Goal: Task Accomplishment & Management: Use online tool/utility

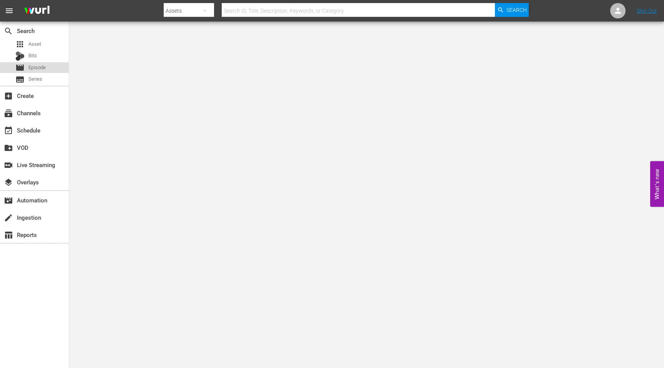
click at [33, 71] on span "Episode" at bounding box center [36, 68] width 17 height 8
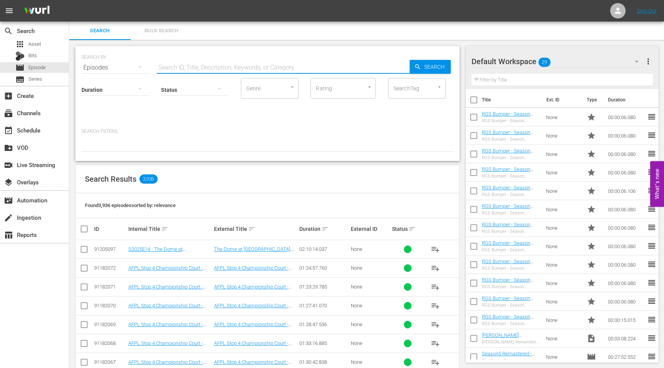
click at [191, 64] on input "text" at bounding box center [283, 67] width 253 height 18
paste input "New Job in Town"
type input "New Job in Town"
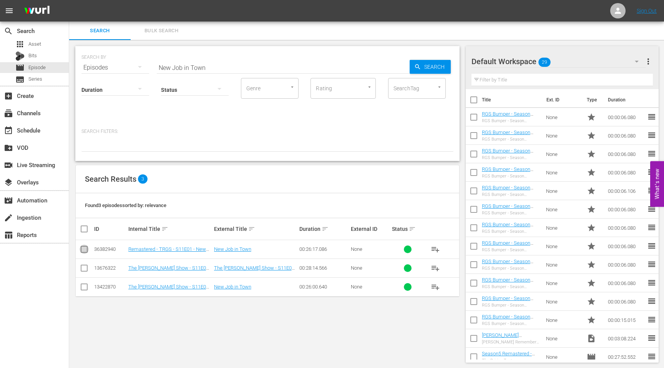
click at [83, 249] on input "checkbox" at bounding box center [84, 250] width 9 height 9
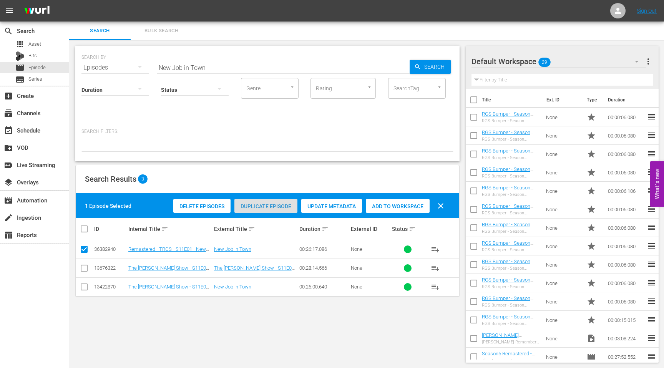
click at [261, 207] on span "Duplicate Episode" at bounding box center [265, 206] width 63 height 6
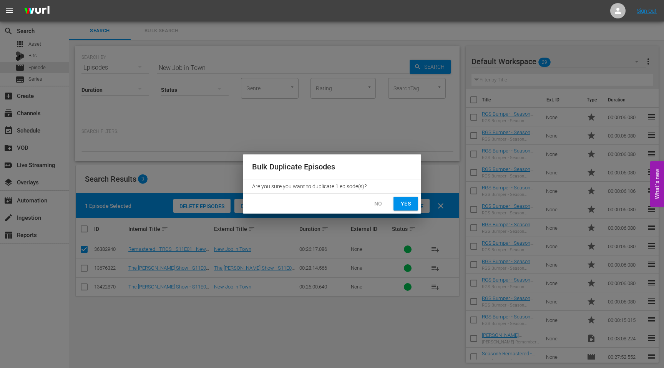
click at [400, 206] on span "Yes" at bounding box center [406, 204] width 12 height 10
checkbox input "false"
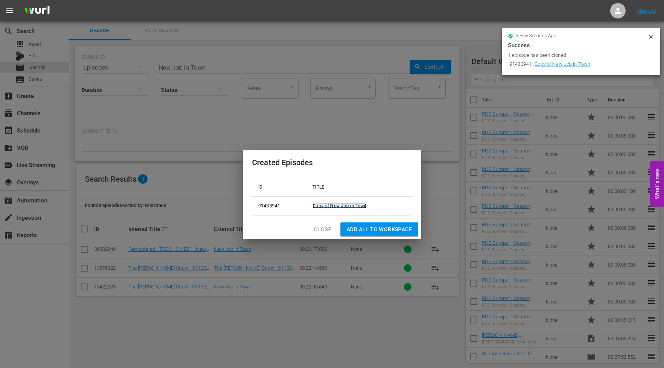
click at [351, 207] on link "Copy of New Job in Town" at bounding box center [339, 205] width 54 height 5
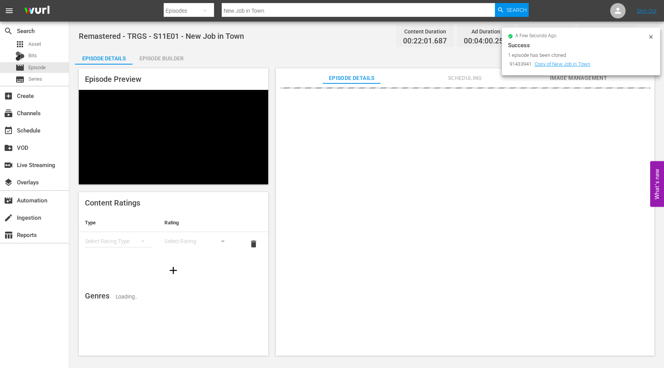
click at [651, 36] on icon at bounding box center [651, 37] width 6 height 6
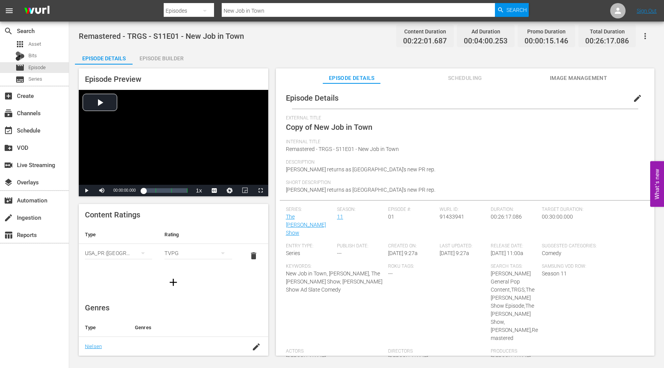
click at [633, 98] on span "edit" at bounding box center [637, 98] width 9 height 9
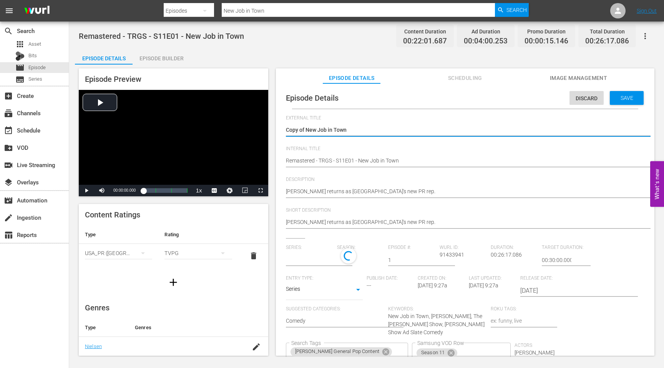
type input "The [PERSON_NAME] Show"
click at [315, 131] on textarea "Copy of New Job in Town" at bounding box center [463, 130] width 355 height 9
drag, startPoint x: 307, startPoint y: 131, endPoint x: 273, endPoint y: 131, distance: 33.8
click at [274, 131] on div "Episode Preview Video Player is loading. Play Video Play Mute Current Time 00:0…" at bounding box center [366, 213] width 583 height 297
type textarea "New Job in Town"
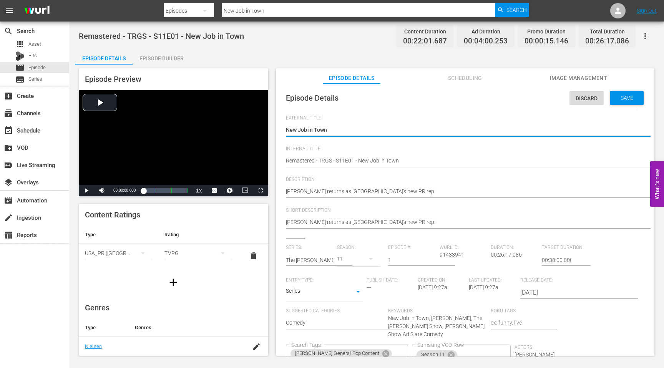
type textarea "New Job in Town"
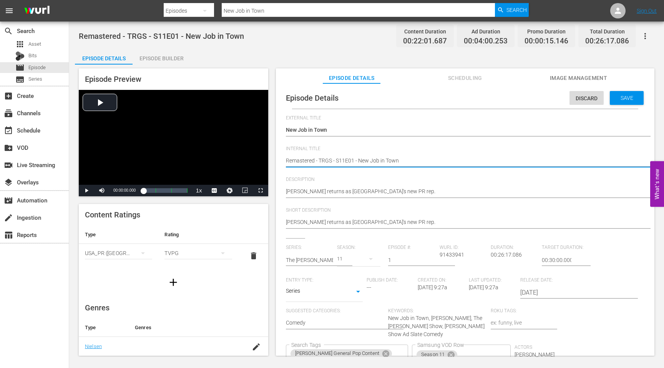
type textarea "SRemastered - TRGS - S11E01 - New Job in Town"
type textarea "SeRemastered - TRGS - S11E01 - New Job in Town"
type textarea "SeaRemastered - TRGS - S11E01 - New Job in Town"
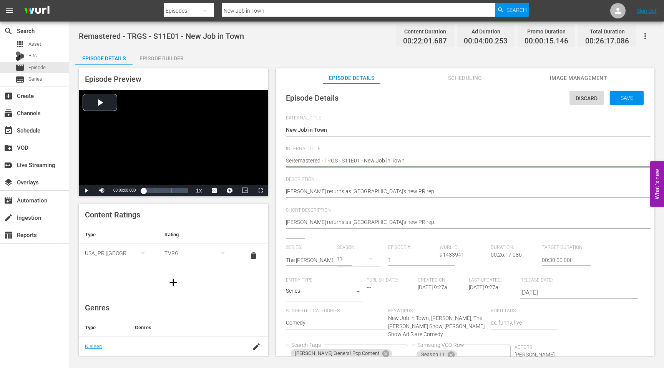
type textarea "SeaRemastered - TRGS - S11E01 - New Job in Town"
type textarea "SeasRemastered - TRGS - S11E01 - New Job in Town"
type textarea "SeasoRemastered - TRGS - S11E01 - New Job in Town"
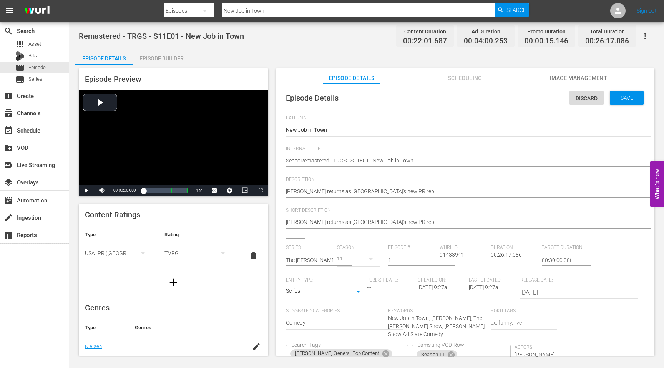
type textarea "SeasonRemastered - TRGS - S11E01 - New Job in Town"
type textarea "Season1Remastered - TRGS - S11E01 - New Job in Town"
type textarea "Season11Remastered - TRGS - S11E01 - New Job in Town"
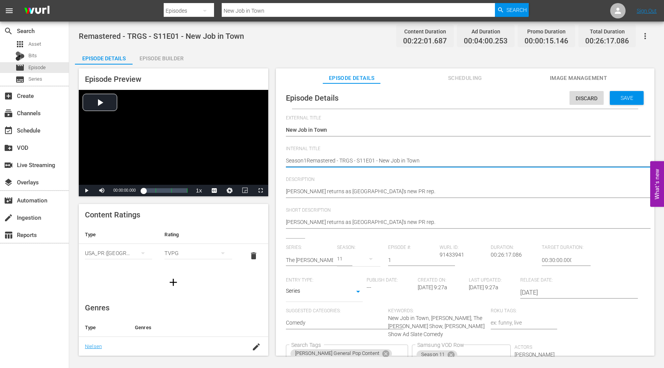
type textarea "Season11Remastered - TRGS - S11E01 - New Job in Town"
type textarea "Season11 Remastered - TRGS - S11E01 - New Job in Town"
type textarea "Season11 -Remastered - TRGS - S11E01 - New Job in Town"
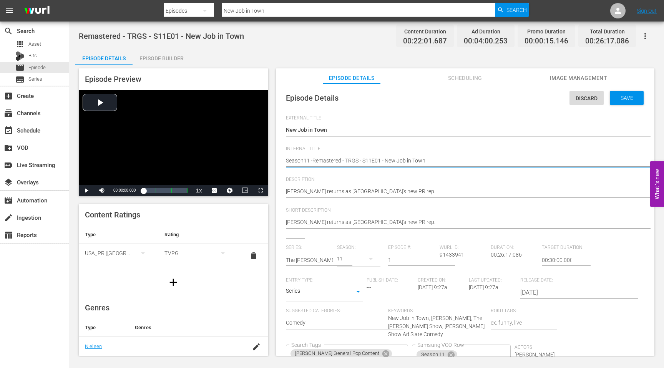
type textarea "Season11 - Remastered - TRGS - S11E01 - New Job in Town"
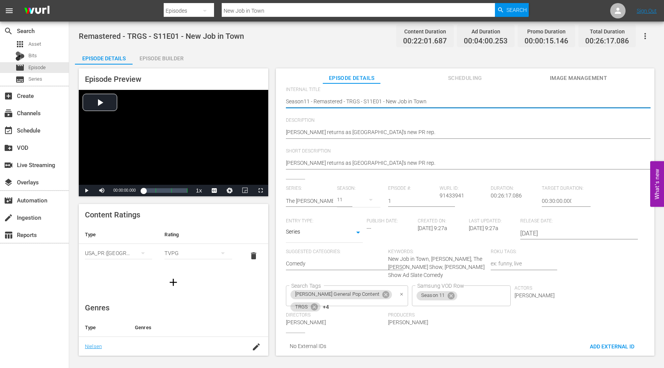
click at [399, 292] on icon "Clear" at bounding box center [401, 294] width 5 height 5
type textarea "Season11 - Remastered - TRGS - S11E01 - New Job in Town"
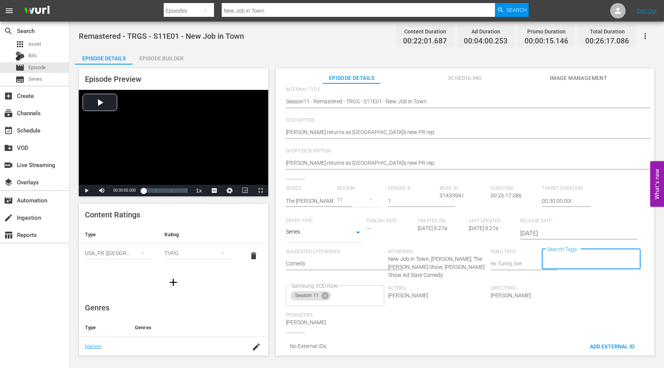
scroll to position [0, 0]
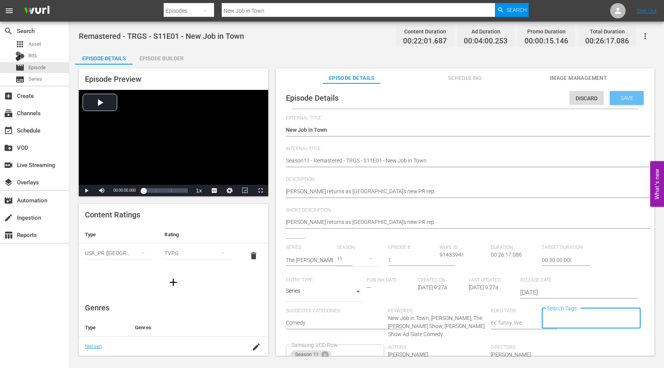
click at [622, 96] on span "Save" at bounding box center [626, 98] width 25 height 6
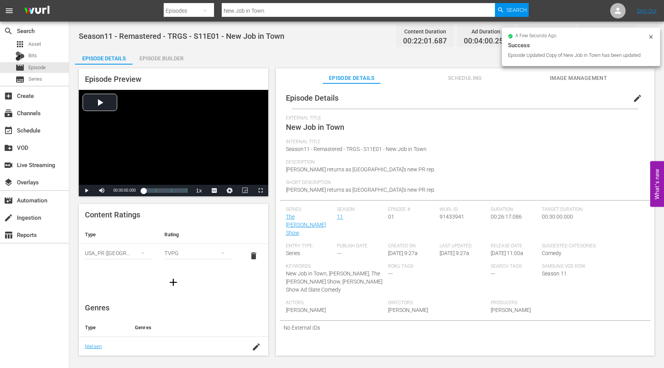
click at [274, 8] on input "New Job in Town" at bounding box center [358, 11] width 273 height 18
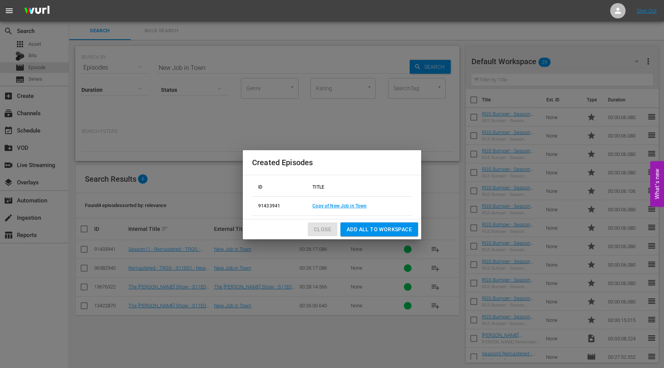
click at [325, 230] on span "Close" at bounding box center [322, 230] width 17 height 10
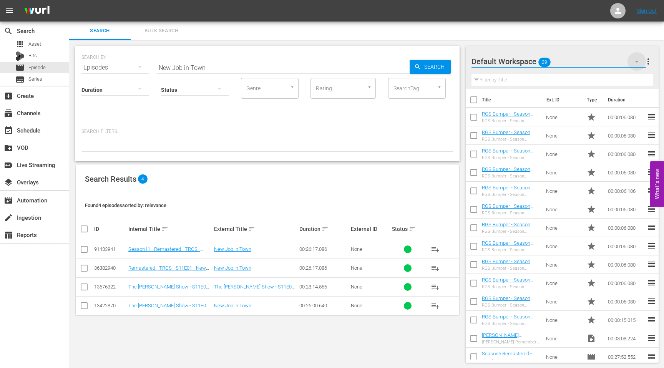
click at [634, 63] on icon "button" at bounding box center [636, 61] width 9 height 9
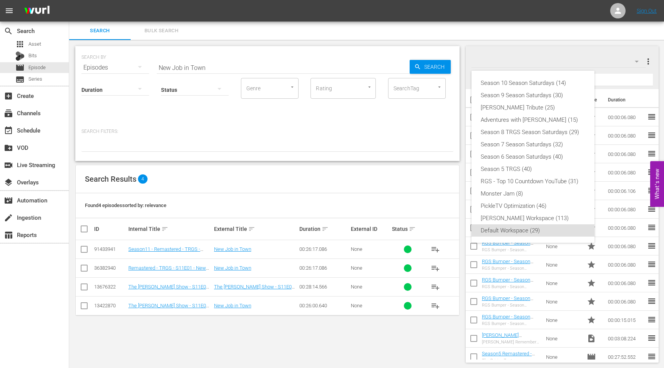
click at [648, 62] on div "Season 10 Season Saturdays (14) Season 9 Season Saturdays (30) [PERSON_NAME] Tr…" at bounding box center [332, 184] width 664 height 368
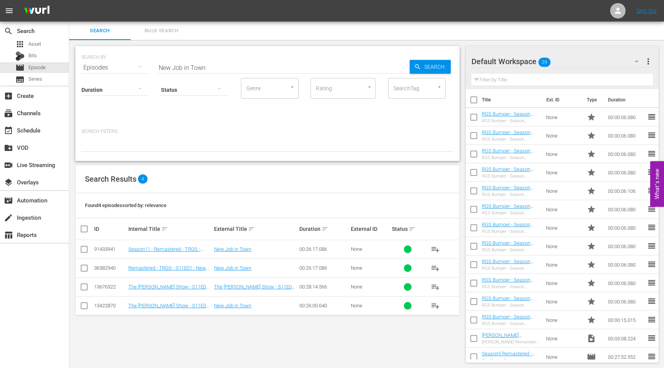
click at [648, 63] on div "Season 10 Season Saturdays (14) Season 9 Season Saturdays (30) [PERSON_NAME] Tr…" at bounding box center [332, 184] width 664 height 368
click at [648, 60] on span "more_vert" at bounding box center [647, 61] width 9 height 9
click at [589, 60] on div "Add New Workspace" at bounding box center [598, 62] width 90 height 14
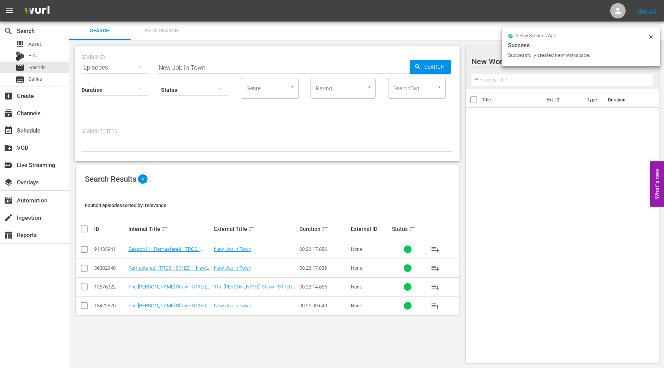
click at [482, 59] on div at bounding box center [536, 61] width 131 height 19
click at [483, 60] on input "New Workspace [DATE] 14:27:36 GMT+0000" at bounding box center [558, 61] width 175 height 18
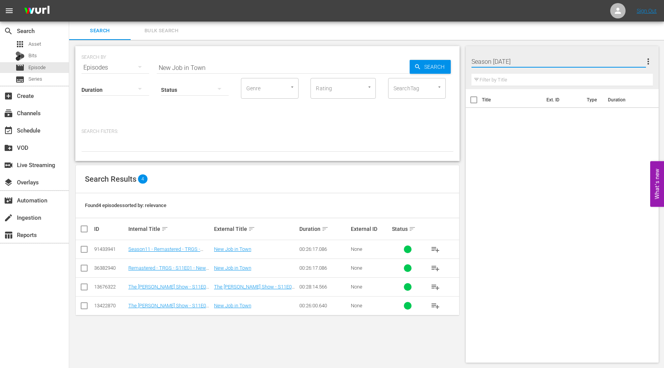
click at [491, 62] on input "Season [DATE]" at bounding box center [558, 61] width 175 height 18
click at [544, 58] on input "Season11 Season [DATE]" at bounding box center [558, 61] width 175 height 18
type input "Season11 Season Saturdays"
click at [520, 191] on div "Title Ext. ID Type Duration" at bounding box center [562, 224] width 193 height 270
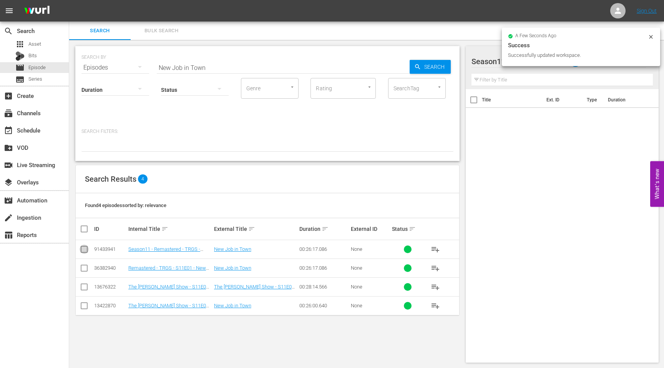
click at [85, 250] on input "checkbox" at bounding box center [84, 250] width 9 height 9
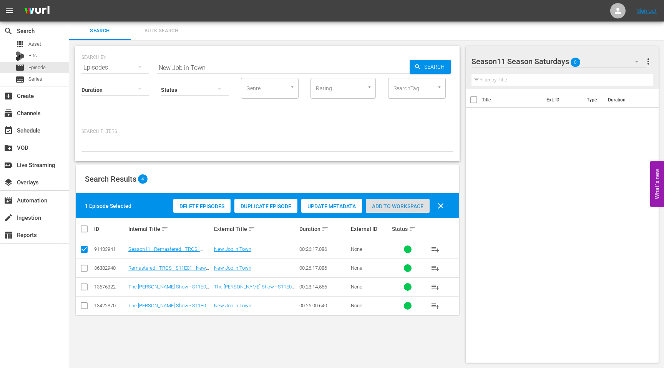
click at [392, 204] on span "Add to Workspace" at bounding box center [398, 206] width 64 height 6
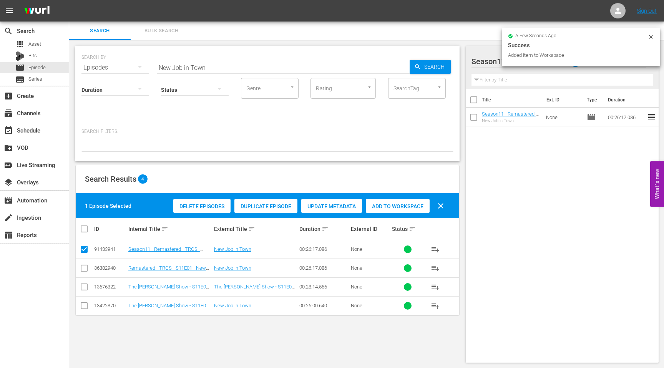
click at [652, 38] on icon at bounding box center [651, 37] width 6 height 6
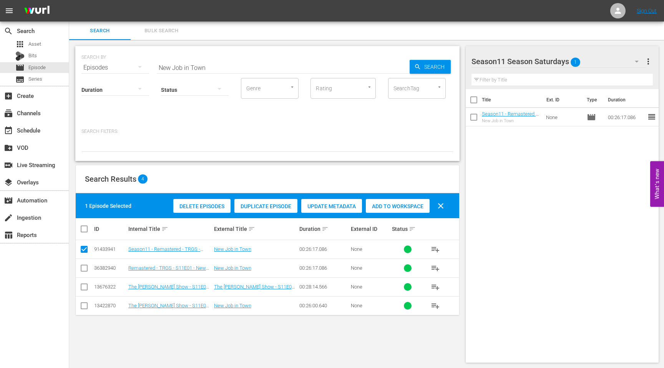
click at [85, 250] on input "checkbox" at bounding box center [84, 250] width 9 height 9
checkbox input "false"
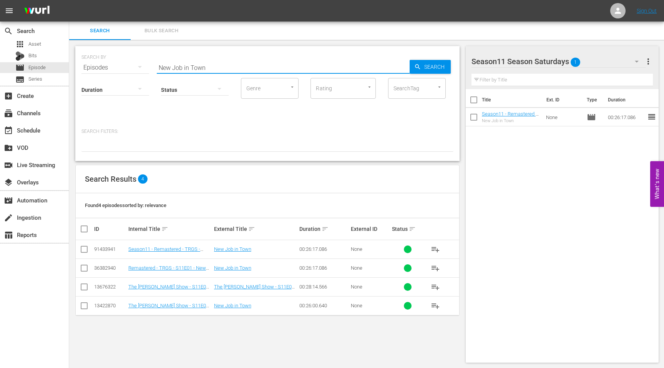
click at [199, 66] on input "New Job in Town" at bounding box center [283, 67] width 253 height 18
type input "Gladiator"
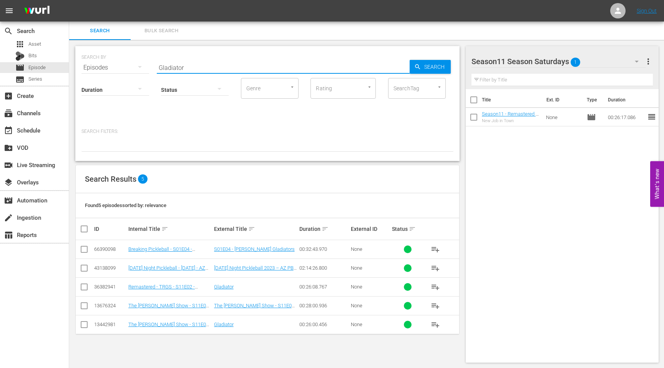
click at [85, 287] on input "checkbox" at bounding box center [84, 288] width 9 height 9
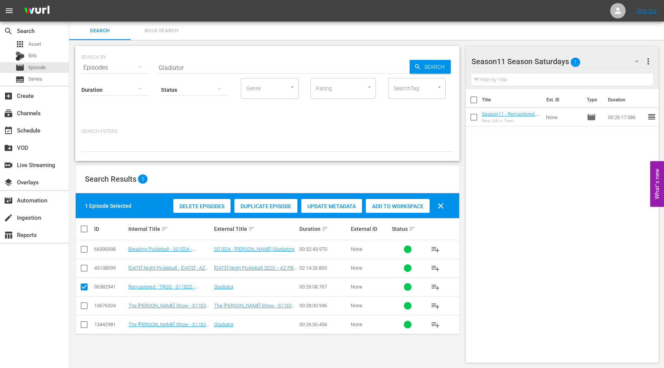
click at [256, 207] on span "Duplicate Episode" at bounding box center [265, 206] width 63 height 6
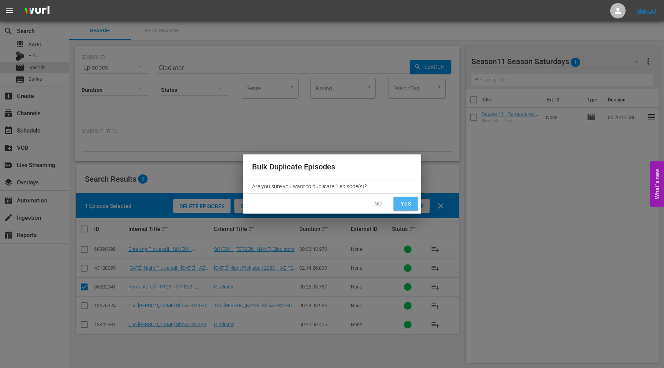
click at [410, 201] on span "Yes" at bounding box center [406, 204] width 12 height 10
checkbox input "false"
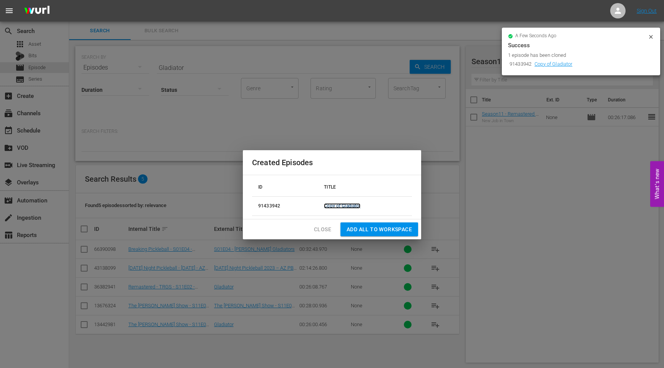
click at [347, 207] on link "Copy of Gladiator" at bounding box center [342, 205] width 36 height 5
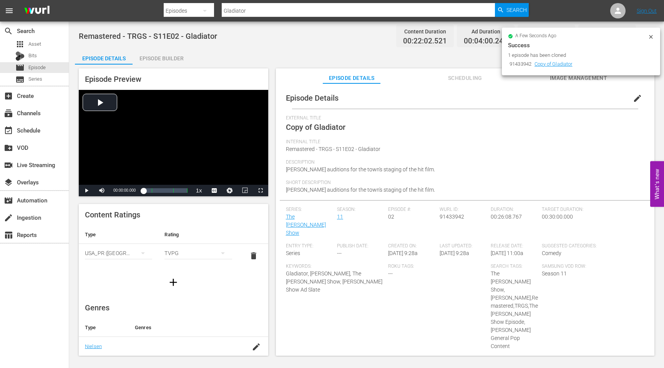
click at [634, 99] on span "edit" at bounding box center [637, 98] width 9 height 9
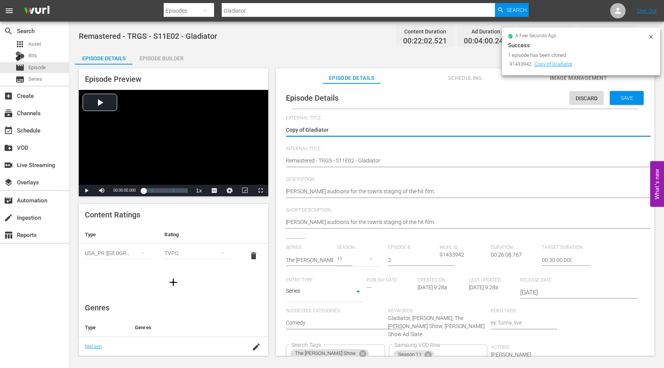
drag, startPoint x: 307, startPoint y: 130, endPoint x: 279, endPoint y: 130, distance: 27.7
click at [281, 130] on div "Episode Details Discard Save External Title Copy of Gladiator Copy of Gladiator…" at bounding box center [465, 252] width 371 height 331
type textarea "Gladiator"
click at [285, 161] on div "Episode Details Discard Save External Title Copy of Gladiator Copy of Gladiator…" at bounding box center [465, 252] width 371 height 331
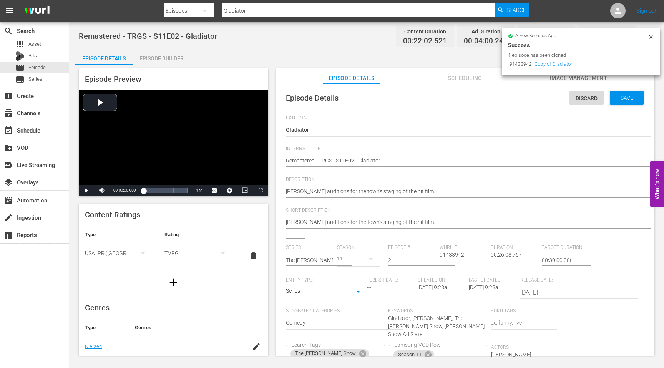
type textarea "SRemastered - TRGS - S11E02 - Gladiator"
type textarea "SeRemastered - TRGS - S11E02 - Gladiator"
type textarea "SeaRemastered - TRGS - S11E02 - Gladiator"
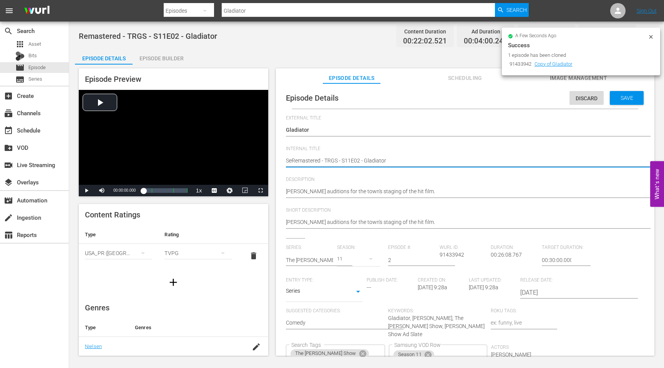
type textarea "SeaRemastered - TRGS - S11E02 - Gladiator"
type textarea "SeasRemastered - TRGS - S11E02 - Gladiator"
type textarea "SeasoRemastered - TRGS - S11E02 - Gladiator"
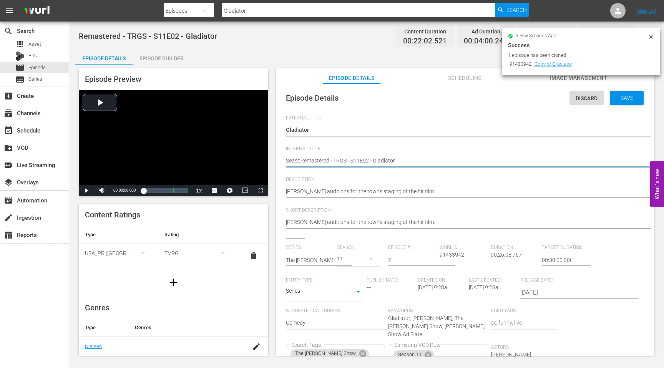
type textarea "SeasonRemastered - TRGS - S11E02 - Gladiator"
type textarea "Season Remastered - TRGS - S11E02 - Gladiator"
type textarea "SeasonRemastered - TRGS - S11E02 - Gladiator"
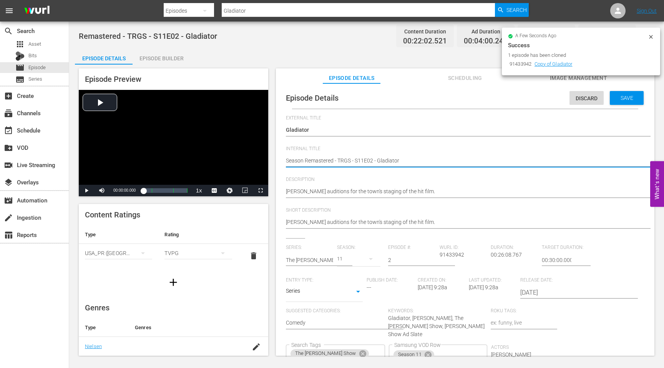
type textarea "SeasonRemastered - TRGS - S11E02 - Gladiator"
type textarea "Season1Remastered - TRGS - S11E02 - Gladiator"
type textarea "Season11Remastered - TRGS - S11E02 - Gladiator"
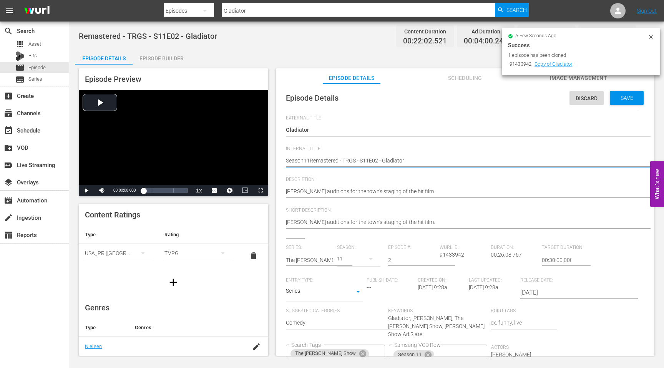
type textarea "Season11 Remastered - TRGS - S11E02 - Gladiator"
type textarea "Season11 -Remastered - TRGS - S11E02 - Gladiator"
type textarea "Season11 - Remastered - TRGS - S11E02 - Gladiator"
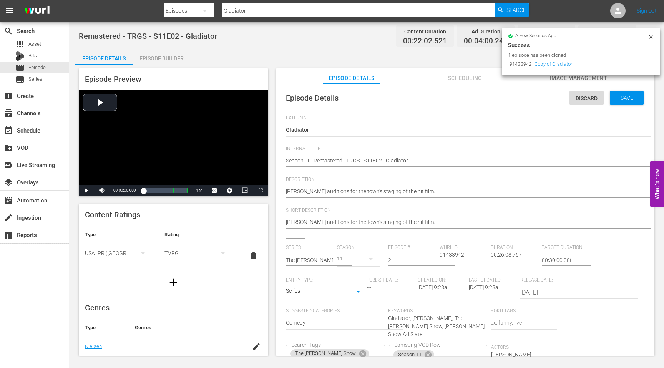
type textarea "Season11 - Remastered - TRGS - S11E02 - Gladiator"
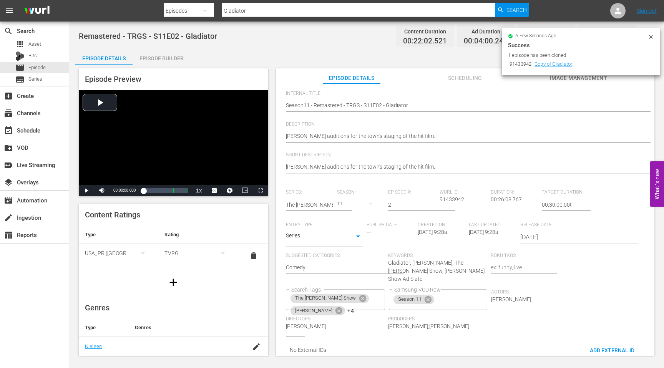
scroll to position [60, 0]
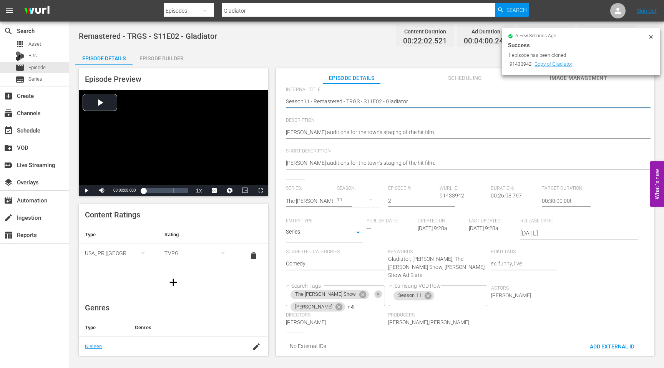
click at [380, 293] on icon "Clear" at bounding box center [378, 294] width 3 height 3
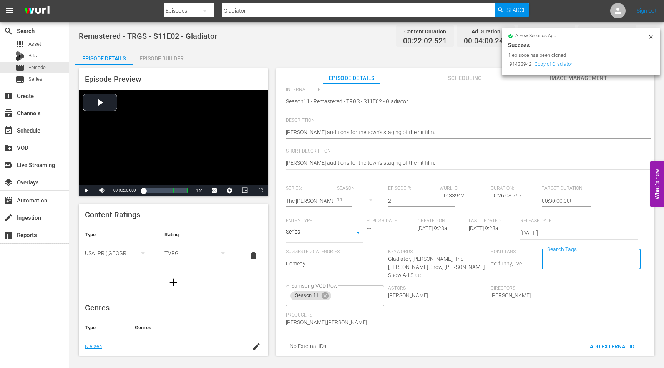
scroll to position [0, 0]
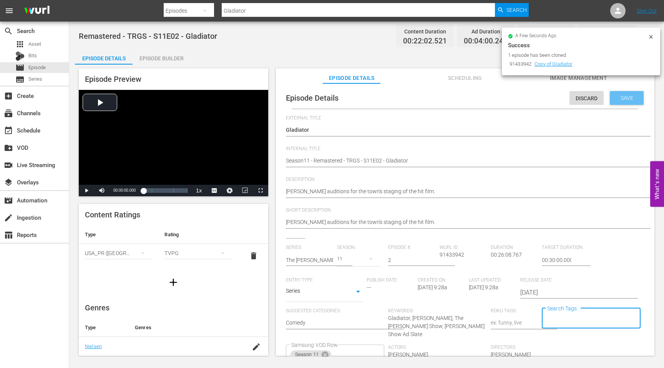
click at [628, 96] on span "Save" at bounding box center [626, 98] width 25 height 6
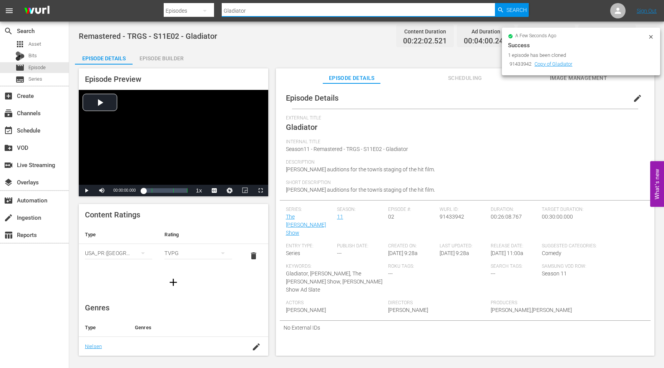
click at [259, 13] on input "Gladiator" at bounding box center [358, 11] width 273 height 18
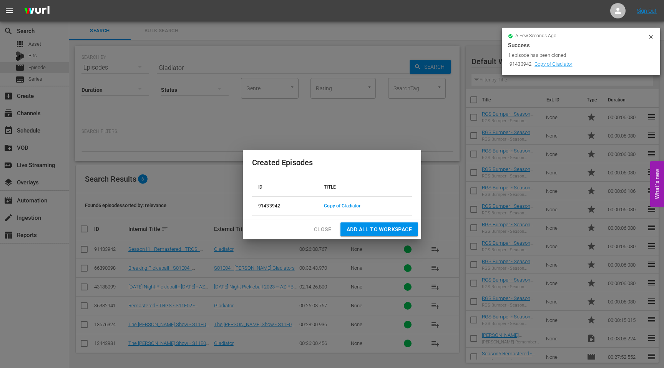
click at [656, 38] on div "a few seconds ago Success 1 episode has been cloned 91433942 Copy of Gladiator" at bounding box center [581, 52] width 158 height 48
click at [652, 37] on icon at bounding box center [651, 37] width 6 height 6
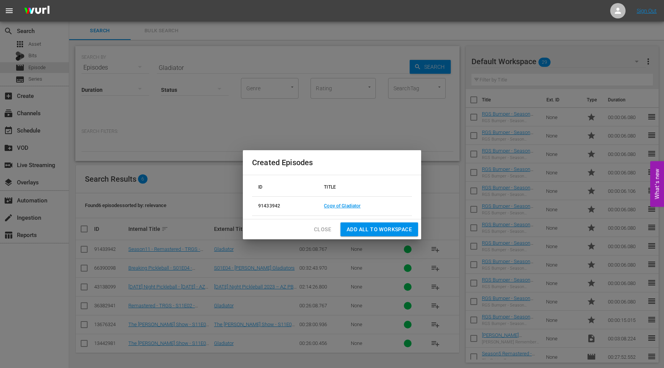
click at [639, 59] on div "Created Episodes ID TITLE 91433942 Copy of Gladiator Close Add all to Workspace" at bounding box center [332, 184] width 664 height 368
click at [629, 60] on div "Created Episodes ID TITLE 91433942 Copy of Gladiator Close Add all to Workspace" at bounding box center [332, 184] width 664 height 368
click at [320, 233] on span "Close" at bounding box center [322, 230] width 17 height 10
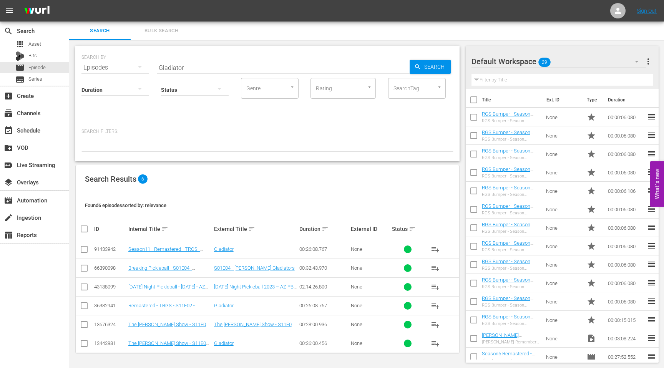
click at [635, 60] on icon "button" at bounding box center [636, 61] width 9 height 9
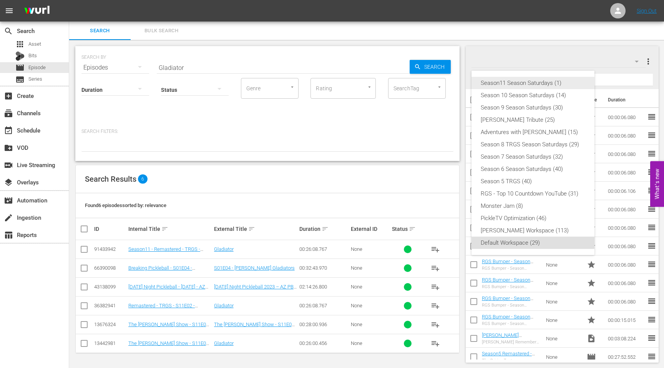
click at [528, 84] on div "Season11 Season Saturdays (1)" at bounding box center [533, 83] width 104 height 12
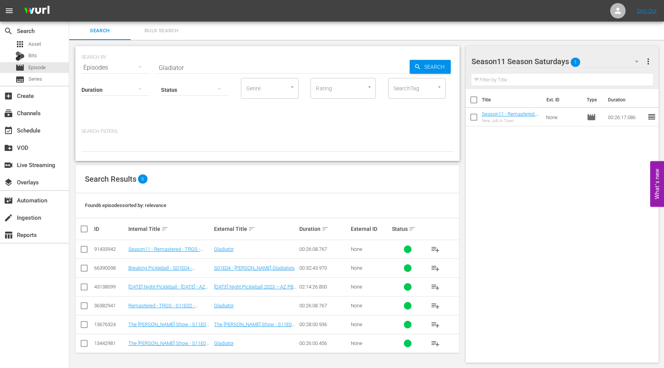
click at [81, 249] on input "checkbox" at bounding box center [84, 250] width 9 height 9
checkbox input "true"
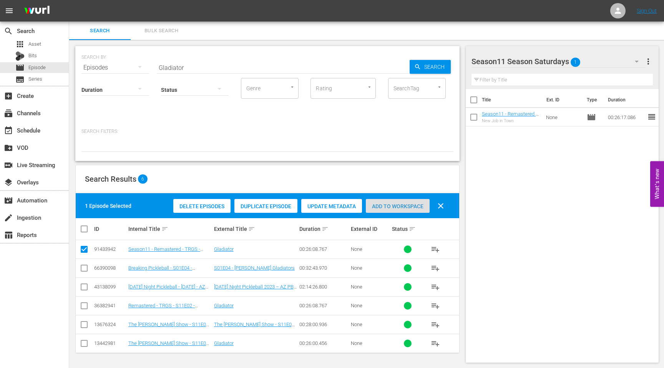
click at [391, 205] on span "Add to Workspace" at bounding box center [398, 206] width 64 height 6
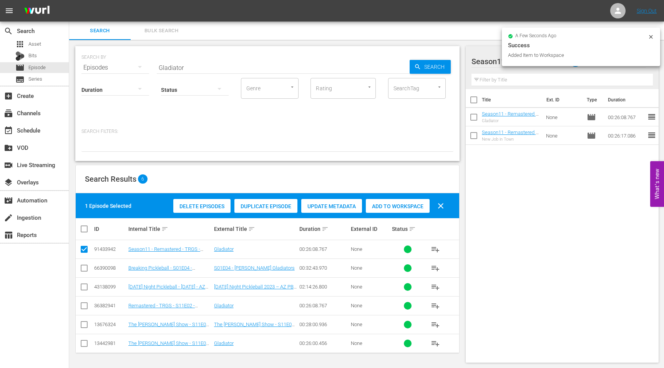
drag, startPoint x: 206, startPoint y: 67, endPoint x: 144, endPoint y: 66, distance: 62.2
click at [144, 66] on div "SEARCH BY Search By Episodes Search ID, Title, Description, Keywords, or Catego…" at bounding box center [267, 63] width 372 height 28
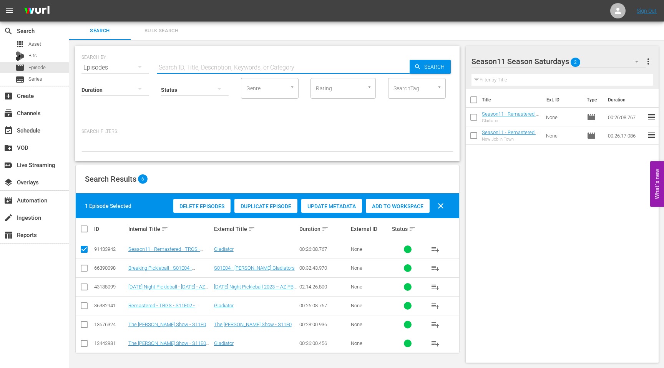
paste input "The Whooping Crane"
type input "The Whooping Crane"
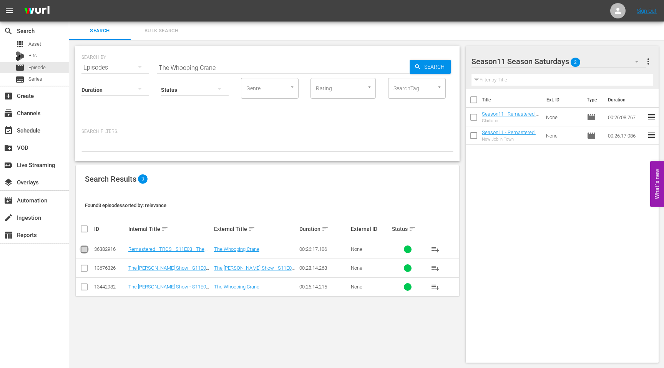
click at [85, 249] on input "checkbox" at bounding box center [84, 250] width 9 height 9
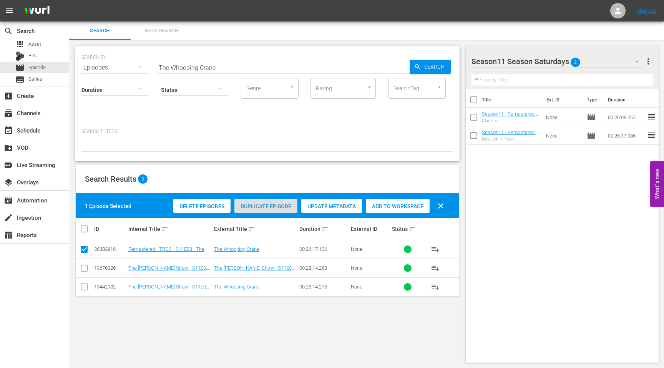
click at [272, 207] on span "Duplicate Episode" at bounding box center [265, 206] width 63 height 6
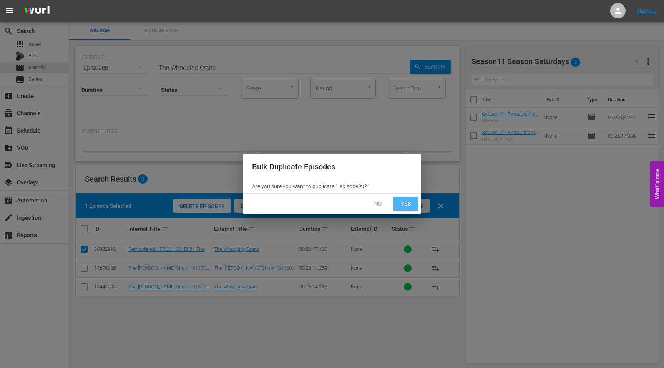
click at [410, 206] on span "Yes" at bounding box center [406, 204] width 12 height 10
checkbox input "false"
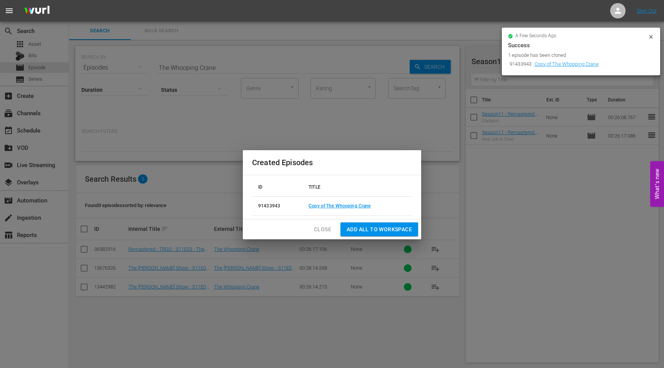
click at [356, 230] on span "Add all to Workspace" at bounding box center [379, 230] width 65 height 10
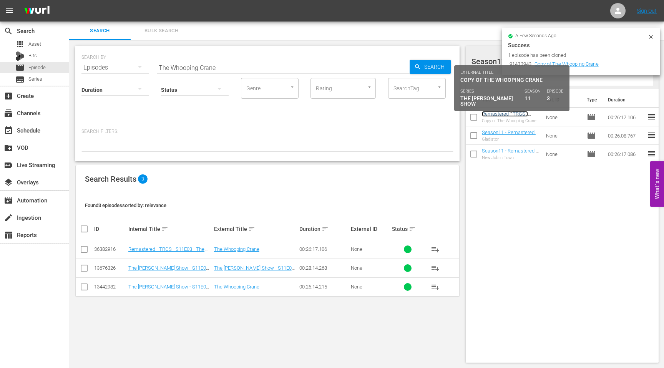
click at [495, 115] on link "Remastered - TRGS - S11E03 - The Whooping Crane" at bounding box center [508, 119] width 52 height 17
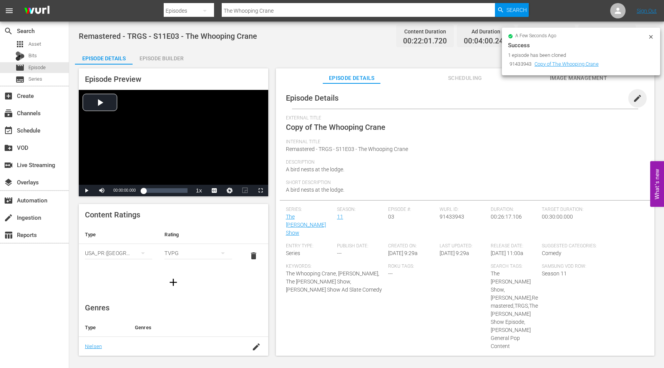
click at [633, 96] on span "edit" at bounding box center [637, 98] width 9 height 9
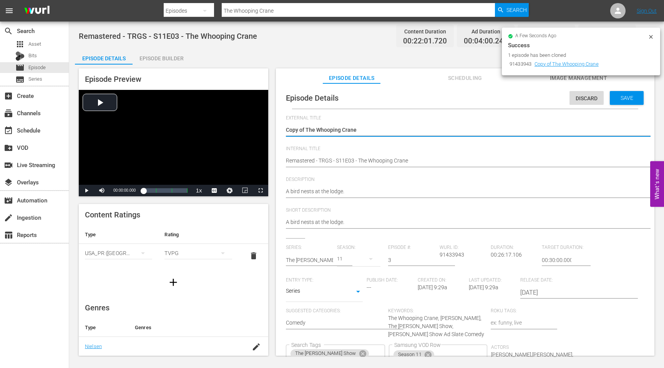
drag, startPoint x: 306, startPoint y: 129, endPoint x: 282, endPoint y: 130, distance: 23.8
click at [284, 130] on div "Episode Details Discard Save External Title Copy of The Whooping Crane Copy of …" at bounding box center [465, 261] width 371 height 349
type textarea "The Whooping Crane"
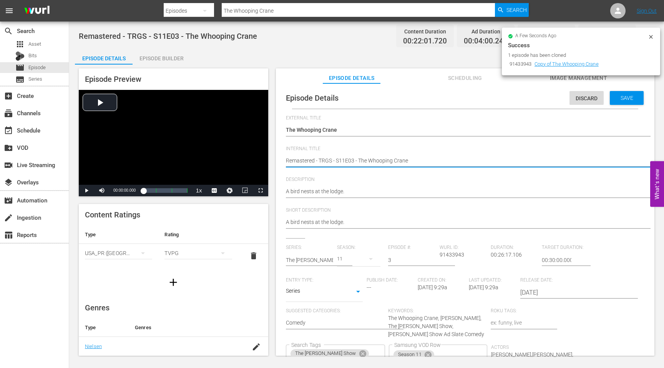
type textarea "SRemastered - TRGS - S11E03 - The Whooping Crane"
type textarea "SeRemastered - TRGS - S11E03 - The Whooping Crane"
type textarea "SeaRemastered - TRGS - S11E03 - The Whooping Crane"
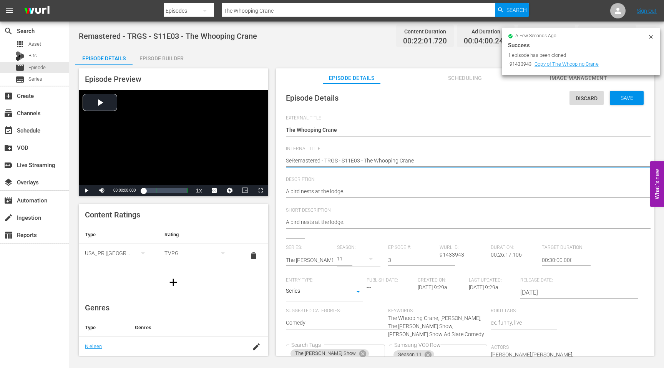
type textarea "SeaRemastered - TRGS - S11E03 - The Whooping Crane"
type textarea "SeasRemastered - TRGS - S11E03 - The Whooping Crane"
type textarea "SeasoRemastered - TRGS - S11E03 - The Whooping Crane"
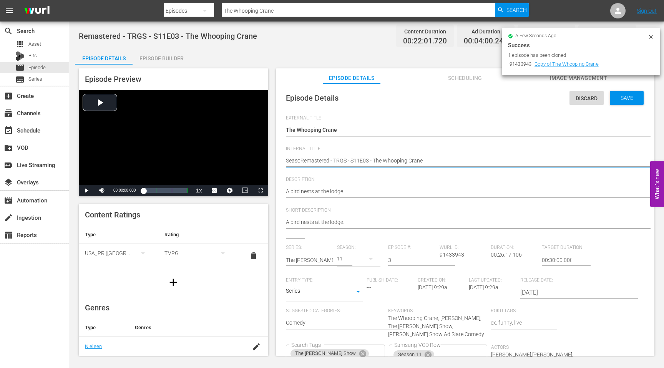
type textarea "SeasonRemastered - TRGS - S11E03 - The Whooping Crane"
type textarea "Season Remastered - TRGS - S11E03 - The Whooping Crane"
type textarea "SeasonRemastered - TRGS - S11E03 - The Whooping Crane"
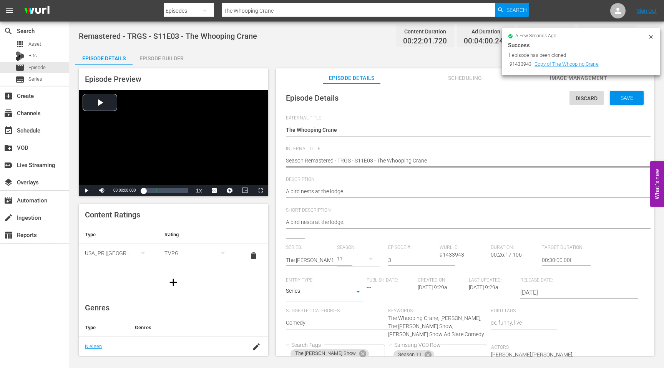
type textarea "SeasonRemastered - TRGS - S11E03 - The Whooping Crane"
type textarea "Season1Remastered - TRGS - S11E03 - The Whooping Crane"
type textarea "Season11Remastered - TRGS - S11E03 - The Whooping Crane"
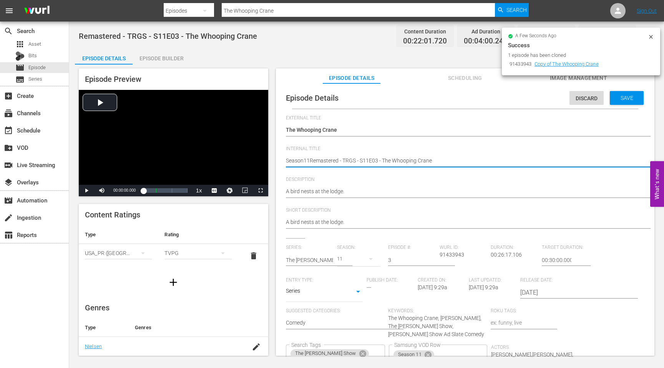
type textarea "Season11 Remastered - TRGS - S11E03 - The Whooping Crane"
type textarea "Season11 -Remastered - TRGS - S11E03 - The Whooping Crane"
type textarea "Season11 - Remastered - TRGS - S11E03 - The Whooping Crane"
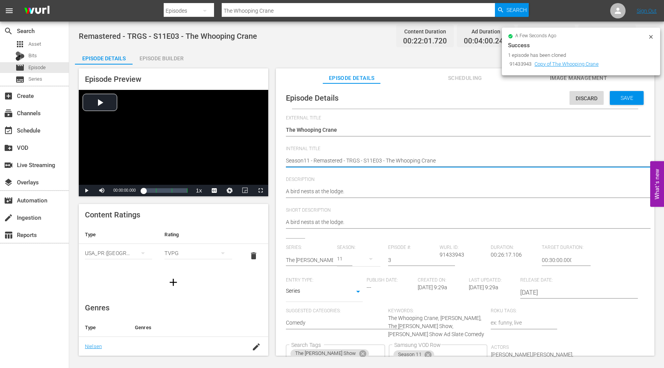
scroll to position [83, 0]
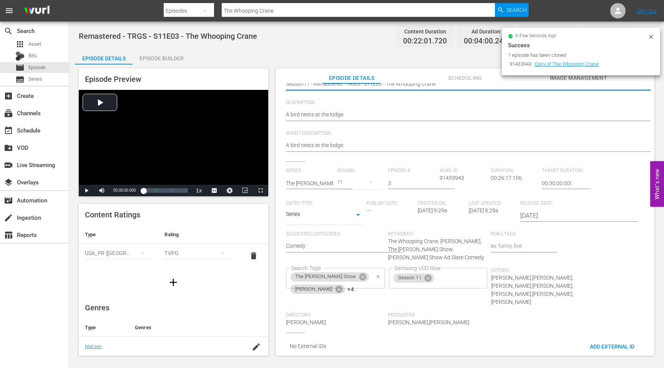
click at [381, 274] on icon "Clear" at bounding box center [378, 276] width 5 height 5
type textarea "Season11 - Remastered - TRGS - S11E03 - The Whooping Crane"
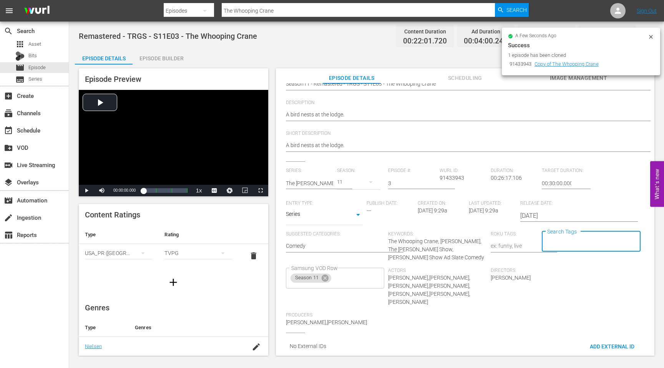
scroll to position [0, 0]
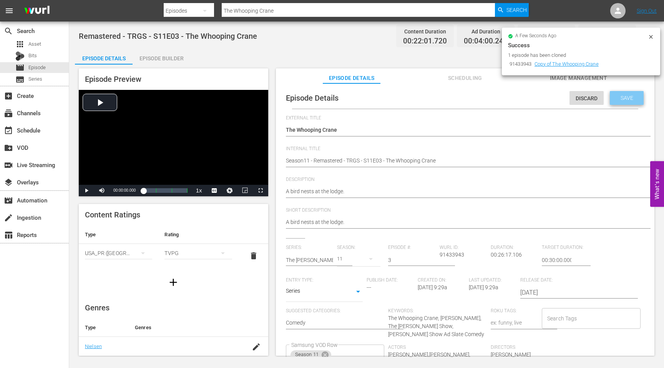
click at [623, 99] on span "Save" at bounding box center [626, 98] width 25 height 6
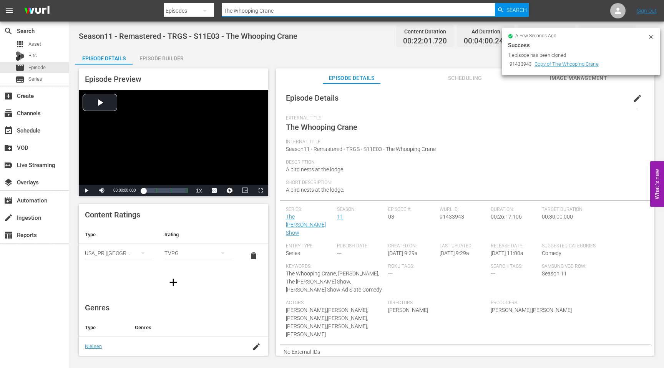
click at [276, 15] on input "The Whooping Crane" at bounding box center [358, 11] width 273 height 18
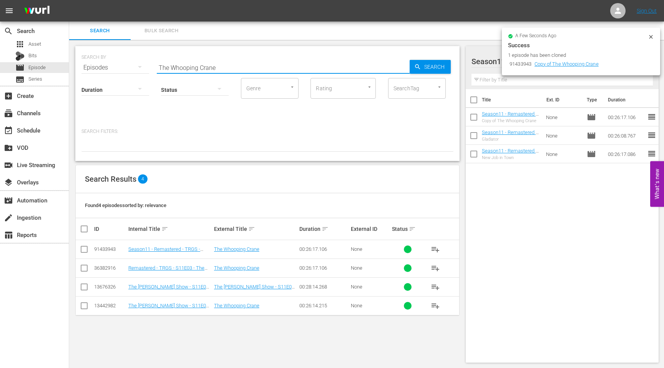
drag, startPoint x: 222, startPoint y: 66, endPoint x: 131, endPoint y: 67, distance: 91.0
click at [131, 67] on div "SEARCH BY Search By Episodes Search ID, Title, Description, Keywords, or Catego…" at bounding box center [267, 63] width 372 height 28
paste input "Back to Nature"
type input "Back to Nature"
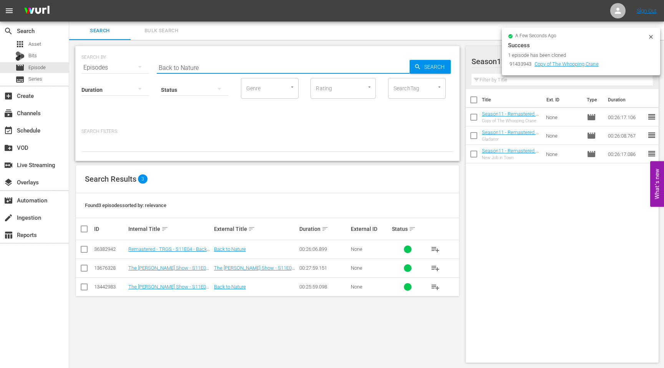
click at [83, 247] on input "checkbox" at bounding box center [84, 250] width 9 height 9
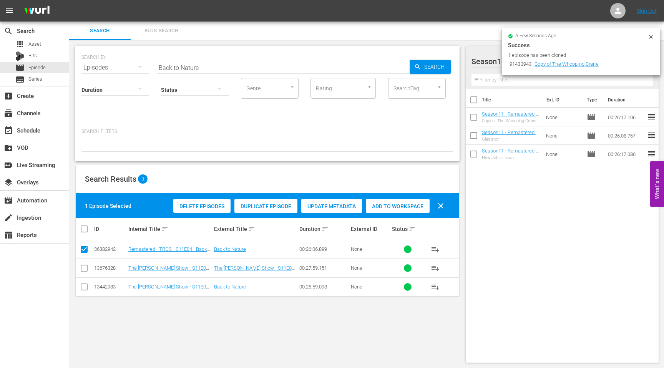
click at [259, 206] on span "Duplicate Episode" at bounding box center [265, 206] width 63 height 6
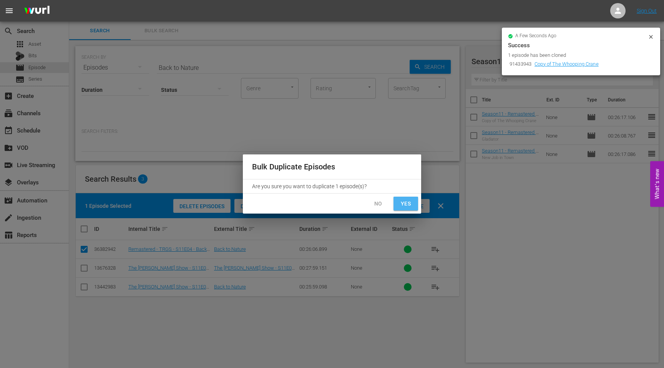
click at [408, 201] on span "Yes" at bounding box center [406, 204] width 12 height 10
checkbox input "false"
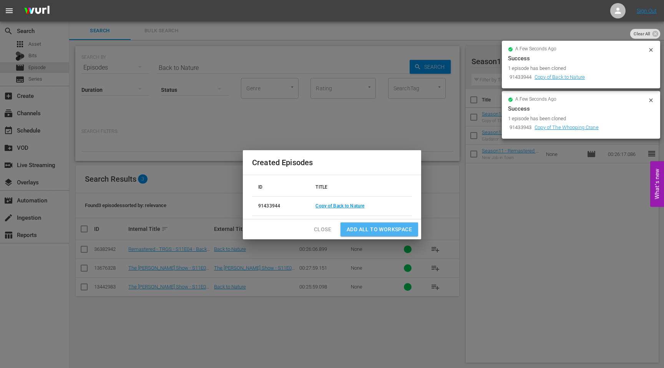
click at [374, 230] on span "Add all to Workspace" at bounding box center [379, 230] width 65 height 10
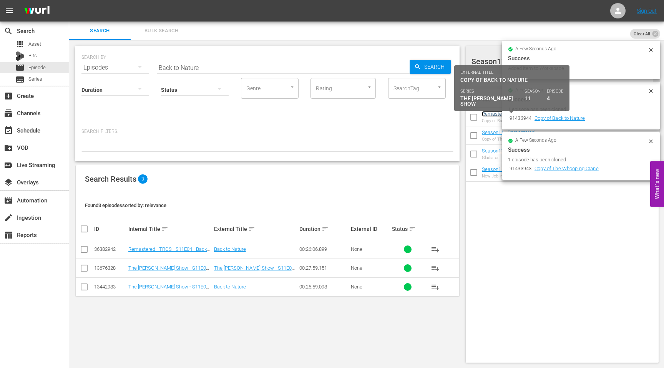
click at [492, 116] on link "Remastered - TRGS - S11E04 - Back to Nature" at bounding box center [508, 117] width 52 height 12
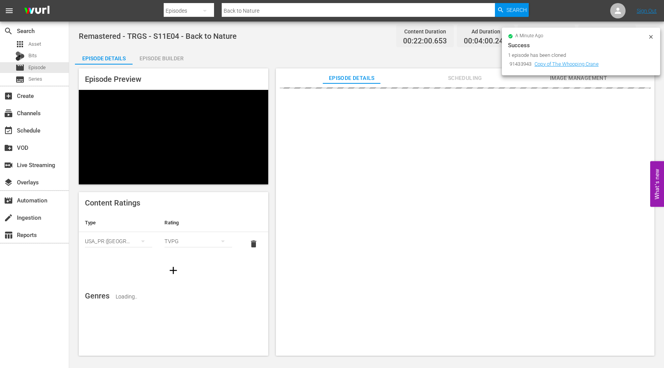
click at [652, 39] on icon at bounding box center [651, 37] width 6 height 6
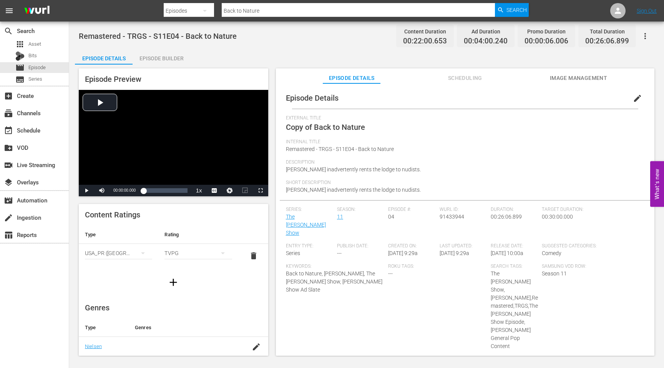
click at [633, 97] on span "edit" at bounding box center [637, 98] width 9 height 9
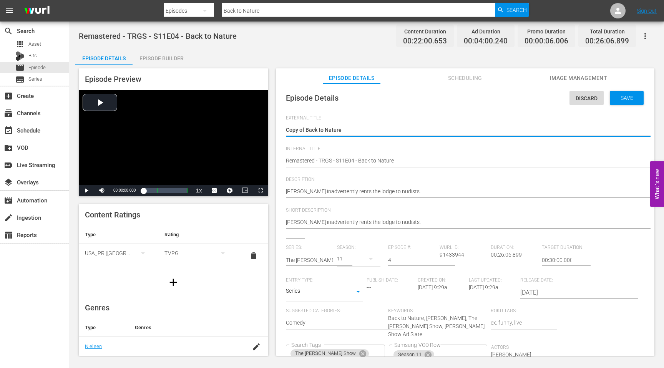
drag, startPoint x: 307, startPoint y: 129, endPoint x: 269, endPoint y: 129, distance: 38.4
click at [272, 129] on div "Episode Preview Video Player is loading. Play Video Play Mute Current Time 00:0…" at bounding box center [366, 213] width 583 height 297
type textarea "Back to Nature"
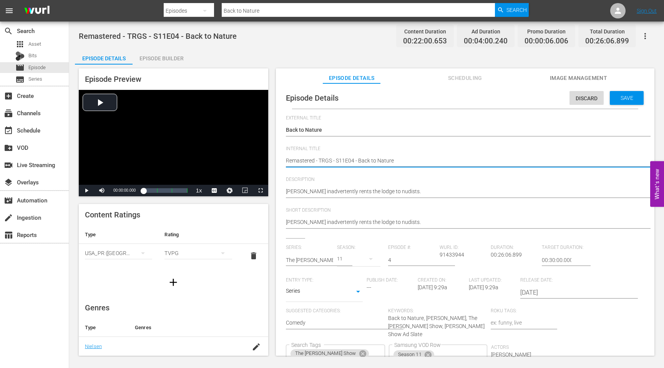
type textarea "SRemastered - TRGS - S11E04 - Back to Nature"
type textarea "SeRemastered - TRGS - S11E04 - Back to Nature"
type textarea "SeaRemastered - TRGS - S11E04 - Back to Nature"
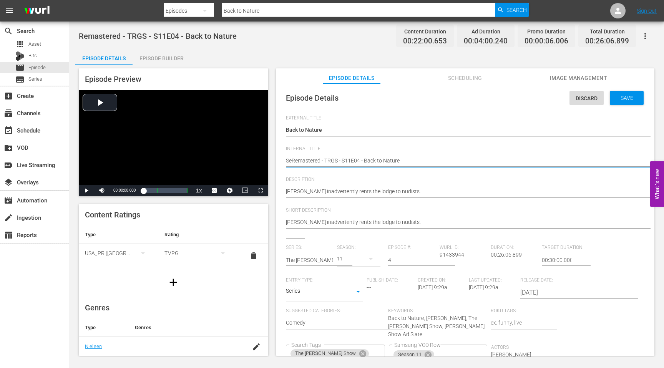
type textarea "SeaRemastered - TRGS - S11E04 - Back to Nature"
type textarea "SeasRemastered - TRGS - S11E04 - Back to Nature"
type textarea "SeasoRemastered - TRGS - S11E04 - Back to Nature"
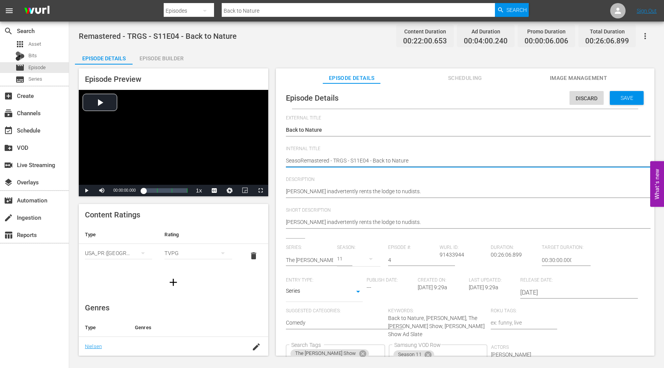
type textarea "SeasonRemastered - TRGS - S11E04 - Back to Nature"
type textarea "Season1Remastered - TRGS - S11E04 - Back to Nature"
type textarea "Season11Remastered - TRGS - S11E04 - Back to Nature"
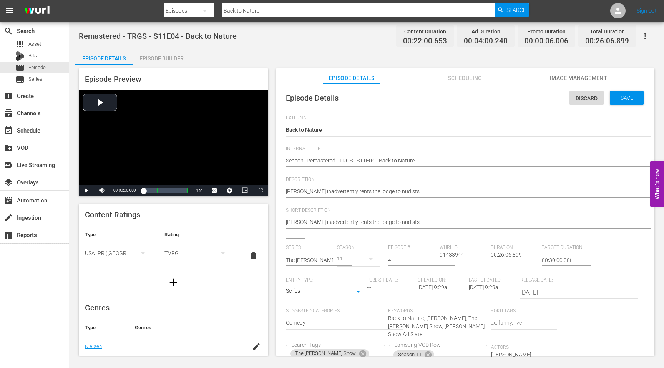
type textarea "Season11Remastered - TRGS - S11E04 - Back to Nature"
type textarea "Season11 Remastered - TRGS - S11E04 - Back to Nature"
type textarea "Season11 -Remastered - TRGS - S11E04 - Back to Nature"
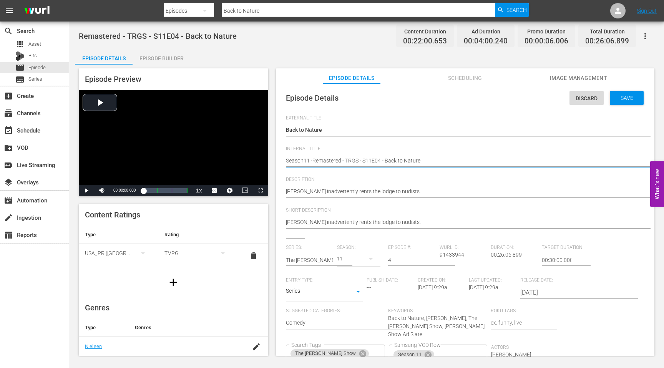
type textarea "Season11 - Remastered - TRGS - S11E04 - Back to Nature"
click at [382, 350] on button "Clear" at bounding box center [378, 354] width 8 height 8
type textarea "Season11 - Remastered - TRGS - S11E04 - Back to Nature"
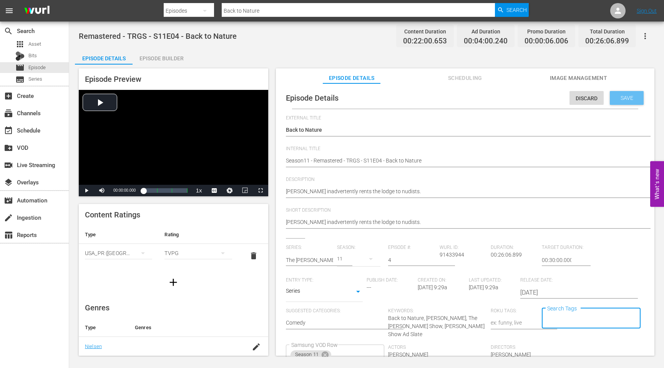
click at [615, 103] on div "Save" at bounding box center [627, 98] width 34 height 14
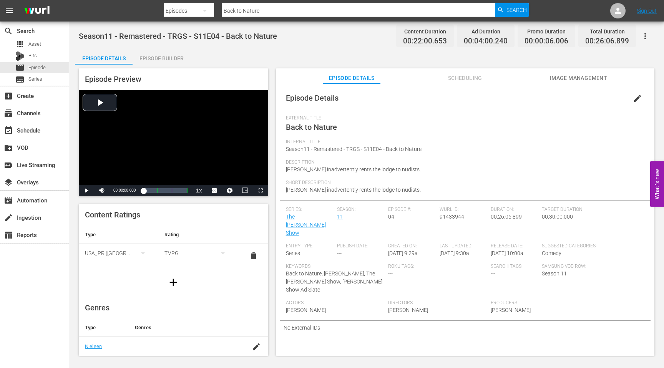
click at [268, 10] on input "Back to Nature" at bounding box center [358, 11] width 273 height 18
drag, startPoint x: 268, startPoint y: 10, endPoint x: 217, endPoint y: 14, distance: 50.8
click at [218, 14] on div "Search By Episodes Search ID, Title, Description, Keywords, or Category Back to…" at bounding box center [346, 11] width 365 height 18
paste input "[PERSON_NAME] Hot Gift"
type input "[PERSON_NAME] Hot Gift"
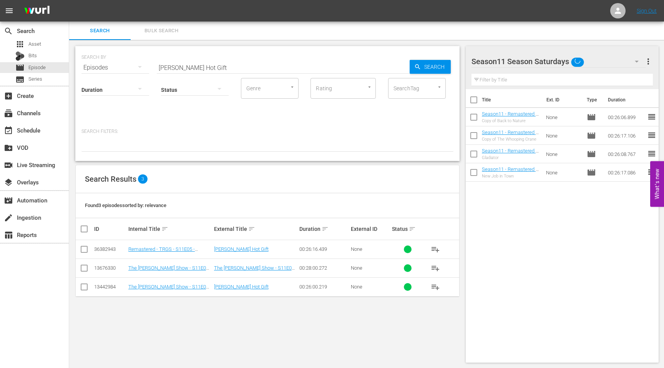
click at [83, 249] on input "checkbox" at bounding box center [84, 250] width 9 height 9
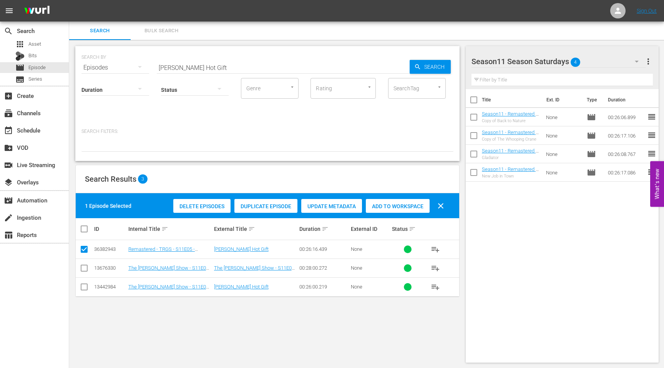
click at [265, 205] on span "Duplicate Episode" at bounding box center [265, 206] width 63 height 6
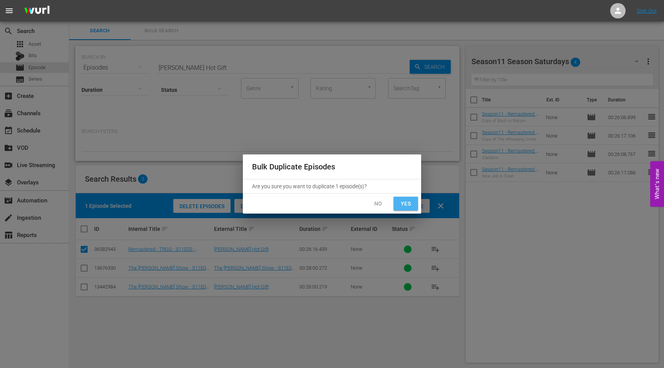
click at [413, 203] on button "Yes" at bounding box center [405, 204] width 25 height 14
checkbox input "false"
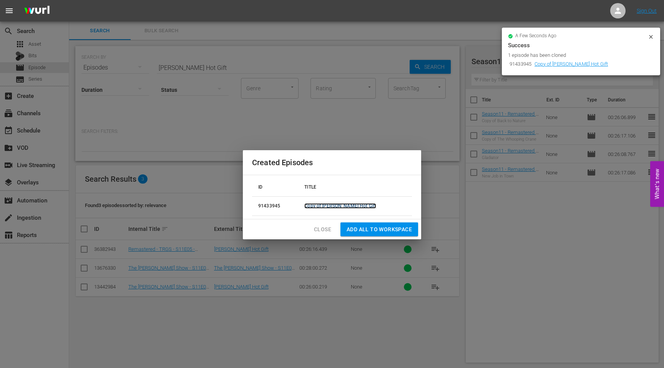
click at [350, 205] on link "Copy of [PERSON_NAME] Hot Gift" at bounding box center [340, 205] width 72 height 5
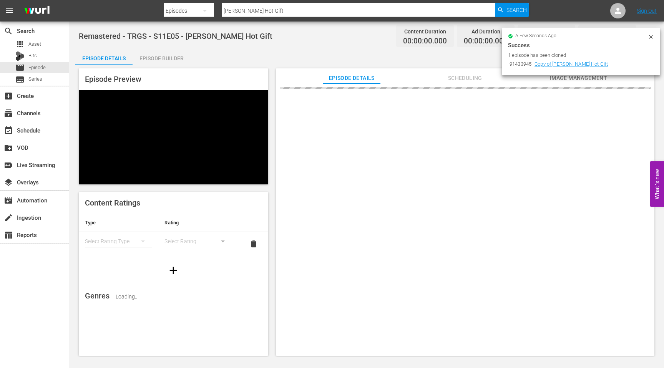
click at [650, 38] on icon at bounding box center [651, 37] width 6 height 6
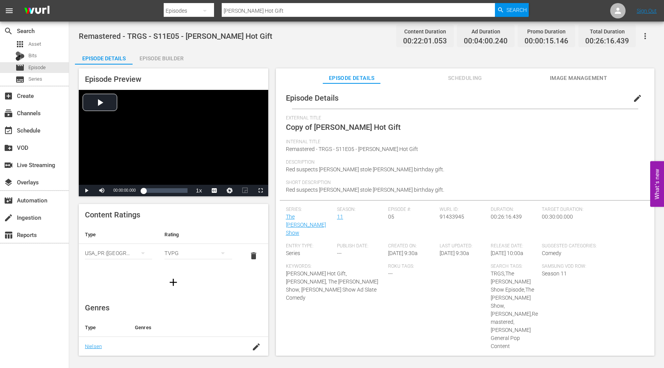
click at [634, 102] on span "edit" at bounding box center [637, 98] width 9 height 9
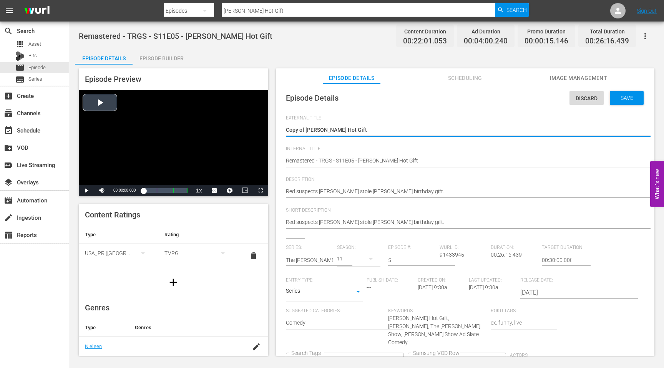
drag, startPoint x: 306, startPoint y: 130, endPoint x: 260, endPoint y: 130, distance: 46.5
click at [262, 130] on div "Episode Preview Video Player is loading. Play Video Play Mute Current Time 00:0…" at bounding box center [366, 213] width 583 height 297
type textarea "[PERSON_NAME] Hot Gift"
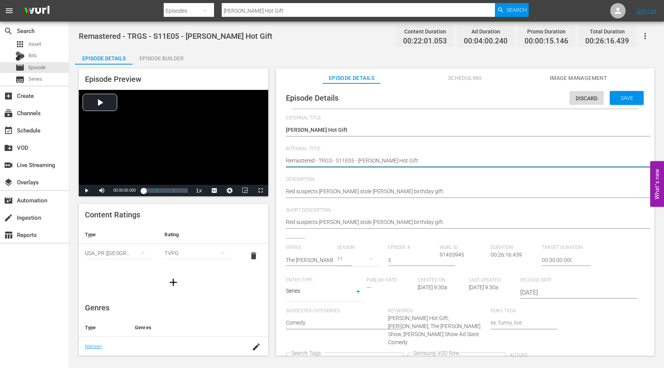
type textarea "SRemastered - TRGS - S11E05 - [PERSON_NAME] Hot Gift"
type textarea "SeRemastered - TRGS - S11E05 - [PERSON_NAME] Hot Gift"
type textarea "SeaRemastered - TRGS - S11E05 - [PERSON_NAME] Hot Gift"
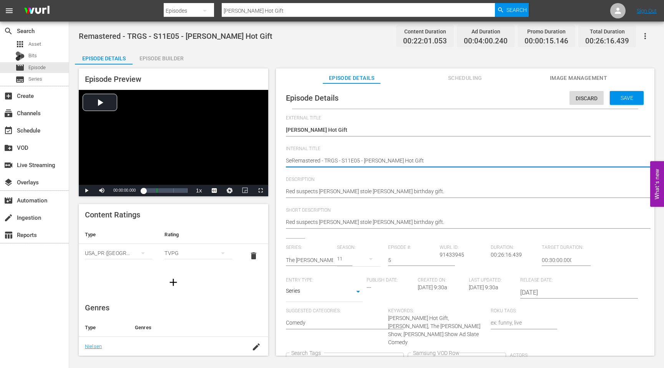
type textarea "SeaRemastered - TRGS - S11E05 - [PERSON_NAME] Hot Gift"
type textarea "SeasRemastered - TRGS - S11E05 - [PERSON_NAME] Hot Gift"
type textarea "SeasoRemastered - TRGS - S11E05 - [PERSON_NAME] Hot Gift"
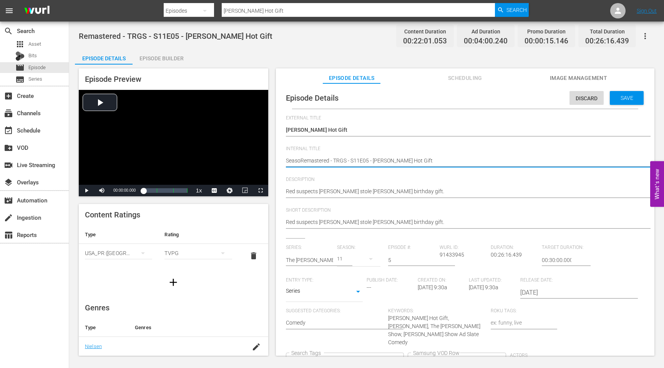
type textarea "SeasonRemastered - TRGS - S11E05 - [PERSON_NAME] Hot Gift"
type textarea "Season1Remastered - TRGS - S11E05 - [PERSON_NAME] Hot Gift"
type textarea "Season11Remastered - TRGS - S11E05 - [PERSON_NAME] Hot Gift"
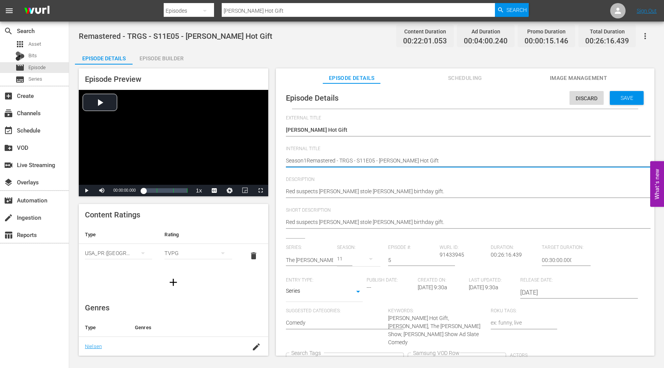
type textarea "Season11Remastered - TRGS - S11E05 - [PERSON_NAME] Hot Gift"
type textarea "Season11 Remastered - TRGS - S11E05 - [PERSON_NAME] Hot Gift"
type textarea "Season11 -Remastered - TRGS - S11E05 - [PERSON_NAME] Hot Gift"
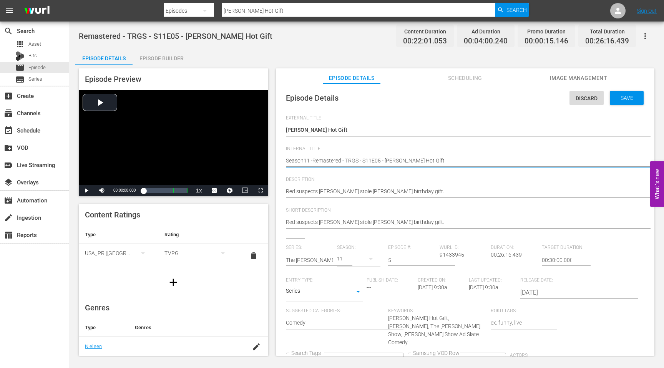
type textarea "Season11 - Remastered - TRGS - S11E05 - [PERSON_NAME] Hot Gift"
paste textarea "[PERSON_NAME] Hot Gift"
type textarea "Season11 - [PERSON_NAME] Hot GiftRemastered - TRGS - S11E05 - [PERSON_NAME] Hot…"
type textarea "Season11 - [PERSON_NAME] Hot GifRemastered - TRGS - S11E05 - [PERSON_NAME] Hot …"
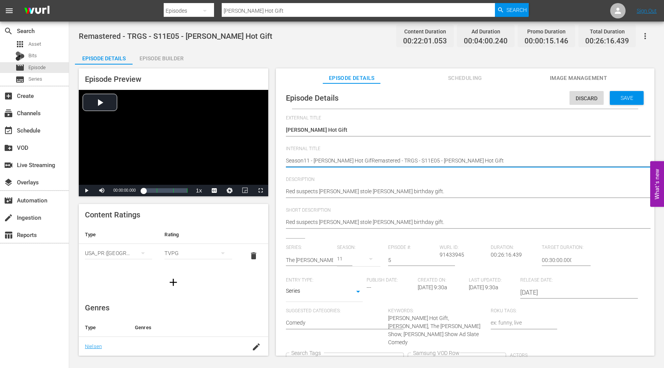
type textarea "Season11 - [PERSON_NAME] Hot GiRemastered - TRGS - S11E05 - [PERSON_NAME] Hot G…"
type textarea "Season11 - [PERSON_NAME] Hot GRemastered - TRGS - S11E05 - [PERSON_NAME] Hot Gi…"
type textarea "Season11 - [PERSON_NAME] Hot Remastered - TRGS - S11E05 - [PERSON_NAME] Hot Gift"
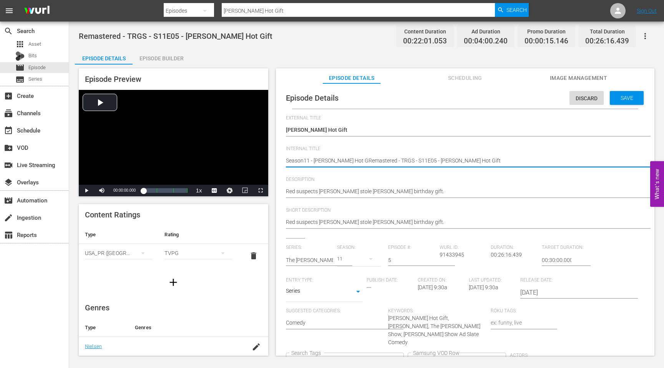
type textarea "Season11 - [PERSON_NAME] Hot Remastered - TRGS - S11E05 - [PERSON_NAME] Hot Gift"
type textarea "Season11 - [PERSON_NAME] HotRemastered - TRGS - S11E05 - [PERSON_NAME] Hot Gift"
type textarea "Season11 - [PERSON_NAME] HoRemastered - TRGS - S11E05 - [PERSON_NAME] Hot Gift"
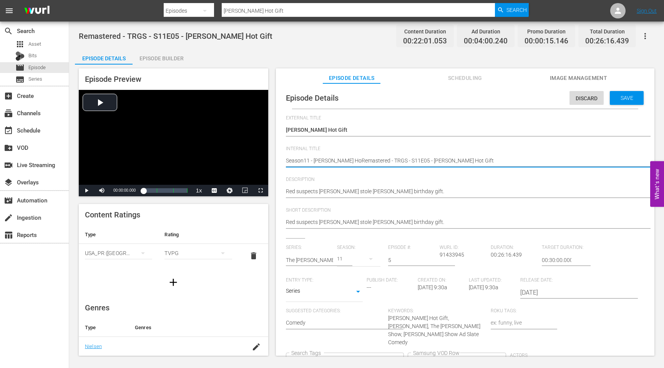
type textarea "Season11 - [PERSON_NAME] HRemastered - TRGS - S11E05 - [PERSON_NAME] Hot Gift"
type textarea "Season11 - [PERSON_NAME] Remastered - TRGS - S11E05 - [PERSON_NAME] Hot Gift"
type textarea "Season11 - [PERSON_NAME] - TRGS - S11E05 - [PERSON_NAME] Hot Gift"
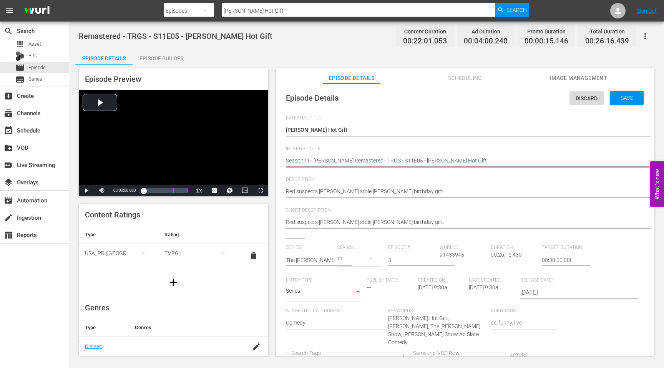
type textarea "Season11 - [PERSON_NAME] - TRGS - S11E05 - [PERSON_NAME] Hot Gift"
type textarea "Season11 - DaltonRemastered - TRGS - S11E05 - [PERSON_NAME] Hot Gift"
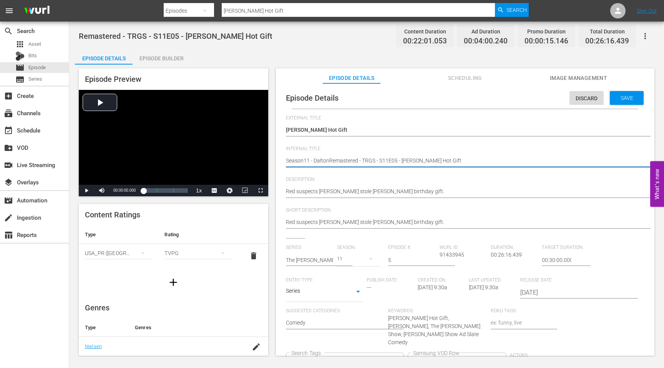
type textarea "Season11 - DaltoRemastered - TRGS - S11E05 - [PERSON_NAME] Hot Gift"
type textarea "Season11 - DaltRemastered - TRGS - S11E05 - [PERSON_NAME] Hot Gift"
type textarea "Season11 - DalRemastered - TRGS - S11E05 - [PERSON_NAME] Hot Gift"
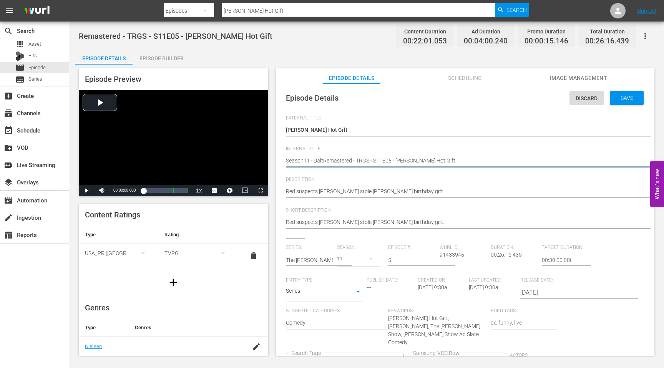
type textarea "Season11 - DalRemastered - TRGS - S11E05 - [PERSON_NAME] Hot Gift"
type textarea "Season11 - DaRemastered - TRGS - S11E05 - [PERSON_NAME] Hot Gift"
type textarea "Season11 - DRemastered - TRGS - S11E05 - [PERSON_NAME] Hot Gift"
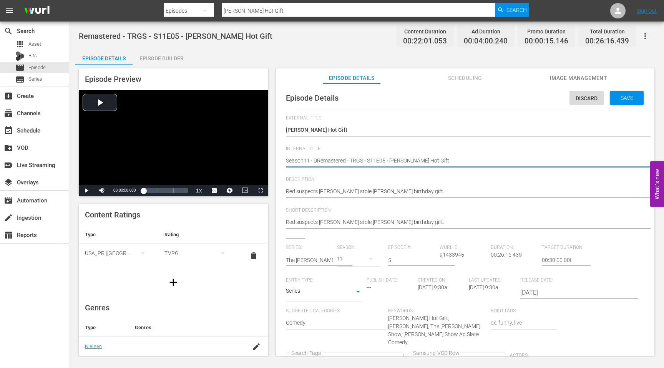
type textarea "Season11 - Remastered - TRGS - S11E05 - [PERSON_NAME] Hot Gift"
click at [405, 158] on textarea "Remastered - TRGS - S11E05 - [PERSON_NAME] Hot Gift" at bounding box center [463, 161] width 355 height 9
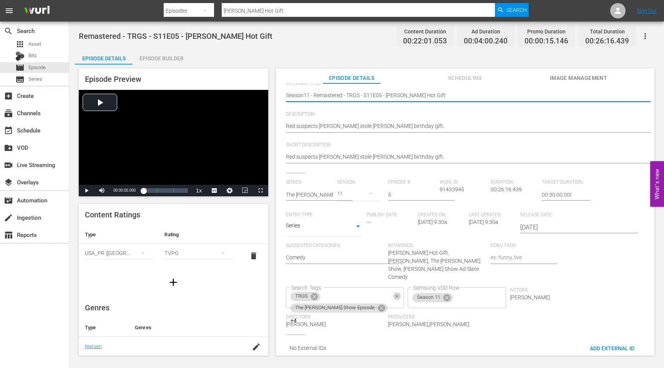
click at [395, 294] on icon "Clear" at bounding box center [397, 296] width 5 height 5
type textarea "Season11 - Remastered - TRGS - S11E05 - [PERSON_NAME] Hot Gift"
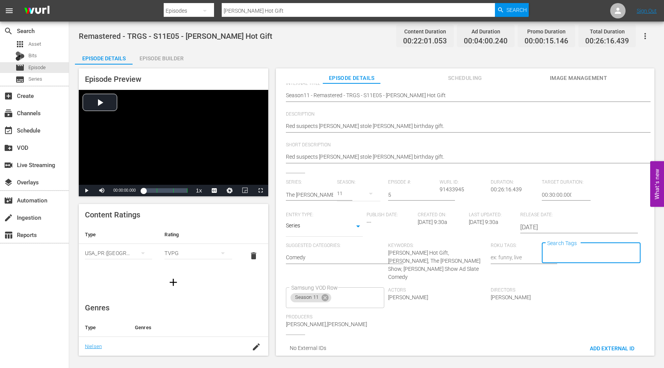
scroll to position [0, 0]
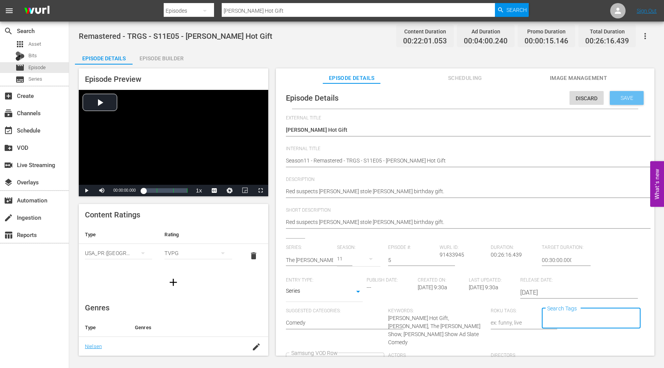
click at [619, 96] on span "Save" at bounding box center [626, 98] width 25 height 6
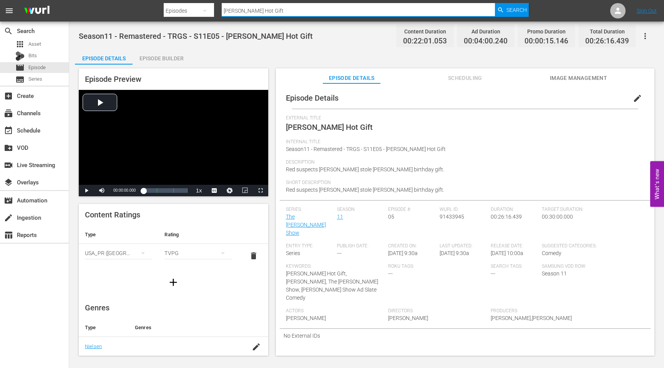
click at [278, 14] on input "[PERSON_NAME] Hot Gift" at bounding box center [358, 11] width 273 height 18
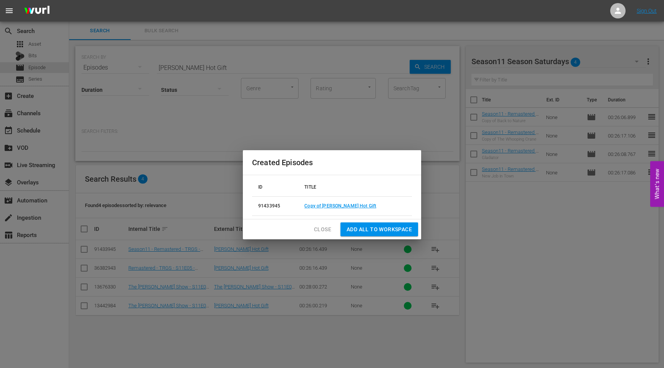
click at [322, 227] on span "Close" at bounding box center [322, 230] width 17 height 10
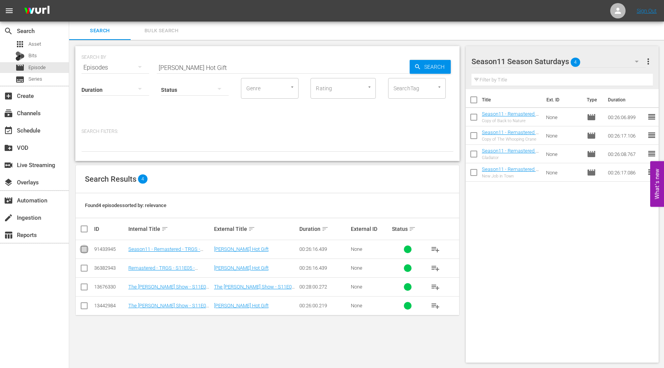
click at [82, 248] on input "checkbox" at bounding box center [84, 250] width 9 height 9
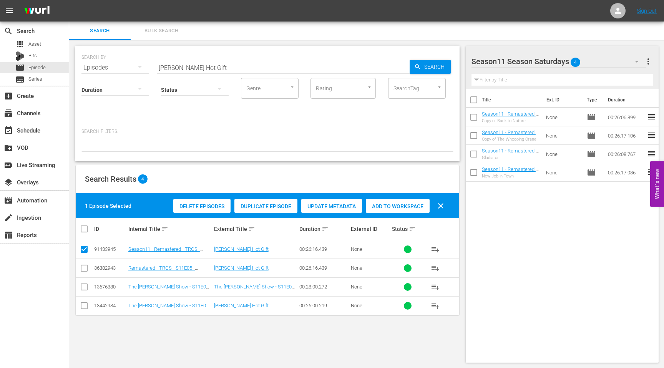
click at [414, 204] on span "Add to Workspace" at bounding box center [398, 206] width 64 height 6
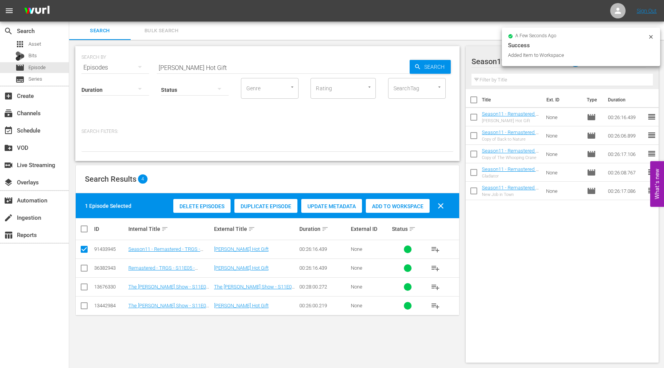
click at [84, 249] on input "checkbox" at bounding box center [84, 250] width 9 height 9
checkbox input "false"
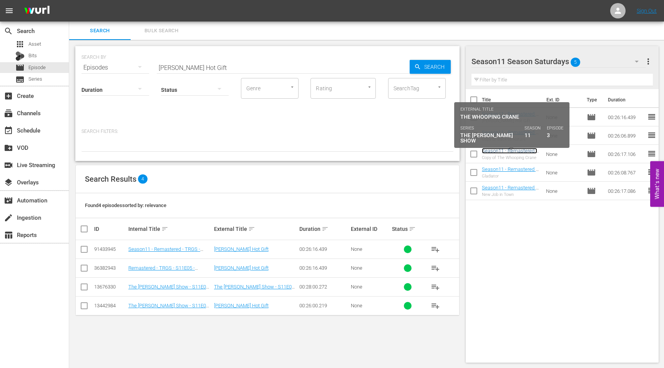
click at [511, 153] on link "Season11 - Remastered - TRGS - S11E03 - The Whooping Crane" at bounding box center [509, 156] width 55 height 17
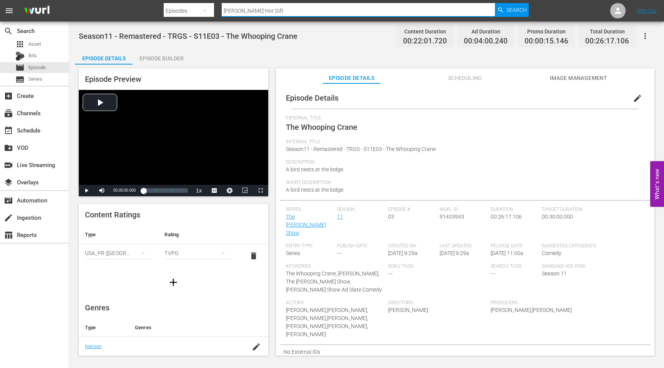
click at [263, 10] on input "[PERSON_NAME] Hot Gift" at bounding box center [358, 11] width 273 height 18
drag, startPoint x: 263, startPoint y: 10, endPoint x: 181, endPoint y: 10, distance: 82.6
click at [181, 10] on div "Search By Episodes Search ID, Title, Description, Keywords, or Category [PERSON…" at bounding box center [346, 11] width 365 height 18
paste input "Viva Las Possums"
type input "Viva Las Possums"
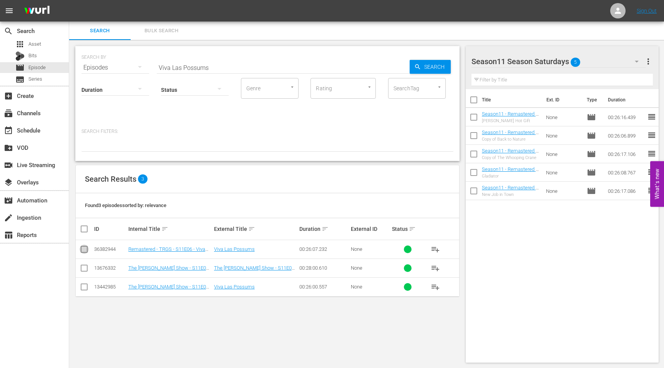
click at [82, 249] on input "checkbox" at bounding box center [84, 250] width 9 height 9
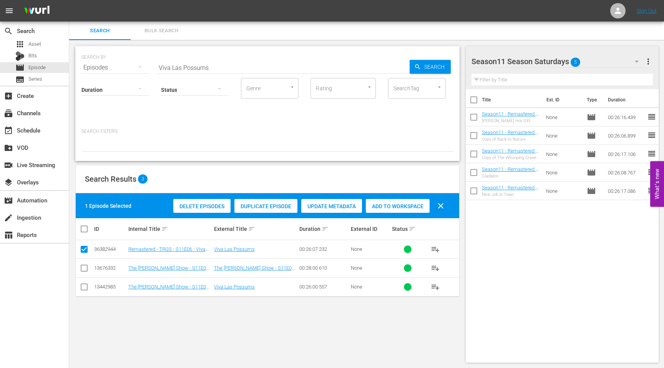
click at [266, 207] on span "Duplicate Episode" at bounding box center [265, 206] width 63 height 6
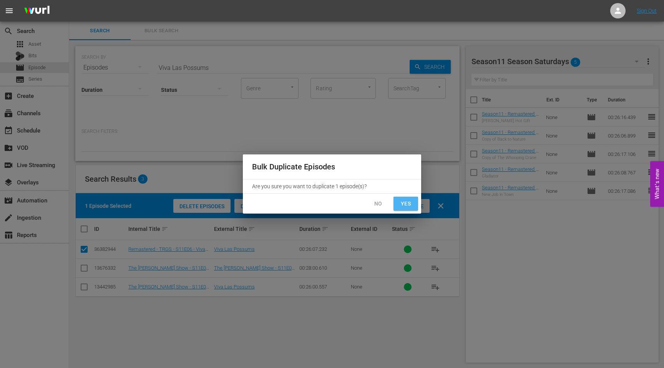
click at [405, 202] on span "Yes" at bounding box center [406, 204] width 12 height 10
checkbox input "false"
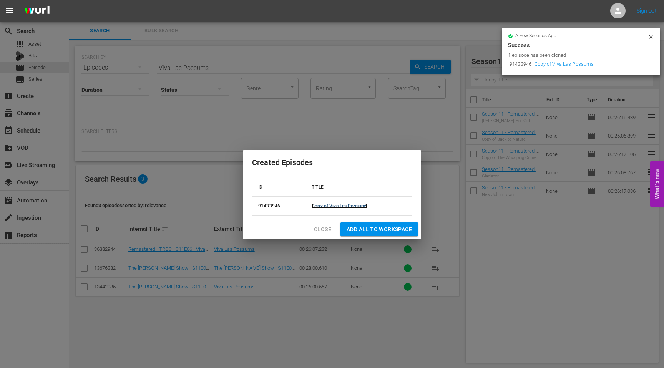
click at [354, 205] on link "Copy of Viva Las Possums" at bounding box center [340, 205] width 56 height 5
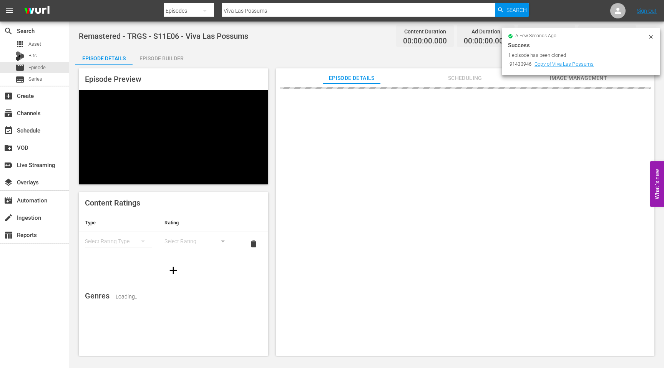
click at [650, 36] on icon at bounding box center [651, 37] width 6 height 6
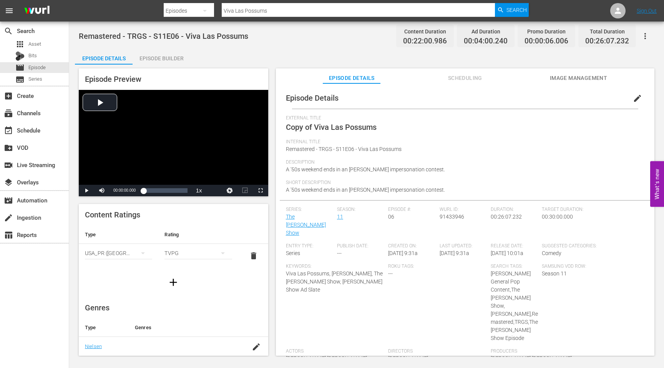
click at [633, 100] on span "edit" at bounding box center [637, 98] width 9 height 9
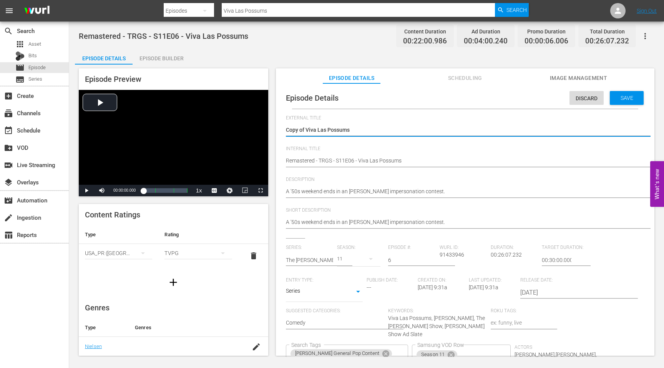
drag, startPoint x: 306, startPoint y: 128, endPoint x: 273, endPoint y: 131, distance: 33.2
click at [274, 131] on div "Episode Preview Video Player is loading. Play Video Play Mute Current Time 00:0…" at bounding box center [366, 213] width 583 height 297
type textarea "Viva Las Possums"
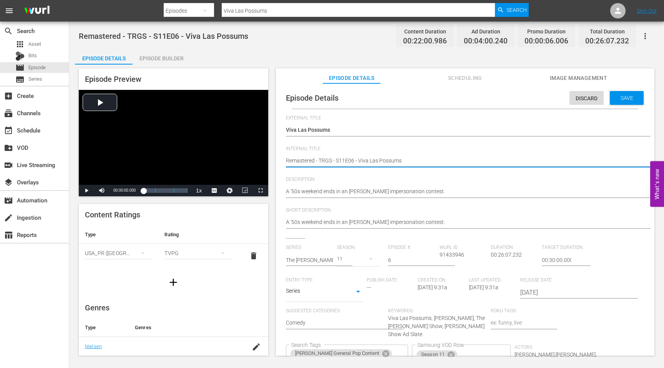
type textarea "SRemastered - TRGS - S11E06 - Viva Las Possums"
type textarea "SeRemastered - TRGS - S11E06 - Viva Las Possums"
type textarea "SeaRemastered - TRGS - S11E06 - Viva Las Possums"
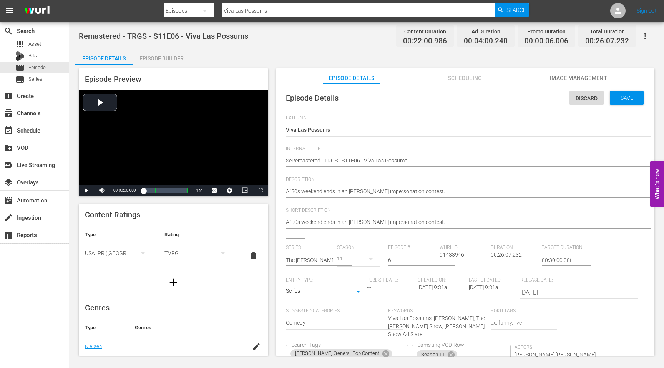
type textarea "SeaRemastered - TRGS - S11E06 - Viva Las Possums"
type textarea "SeasRemastered - TRGS - S11E06 - Viva Las Possums"
type textarea "SeasoRemastered - TRGS - S11E06 - Viva Las Possums"
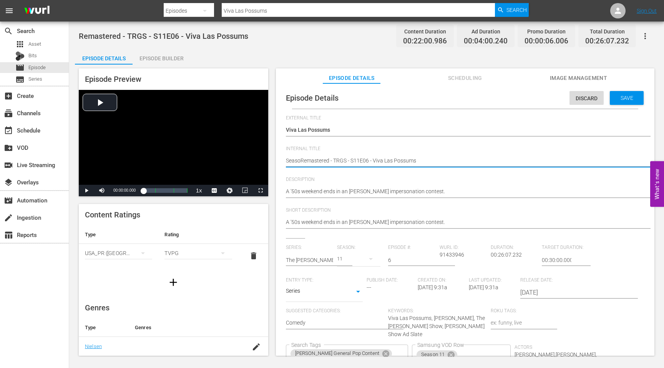
type textarea "SeasonRemastered - TRGS - S11E06 - Viva Las Possums"
type textarea "Season1Remastered - TRGS - S11E06 - Viva Las Possums"
type textarea "Season11Remastered - TRGS - S11E06 - Viva Las Possums"
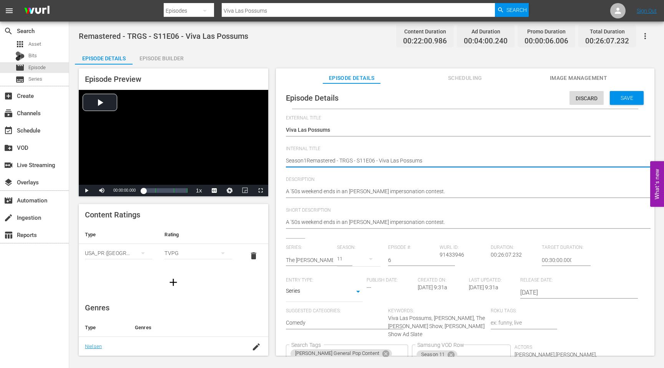
type textarea "Season11Remastered - TRGS - S11E06 - Viva Las Possums"
type textarea "Season11 Remastered - TRGS - S11E06 - Viva Las Possums"
type textarea "Season11 -Remastered - TRGS - S11E06 - Viva Las Possums"
paste textarea "Viva Las Possums"
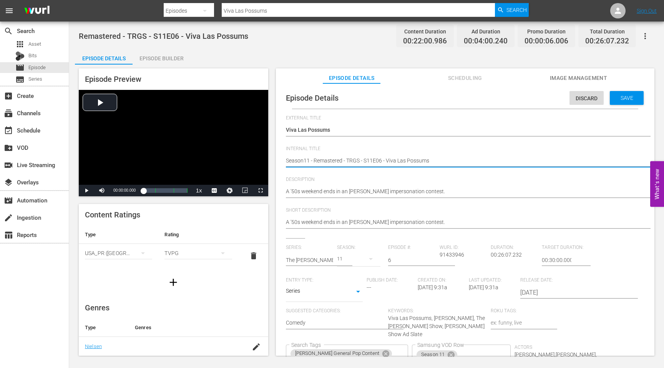
scroll to position [69, 0]
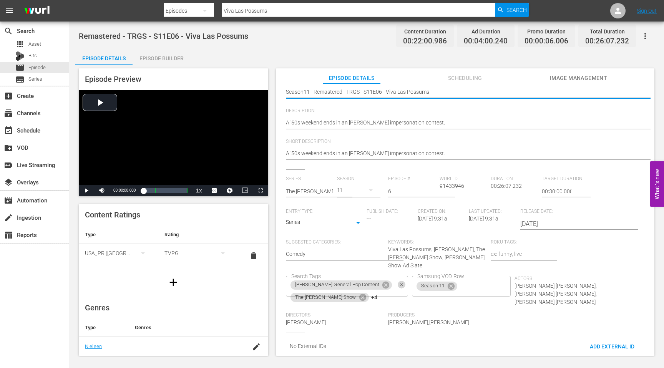
click at [398, 281] on button "Clear" at bounding box center [402, 285] width 8 height 8
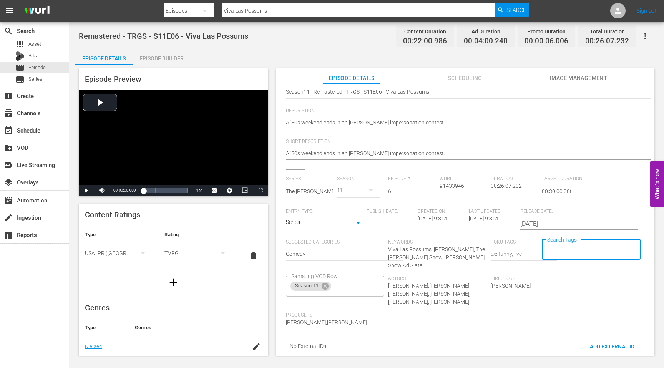
scroll to position [0, 0]
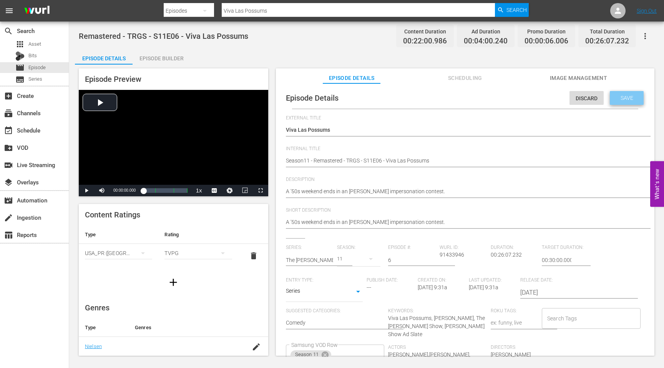
click at [618, 95] on span "Save" at bounding box center [626, 98] width 25 height 6
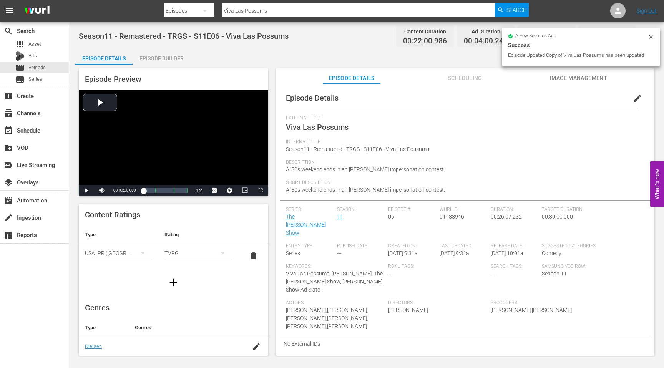
click at [277, 12] on input "Viva Las Possums" at bounding box center [358, 11] width 273 height 18
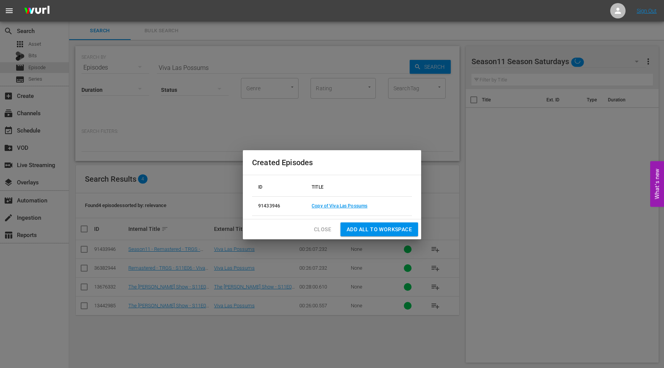
click at [323, 230] on span "Close" at bounding box center [322, 230] width 17 height 10
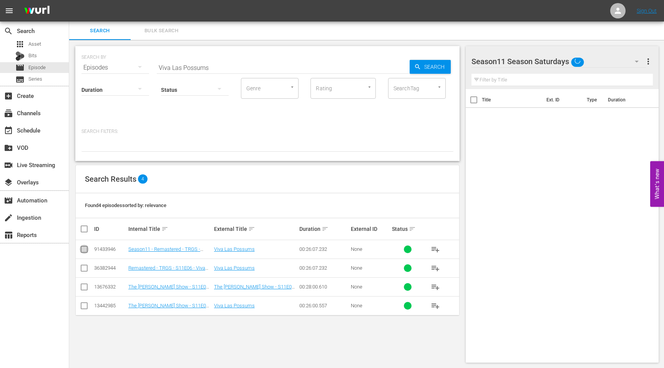
click at [87, 251] on input "checkbox" at bounding box center [84, 250] width 9 height 9
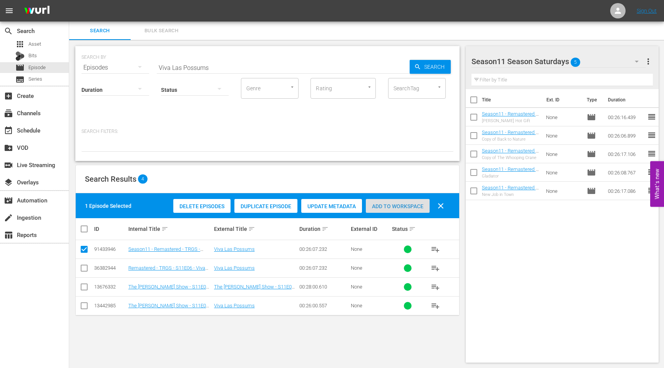
click at [389, 207] on span "Add to Workspace" at bounding box center [398, 206] width 64 height 6
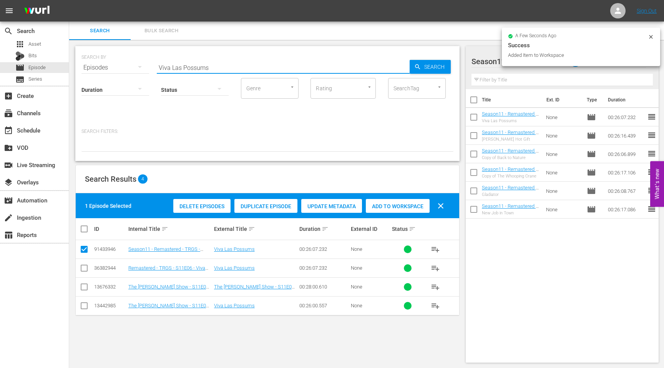
drag, startPoint x: 219, startPoint y: 68, endPoint x: 138, endPoint y: 67, distance: 81.1
click at [140, 68] on div "SEARCH BY Search By Episodes Search ID, Title, Description, Keywords, or Catego…" at bounding box center [267, 63] width 372 height 28
paste input "Y2 Cans"
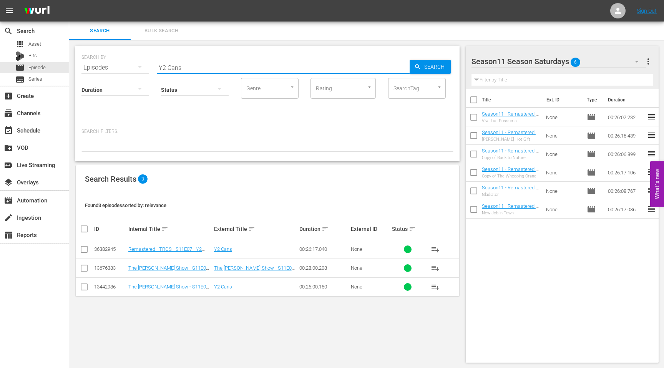
click at [82, 251] on input "checkbox" at bounding box center [84, 250] width 9 height 9
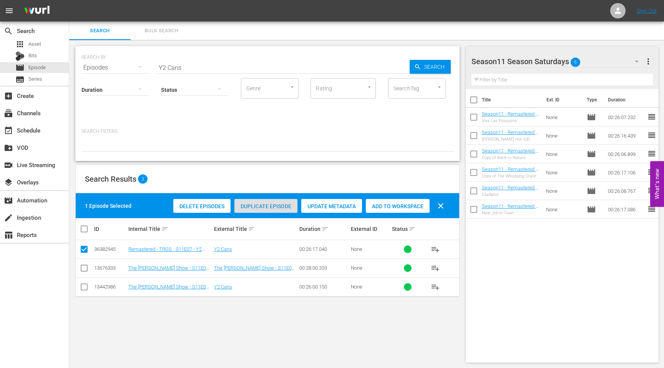
click at [250, 212] on div "Duplicate Episode" at bounding box center [265, 206] width 63 height 15
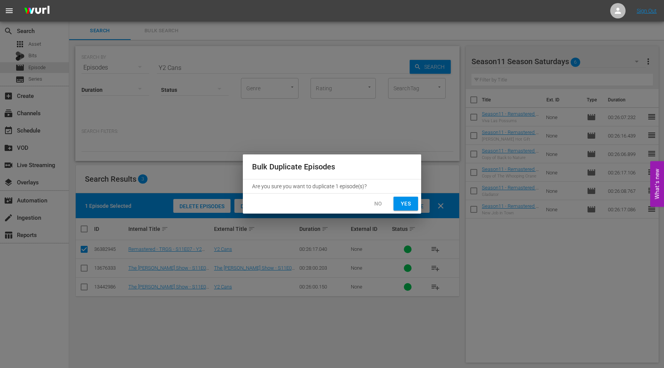
click at [412, 202] on button "Yes" at bounding box center [405, 204] width 25 height 14
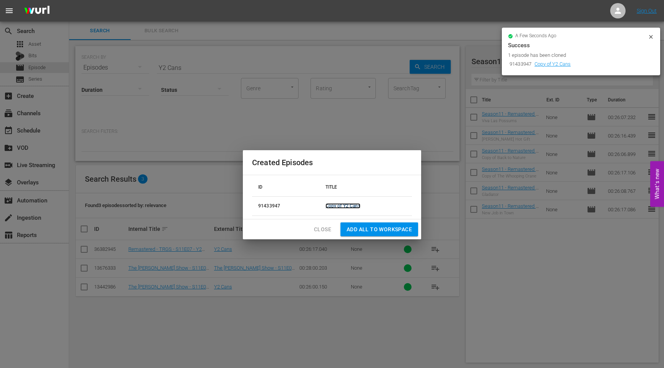
click at [343, 204] on link "Copy of Y2 Cans" at bounding box center [342, 205] width 35 height 5
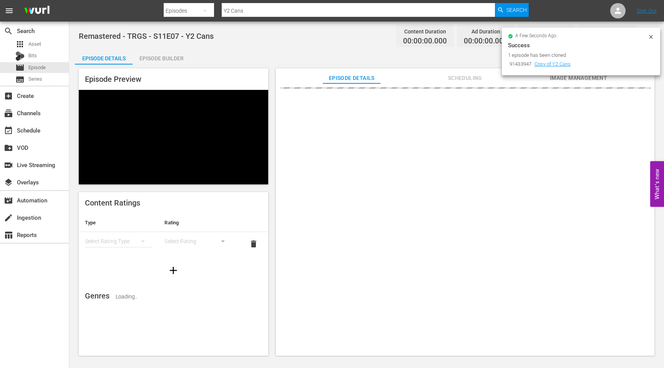
click at [651, 38] on icon at bounding box center [651, 37] width 6 height 6
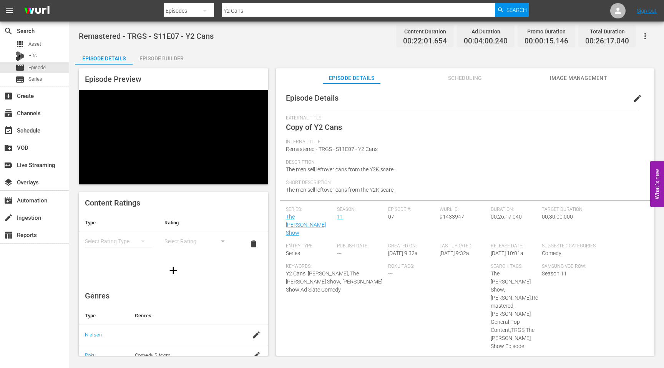
click at [633, 96] on span "edit" at bounding box center [637, 98] width 9 height 9
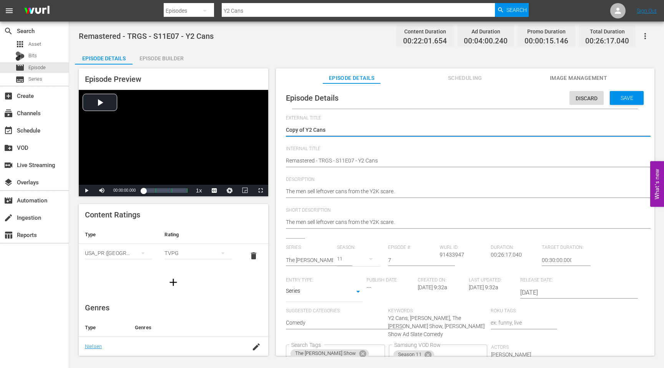
drag, startPoint x: 307, startPoint y: 129, endPoint x: 268, endPoint y: 128, distance: 38.8
click at [270, 128] on div "Episode Preview Video Player is loading. Play Video Play Mute Current Time 00:0…" at bounding box center [366, 213] width 583 height 297
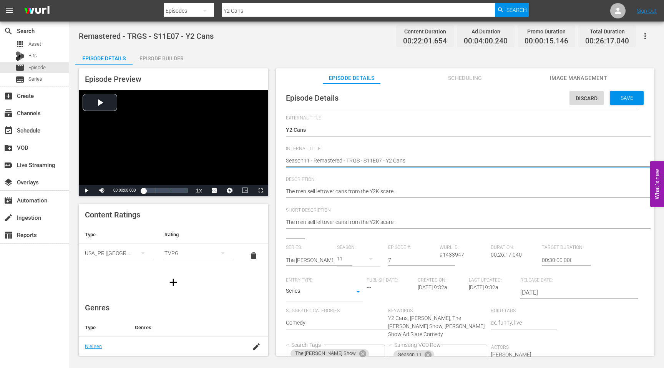
paste textarea "Y2 Cans"
click at [380, 352] on icon "Clear" at bounding box center [378, 353] width 3 height 3
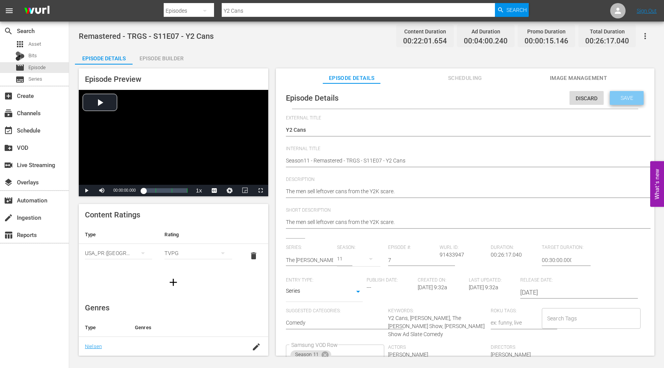
click at [618, 102] on div "Save" at bounding box center [627, 98] width 34 height 14
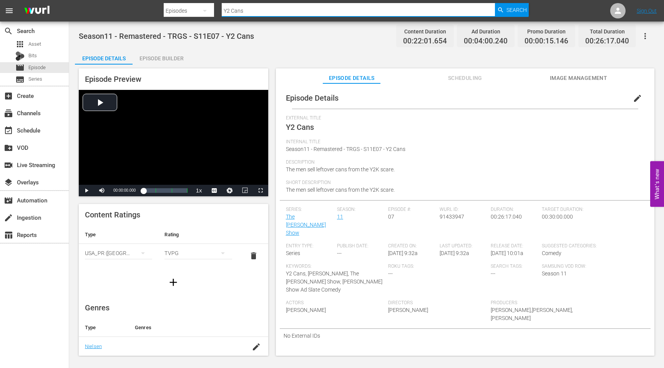
click at [253, 11] on input "Y2 Cans" at bounding box center [358, 11] width 273 height 18
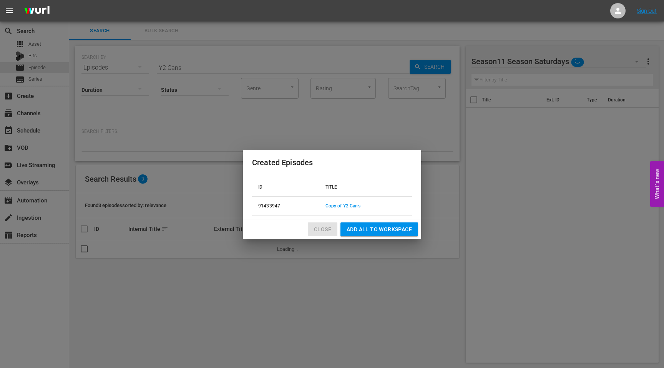
click at [324, 229] on span "Close" at bounding box center [322, 230] width 17 height 10
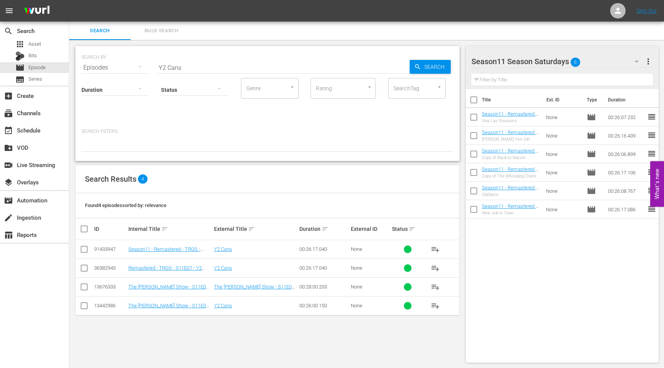
click at [85, 250] on input "checkbox" at bounding box center [84, 250] width 9 height 9
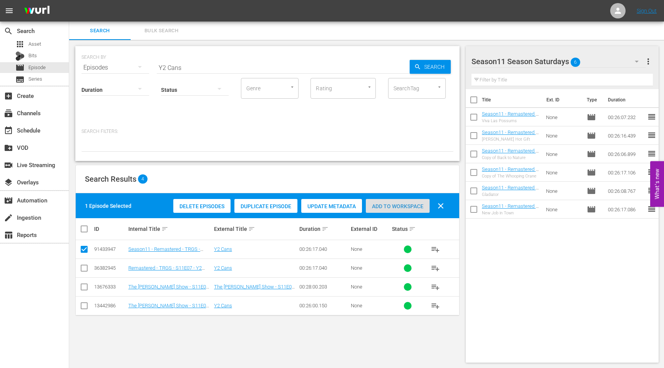
click at [387, 205] on span "Add to Workspace" at bounding box center [398, 206] width 64 height 6
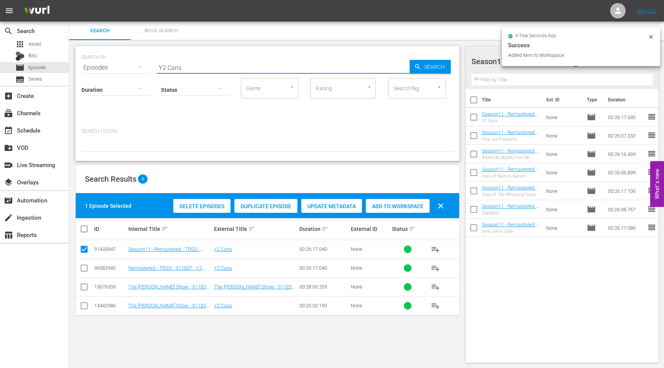
drag, startPoint x: 192, startPoint y: 69, endPoint x: 159, endPoint y: 69, distance: 32.7
click at [159, 69] on input "Y2 Cans" at bounding box center [283, 67] width 253 height 18
paste input "The Ghost of Possum Lodge"
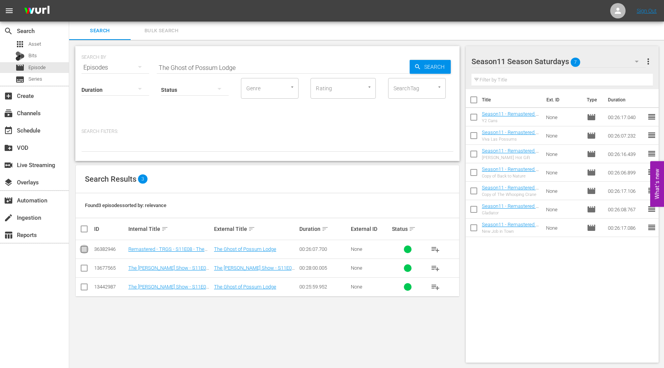
click at [83, 250] on input "checkbox" at bounding box center [84, 250] width 9 height 9
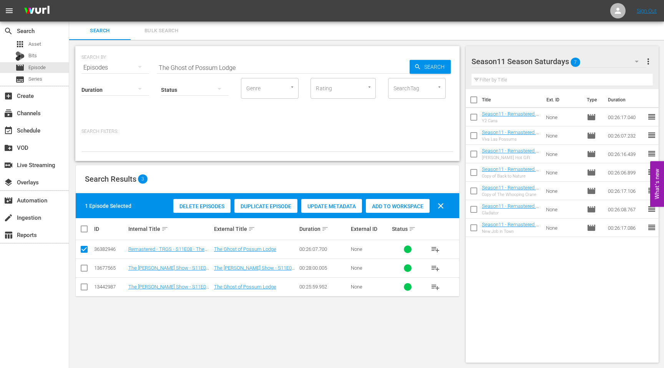
click at [268, 208] on span "Duplicate Episode" at bounding box center [265, 206] width 63 height 6
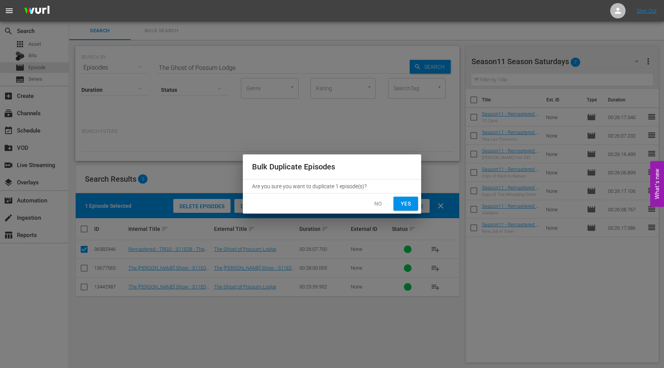
click at [405, 202] on span "Yes" at bounding box center [406, 204] width 12 height 10
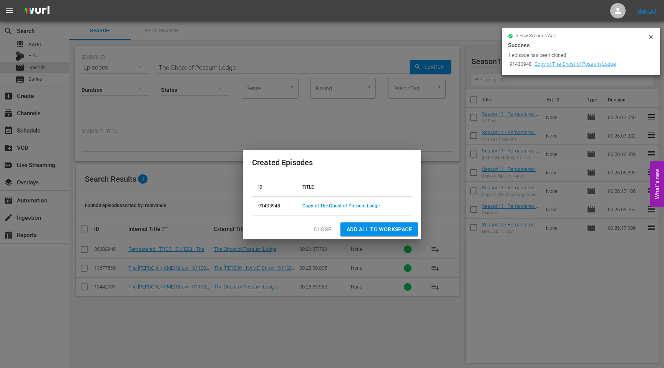
click at [362, 211] on td "Copy of The Ghost of Possum Lodge" at bounding box center [354, 205] width 116 height 19
click at [362, 208] on link "Copy of The Ghost of Possum Lodge" at bounding box center [340, 205] width 77 height 5
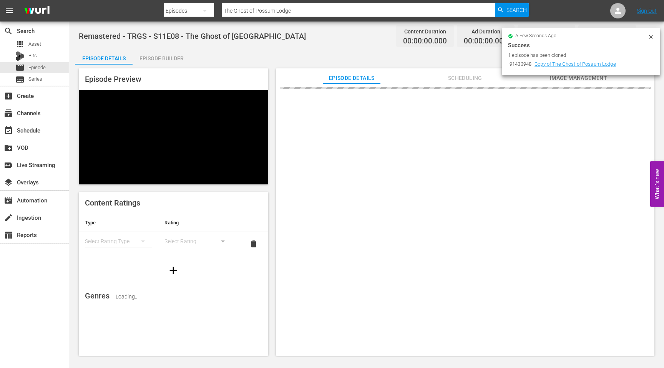
click at [651, 37] on icon at bounding box center [651, 37] width 6 height 6
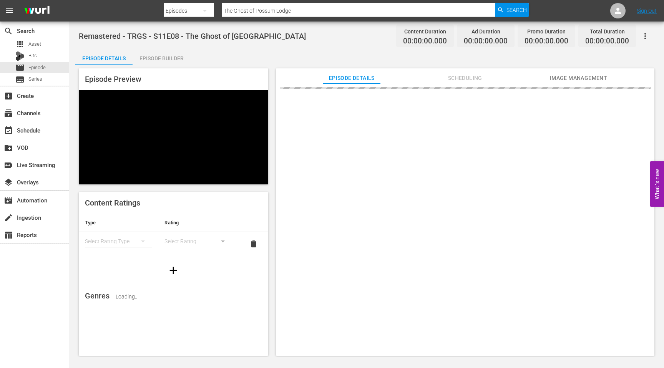
click at [637, 101] on div at bounding box center [465, 223] width 378 height 280
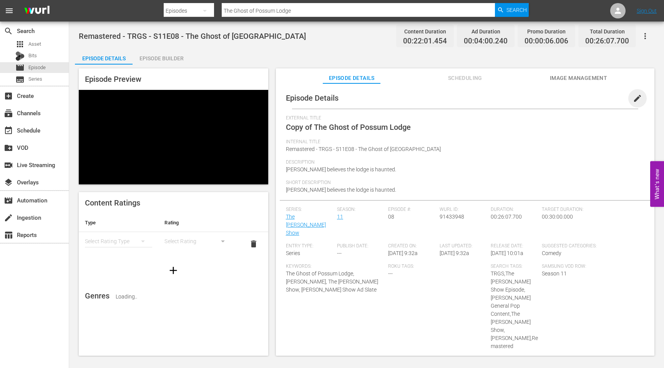
click at [633, 96] on span "edit" at bounding box center [637, 98] width 9 height 9
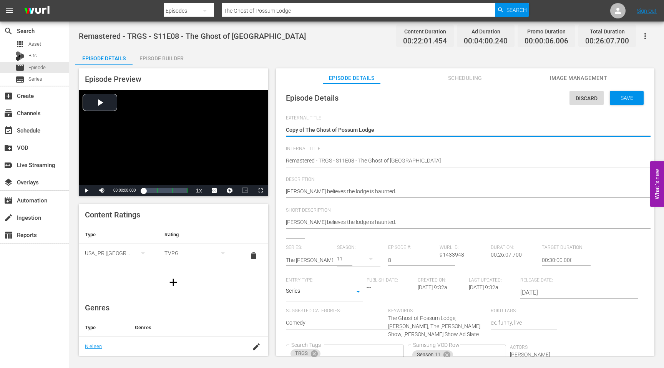
click at [300, 134] on textarea "Copy of The Ghost of Possum Lodge" at bounding box center [463, 130] width 355 height 9
drag, startPoint x: 305, startPoint y: 131, endPoint x: 258, endPoint y: 131, distance: 47.3
click at [259, 131] on div "Episode Preview Video Player is loading. Play Video Play Mute Current Time 00:0…" at bounding box center [366, 213] width 583 height 297
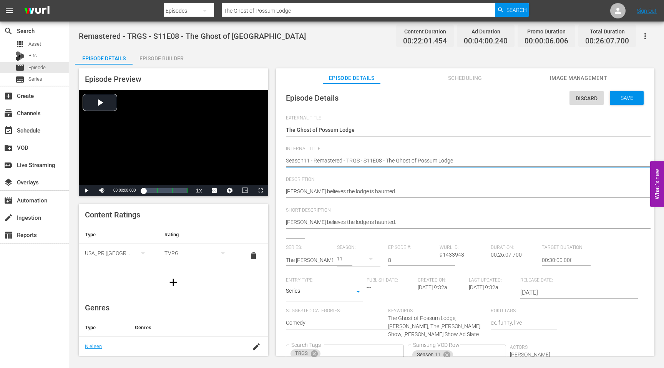
paste textarea "The Ghost of Possum Lodge"
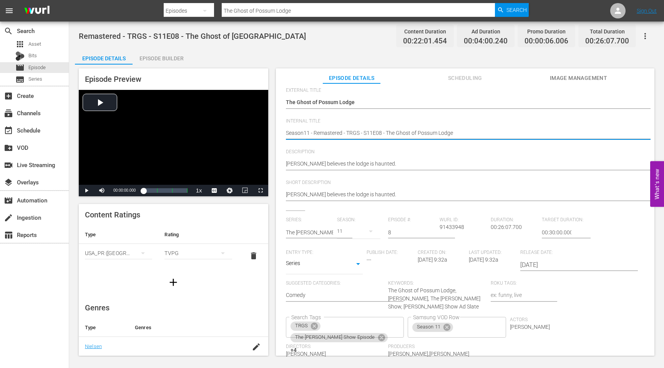
scroll to position [65, 0]
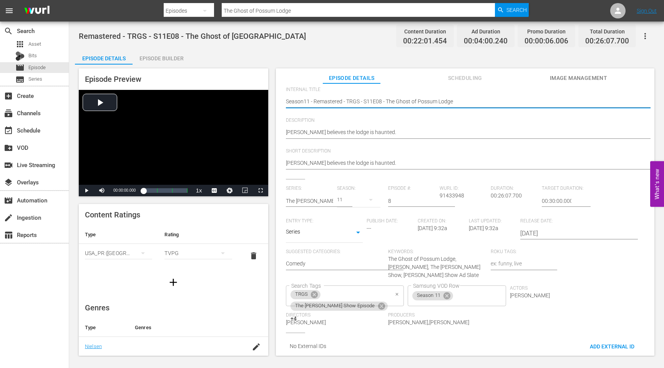
click at [395, 292] on icon "Clear" at bounding box center [397, 294] width 5 height 5
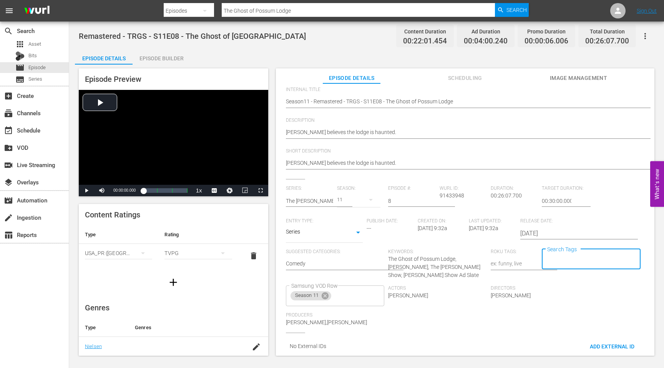
scroll to position [0, 0]
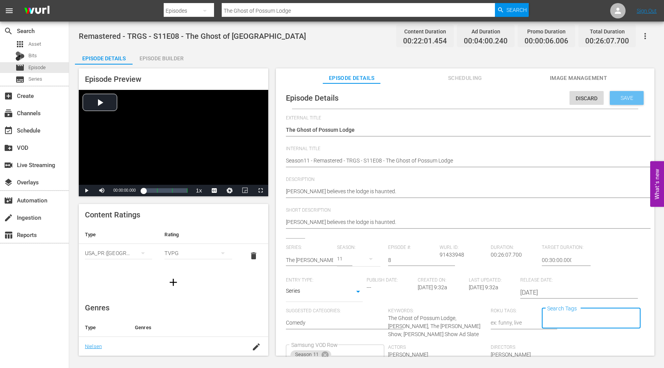
click at [618, 99] on span "Save" at bounding box center [626, 98] width 25 height 6
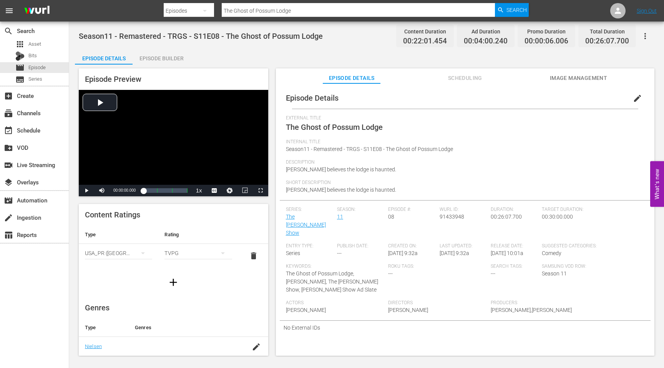
click at [298, 10] on input "The Ghost of Possum Lodge" at bounding box center [358, 11] width 273 height 18
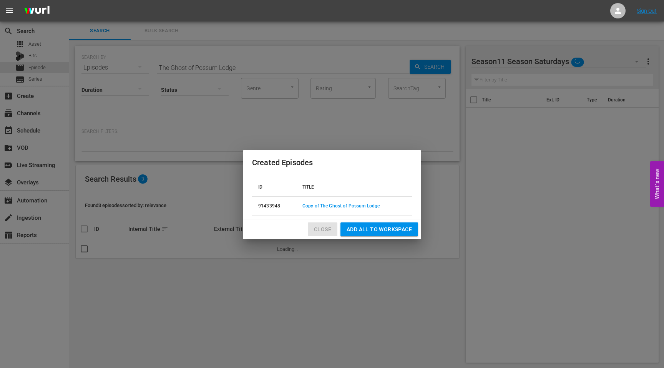
click at [325, 227] on span "Close" at bounding box center [322, 230] width 17 height 10
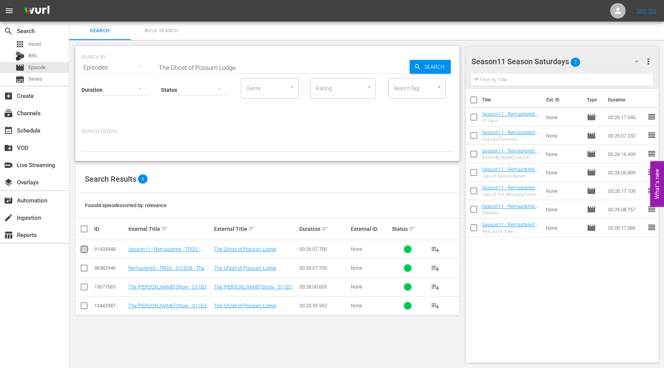
click at [83, 250] on input "checkbox" at bounding box center [84, 250] width 9 height 9
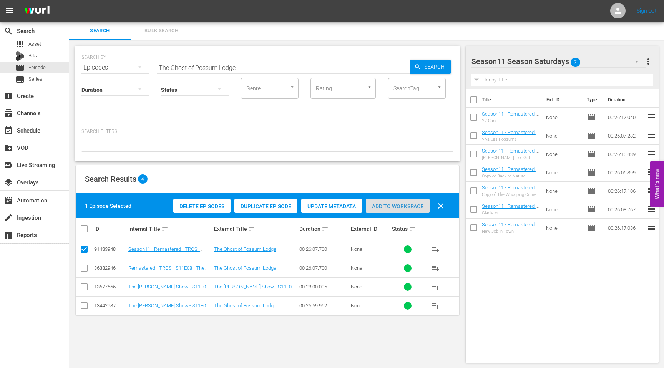
click at [405, 204] on span "Add to Workspace" at bounding box center [398, 206] width 64 height 6
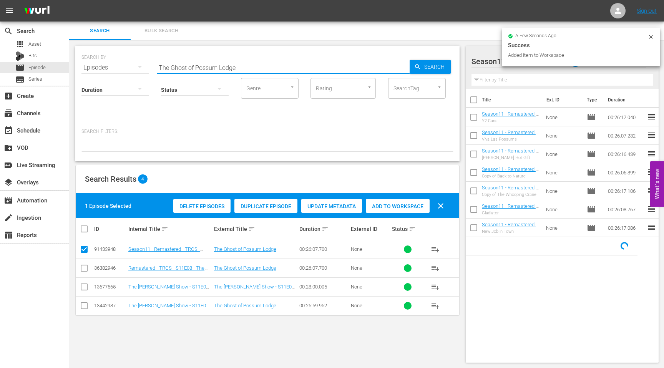
drag, startPoint x: 243, startPoint y: 68, endPoint x: 148, endPoint y: 69, distance: 95.3
click at [148, 69] on div "SEARCH BY Search By Episodes Search ID, Title, Description, Keywords, or Catego…" at bounding box center [267, 63] width 372 height 28
paste input "The Chainsaw Races"
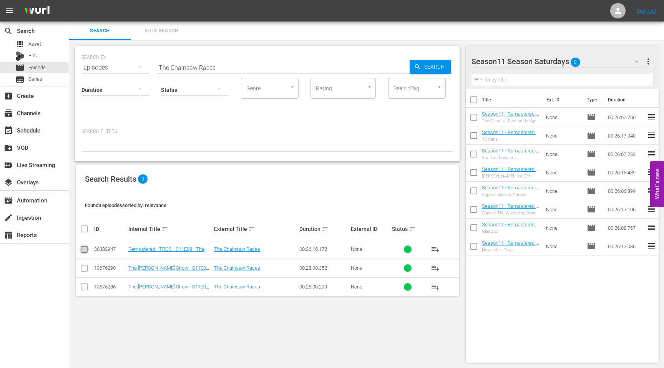
click at [84, 249] on input "checkbox" at bounding box center [84, 250] width 9 height 9
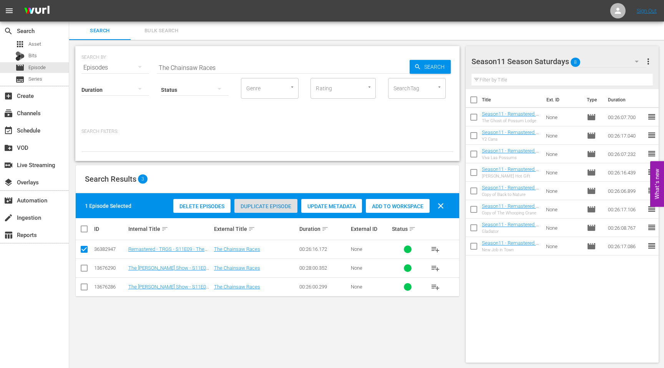
click at [269, 207] on span "Duplicate Episode" at bounding box center [265, 206] width 63 height 6
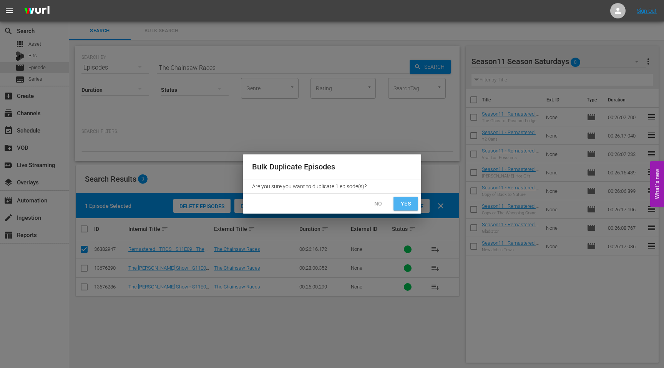
click at [400, 204] on span "Yes" at bounding box center [406, 204] width 12 height 10
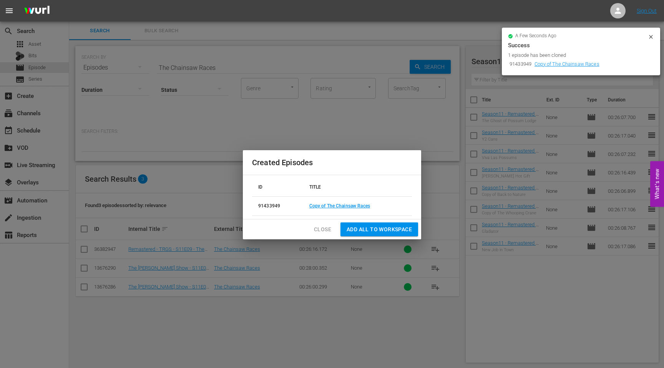
click at [347, 209] on td "Copy of The Chainsaw Races" at bounding box center [357, 205] width 109 height 19
click at [347, 207] on link "Copy of The Chainsaw Races" at bounding box center [339, 205] width 61 height 5
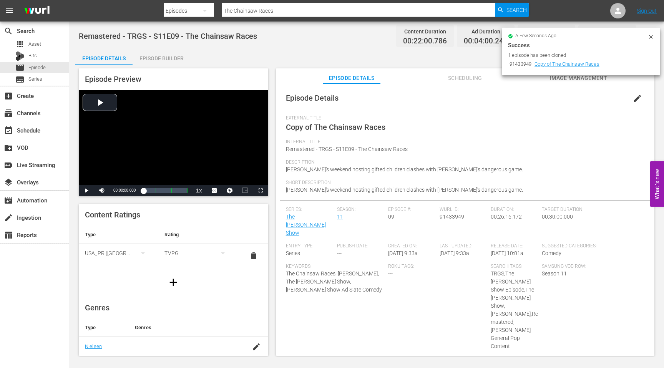
click at [633, 99] on span "edit" at bounding box center [637, 98] width 9 height 9
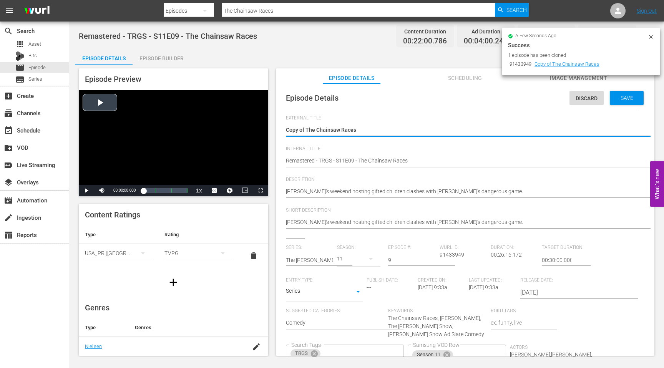
drag, startPoint x: 305, startPoint y: 129, endPoint x: 264, endPoint y: 129, distance: 41.5
click at [267, 129] on div "Episode Preview Video Player is loading. Play Video Play Mute Current Time 00:0…" at bounding box center [366, 213] width 583 height 297
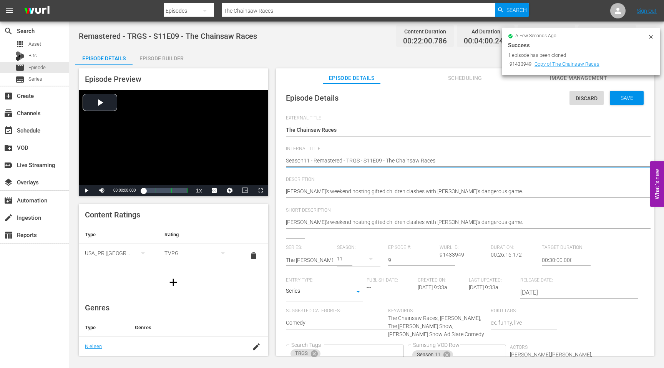
scroll to position [75, 0]
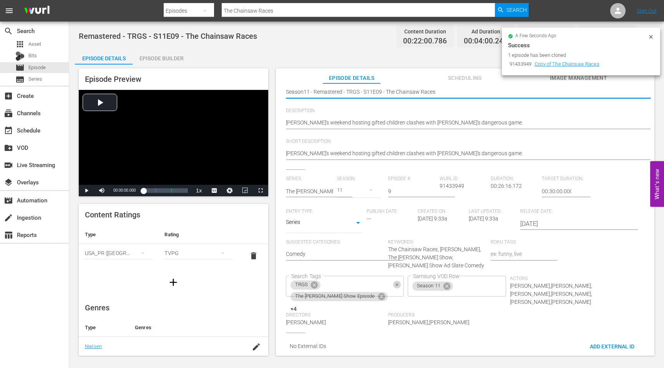
click at [395, 282] on icon "Clear" at bounding box center [397, 284] width 5 height 5
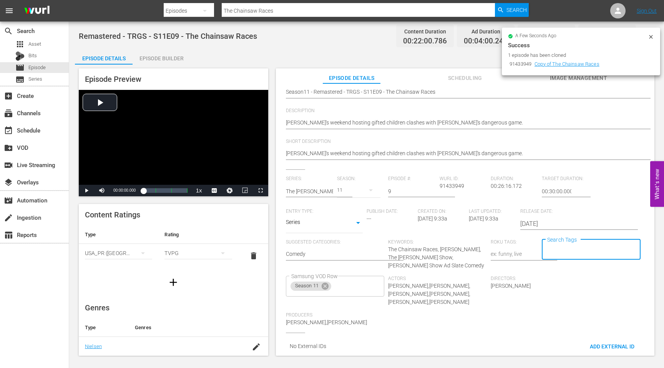
scroll to position [0, 0]
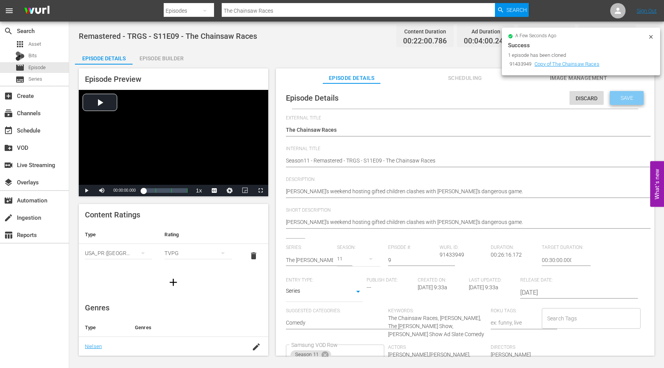
click at [631, 96] on span "Save" at bounding box center [626, 98] width 25 height 6
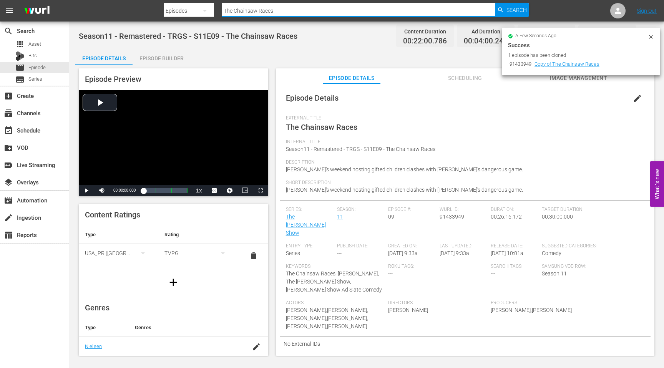
click at [285, 12] on input "The Chainsaw Races" at bounding box center [358, 11] width 273 height 18
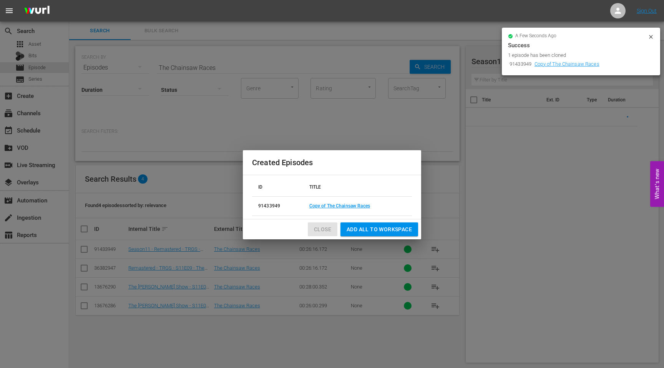
click at [320, 229] on span "Close" at bounding box center [322, 230] width 17 height 10
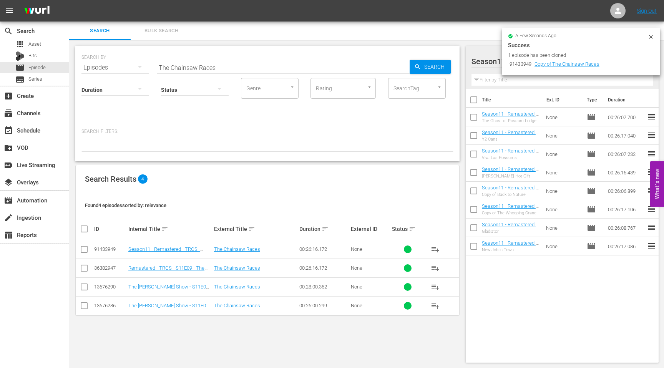
click at [82, 249] on input "checkbox" at bounding box center [84, 250] width 9 height 9
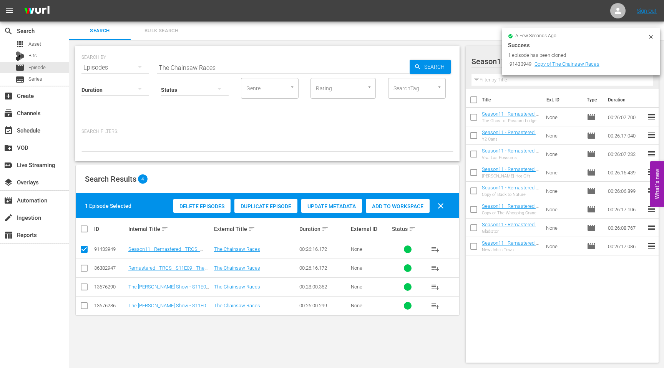
click at [385, 207] on span "Add to Workspace" at bounding box center [398, 206] width 64 height 6
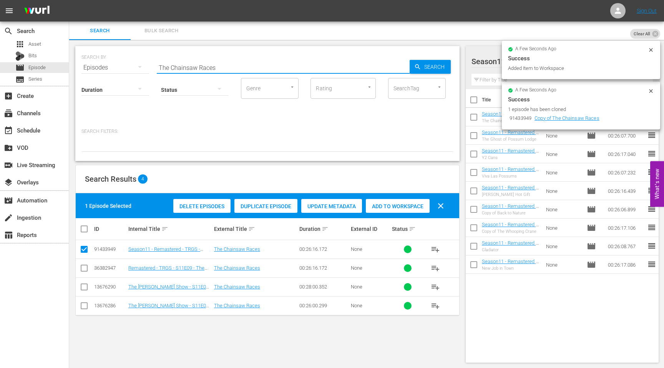
drag, startPoint x: 236, startPoint y: 65, endPoint x: 151, endPoint y: 69, distance: 85.0
click at [152, 69] on div "SEARCH BY Search By Episodes Search ID, Title, Description, Keywords, or Catego…" at bounding box center [267, 63] width 372 height 28
paste input "Something in the Heir"
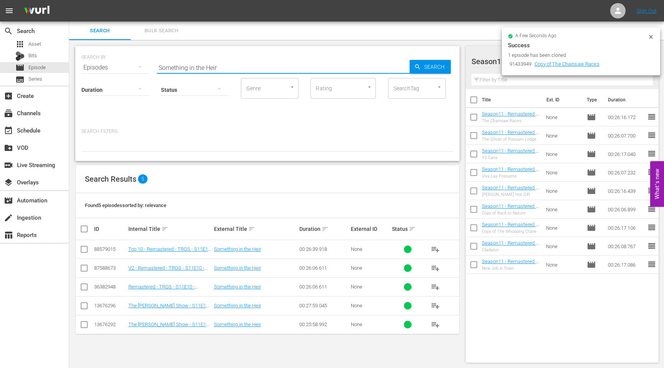
click at [84, 287] on input "checkbox" at bounding box center [84, 288] width 9 height 9
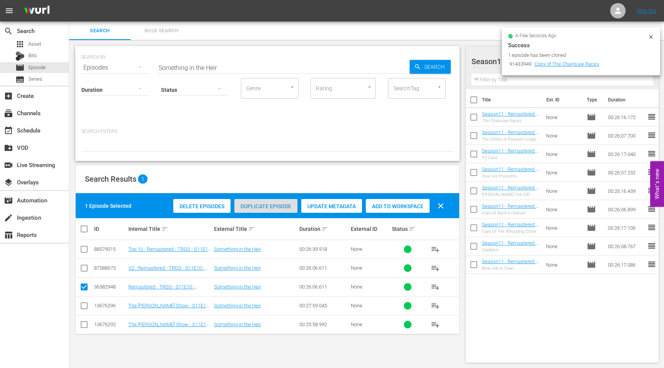
click at [269, 206] on span "Duplicate Episode" at bounding box center [265, 206] width 63 height 6
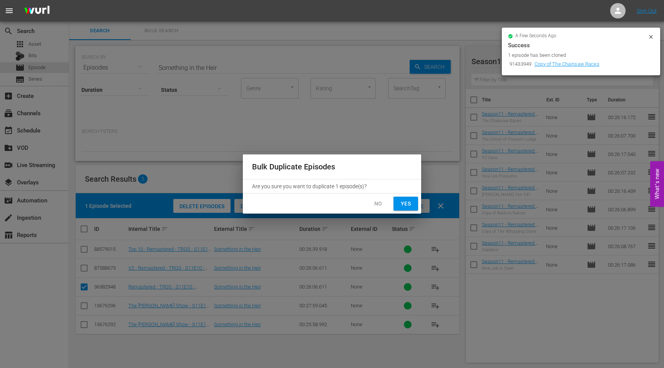
click at [410, 200] on span "Yes" at bounding box center [406, 204] width 12 height 10
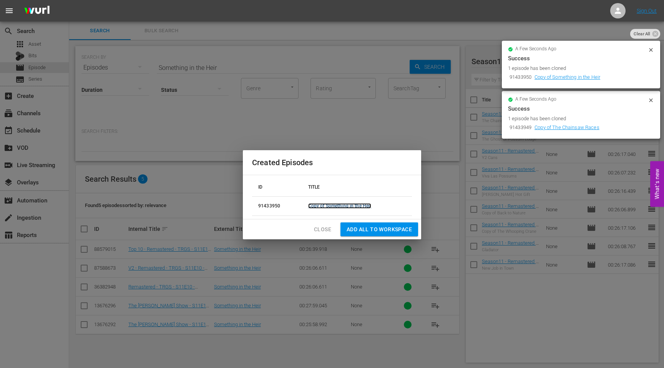
click at [360, 206] on link "Copy of Something in the Heir" at bounding box center [339, 205] width 63 height 5
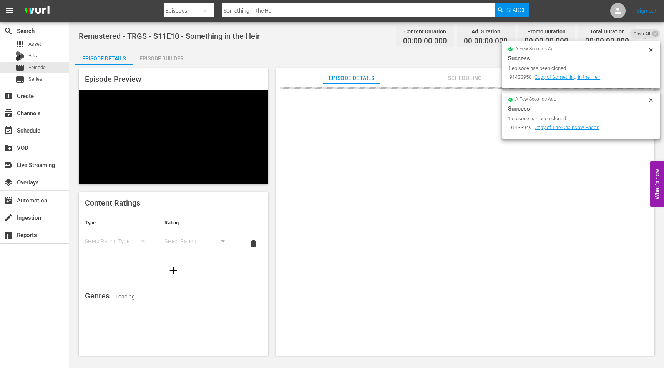
click at [650, 51] on icon at bounding box center [650, 49] width 3 height 3
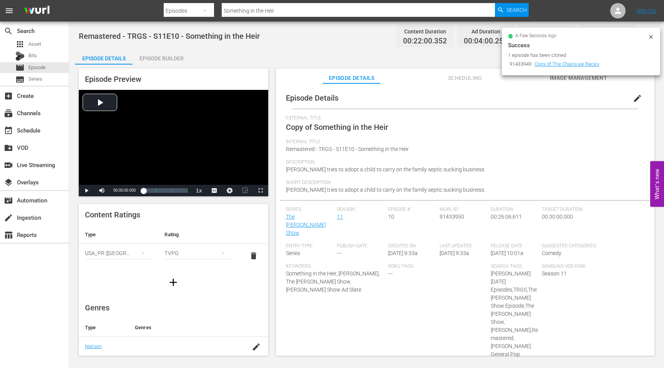
click at [650, 36] on icon at bounding box center [650, 36] width 3 height 3
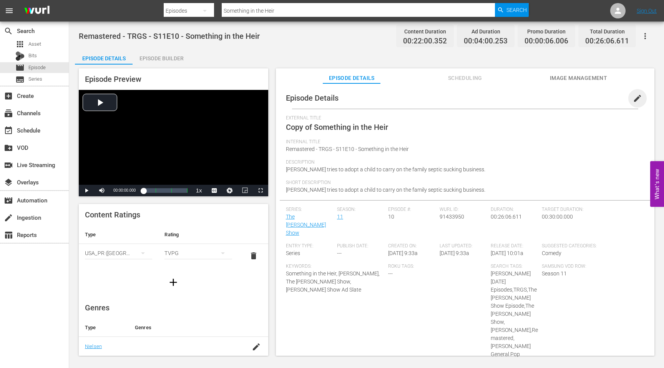
click at [635, 97] on span "edit" at bounding box center [637, 98] width 9 height 9
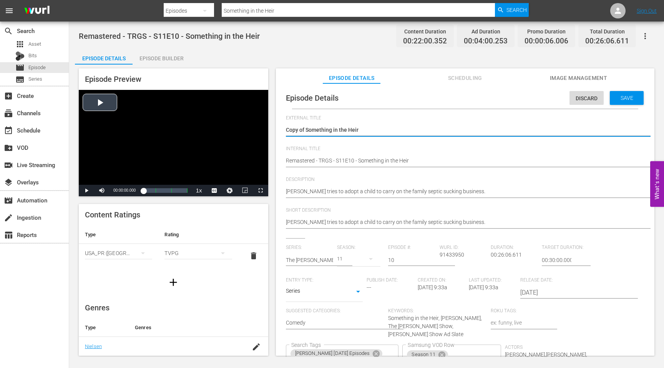
drag, startPoint x: 307, startPoint y: 132, endPoint x: 254, endPoint y: 132, distance: 52.6
click at [255, 132] on div "Episode Preview Video Player is loading. Play Video Play Mute Current Time 00:0…" at bounding box center [366, 213] width 583 height 297
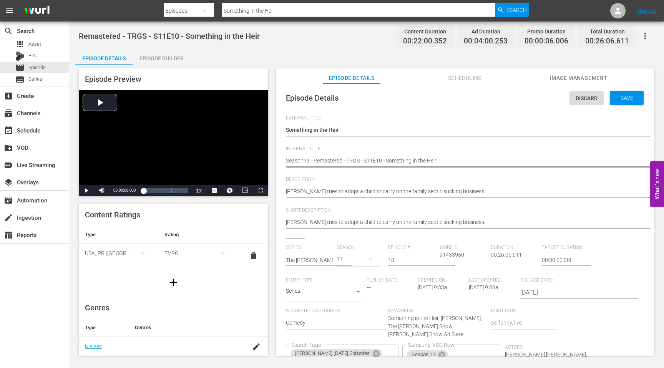
scroll to position [75, 0]
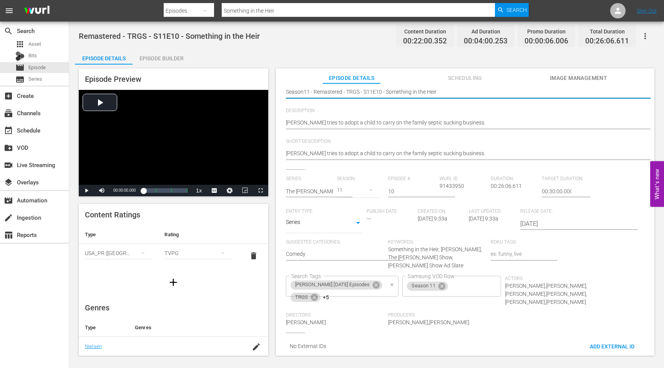
click at [393, 282] on div at bounding box center [391, 285] width 7 height 8
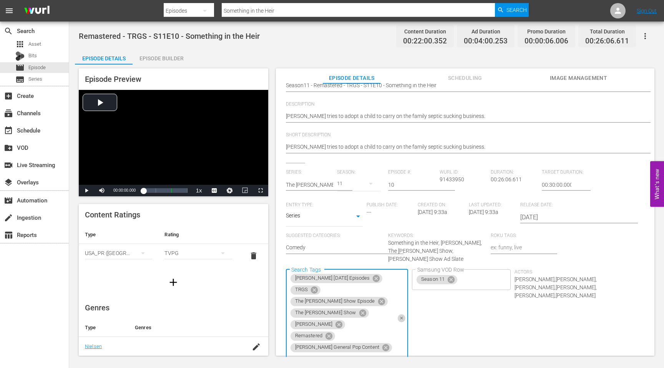
click at [399, 316] on icon "Clear" at bounding box center [401, 318] width 5 height 5
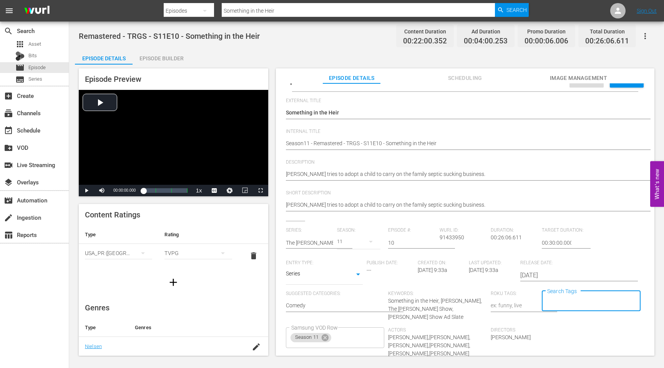
scroll to position [0, 0]
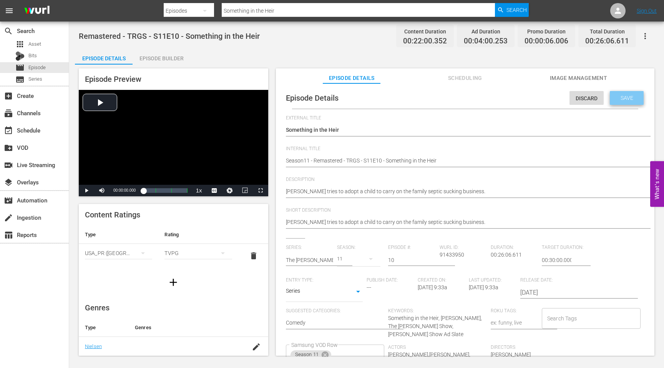
click at [616, 96] on span "Save" at bounding box center [626, 98] width 25 height 6
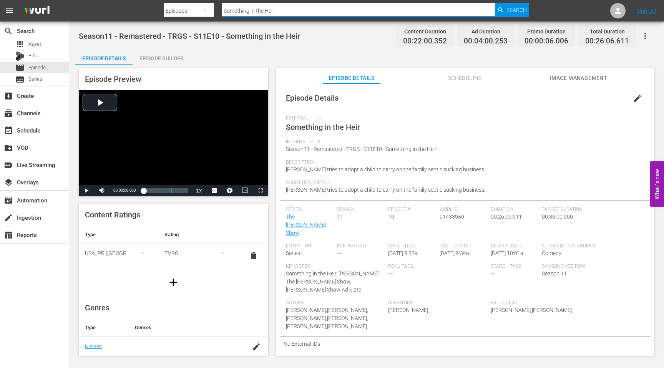
click at [282, 12] on input "Something in the Heir" at bounding box center [358, 11] width 273 height 18
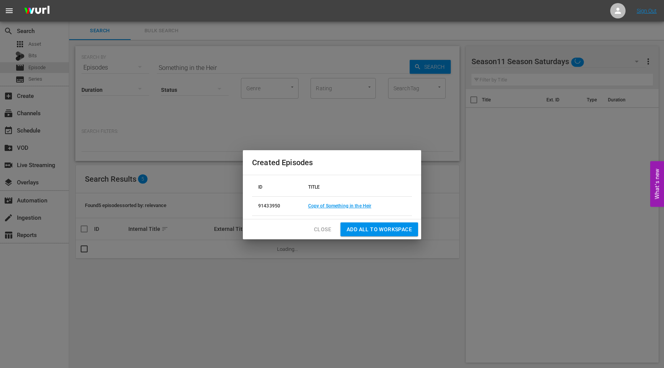
click at [322, 229] on span "Close" at bounding box center [322, 230] width 17 height 10
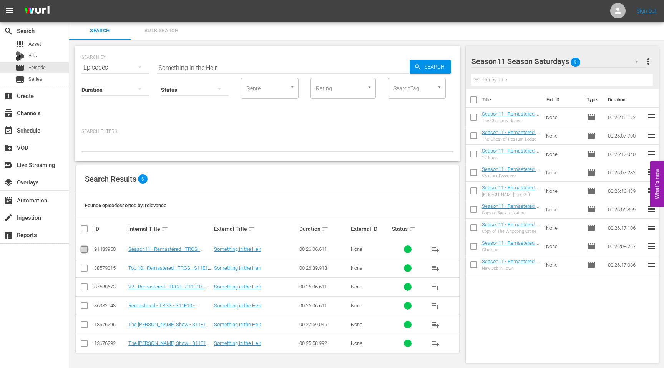
click at [85, 250] on input "checkbox" at bounding box center [84, 250] width 9 height 9
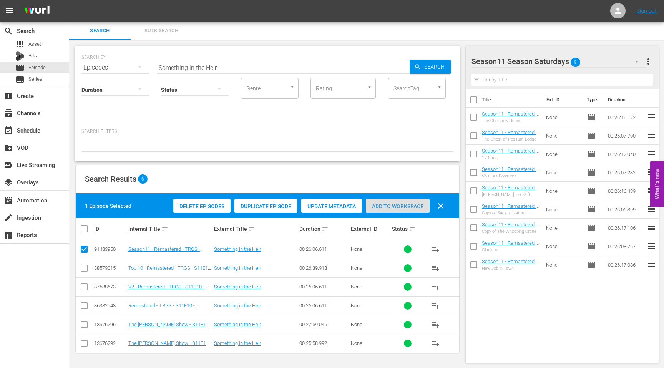
click at [395, 206] on span "Add to Workspace" at bounding box center [398, 206] width 64 height 6
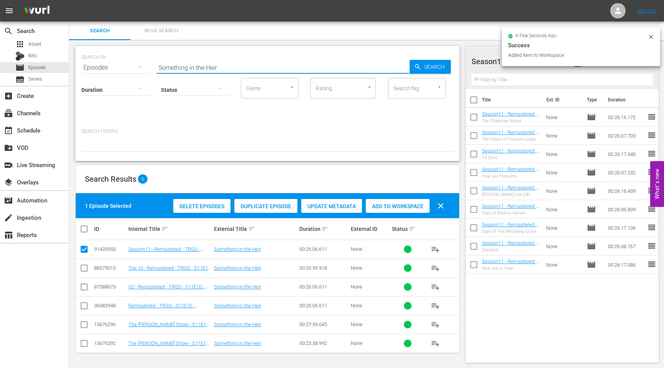
drag, startPoint x: 233, startPoint y: 68, endPoint x: 128, endPoint y: 71, distance: 104.9
click at [128, 71] on div "SEARCH BY Search By Episodes Search ID, Title, Description, Keywords, or Catego…" at bounding box center [267, 103] width 384 height 115
paste input "Daredevil"
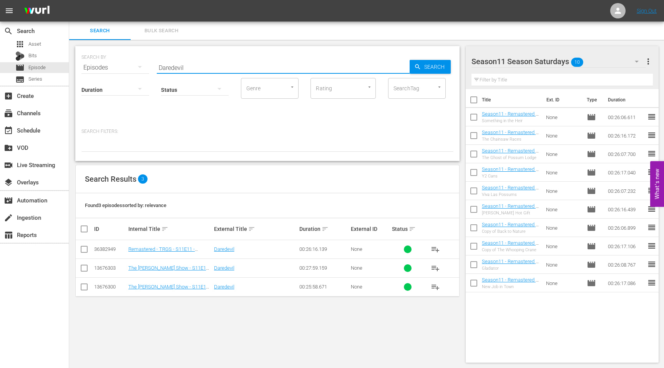
click at [83, 247] on input "checkbox" at bounding box center [84, 250] width 9 height 9
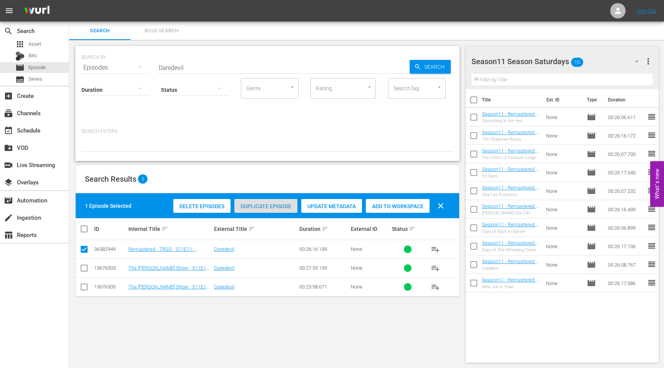
click at [263, 206] on span "Duplicate Episode" at bounding box center [265, 206] width 63 height 6
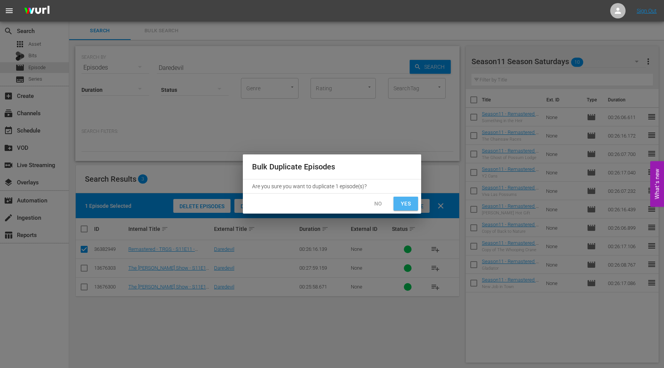
click at [405, 207] on span "Yes" at bounding box center [406, 204] width 12 height 10
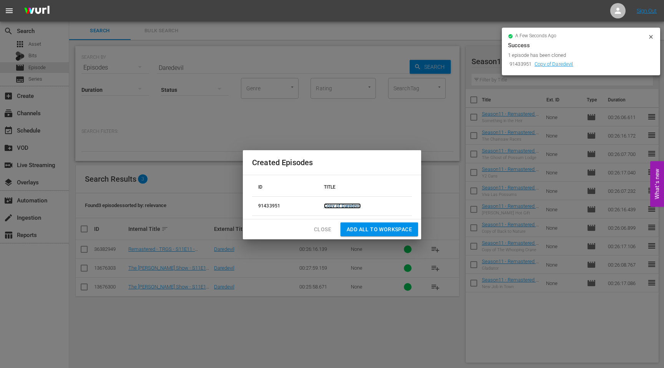
click at [352, 204] on link "Copy of Daredevil" at bounding box center [342, 205] width 37 height 5
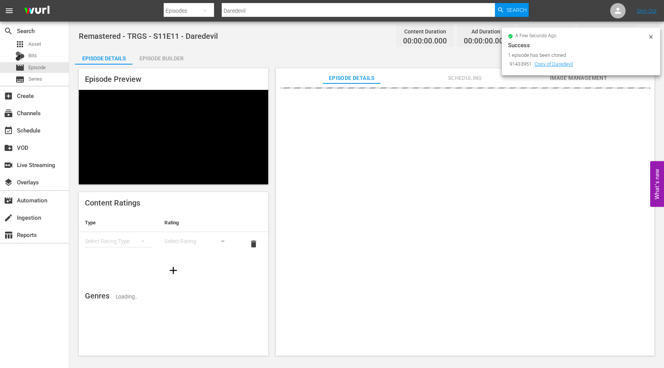
click at [651, 38] on icon at bounding box center [651, 37] width 6 height 6
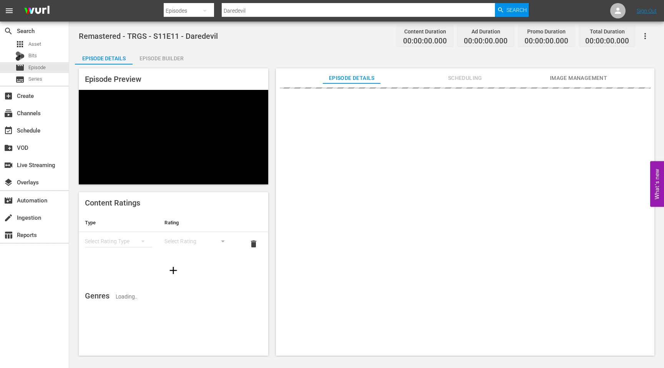
click at [622, 113] on div at bounding box center [465, 223] width 378 height 280
click at [575, 112] on div at bounding box center [465, 223] width 378 height 280
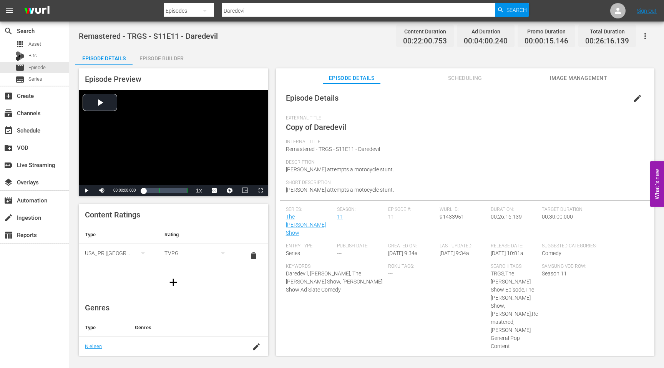
click at [633, 97] on span "edit" at bounding box center [637, 98] width 9 height 9
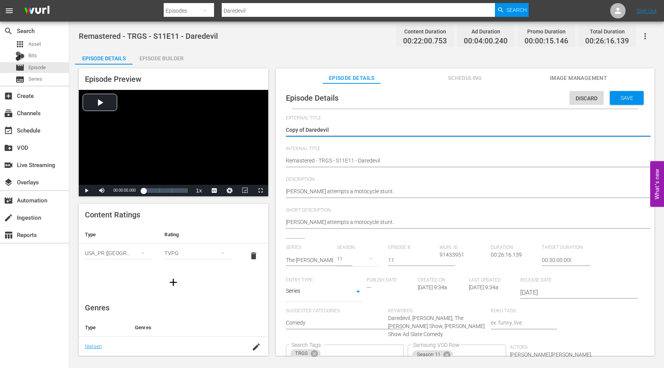
drag, startPoint x: 305, startPoint y: 129, endPoint x: 279, endPoint y: 129, distance: 26.5
click at [283, 129] on div "Episode Details Discard Save External Title Copy of Daredevil Copy of Daredevil…" at bounding box center [465, 261] width 371 height 349
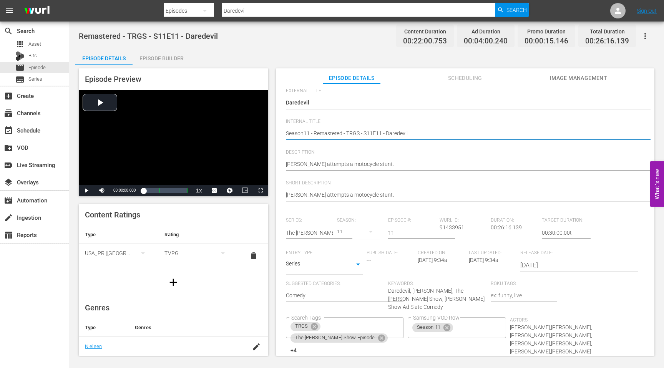
scroll to position [77, 0]
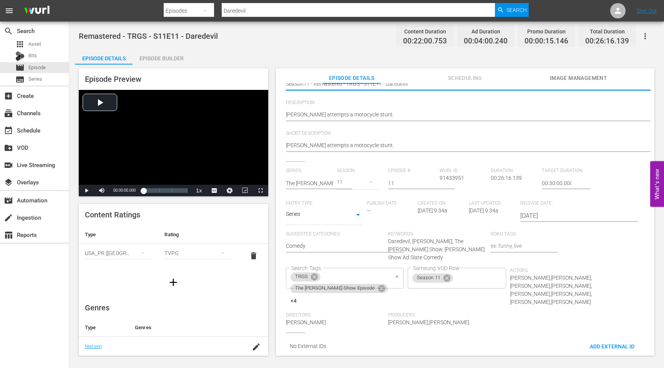
click at [395, 274] on icon "Clear" at bounding box center [397, 276] width 5 height 5
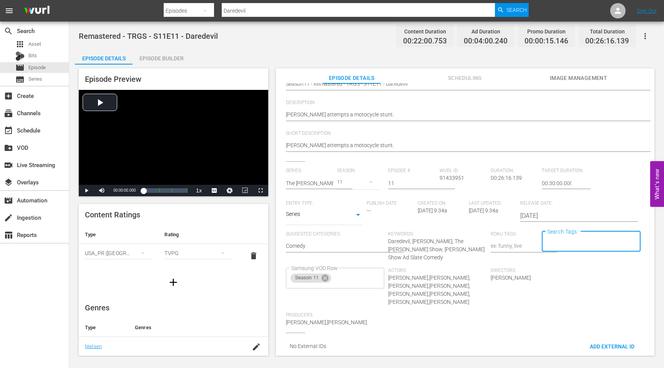
scroll to position [0, 0]
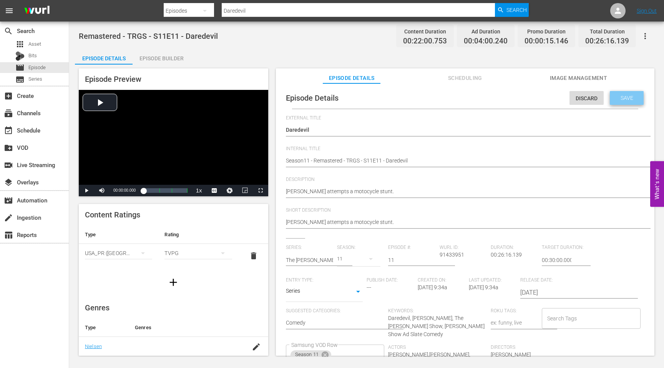
click at [620, 98] on span "Save" at bounding box center [626, 98] width 25 height 6
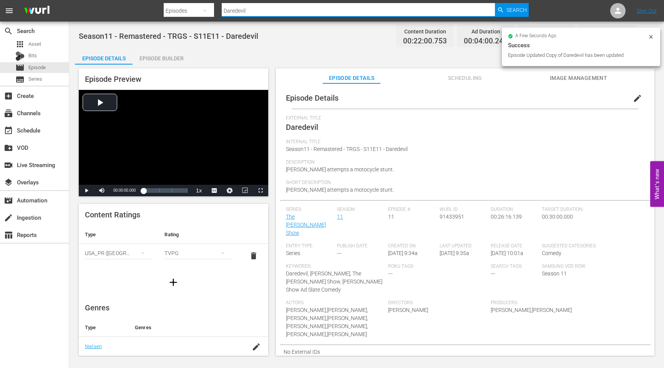
click at [303, 12] on input "Daredevil" at bounding box center [358, 11] width 273 height 18
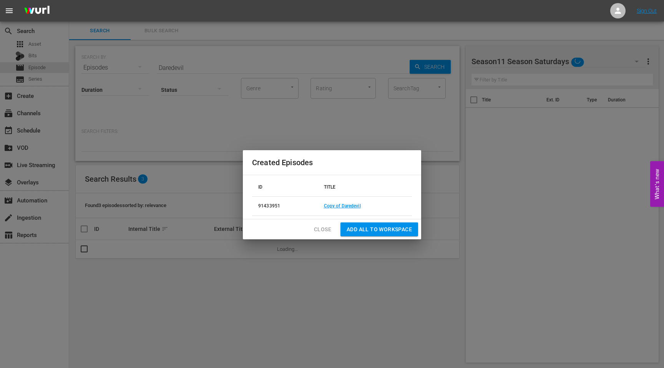
click at [329, 231] on span "Close" at bounding box center [322, 230] width 17 height 10
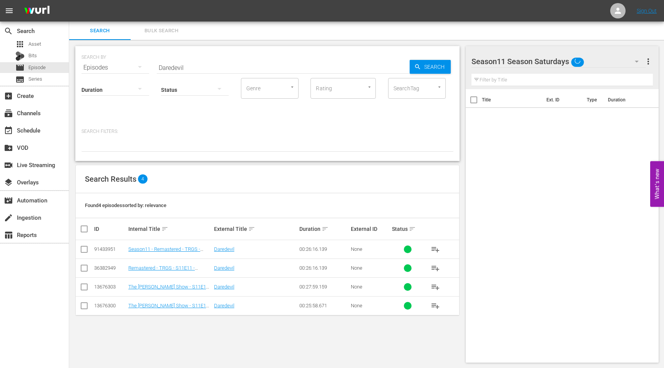
click at [86, 248] on input "checkbox" at bounding box center [84, 250] width 9 height 9
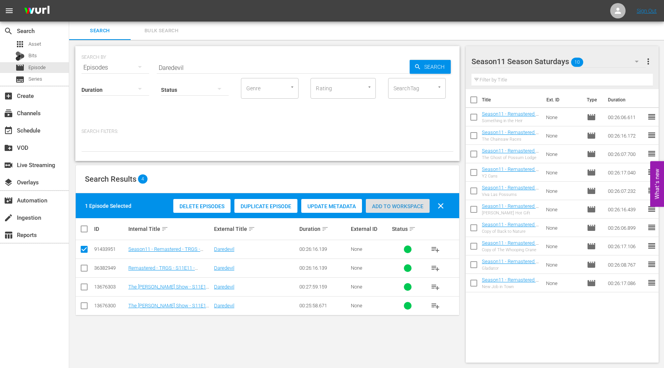
click at [380, 202] on div "Add to Workspace" at bounding box center [398, 206] width 64 height 15
drag, startPoint x: 205, startPoint y: 69, endPoint x: 148, endPoint y: 69, distance: 57.6
click at [148, 69] on div "SEARCH BY Search By Episodes Search ID, Title, Description, Keywords, or Catego…" at bounding box center [267, 63] width 372 height 28
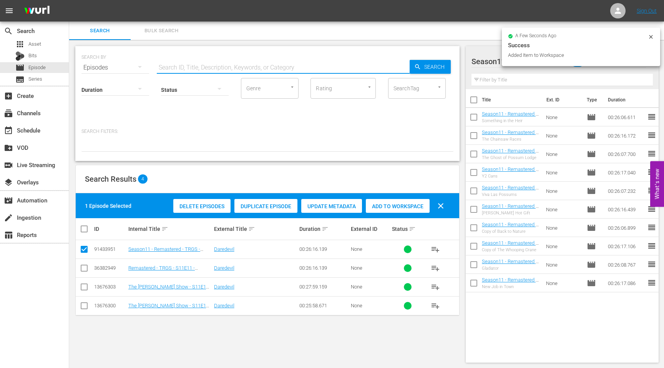
paste input "[PERSON_NAME] Goes Straight"
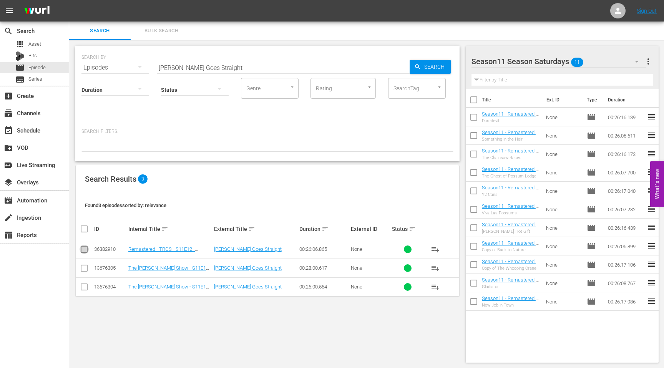
click at [82, 249] on input "checkbox" at bounding box center [84, 250] width 9 height 9
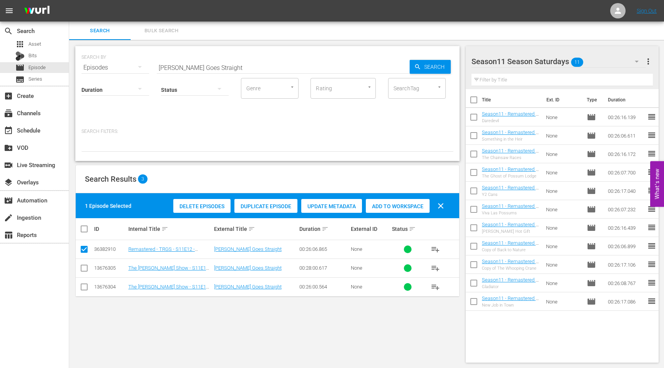
click at [262, 209] on div "Duplicate Episode" at bounding box center [265, 206] width 63 height 15
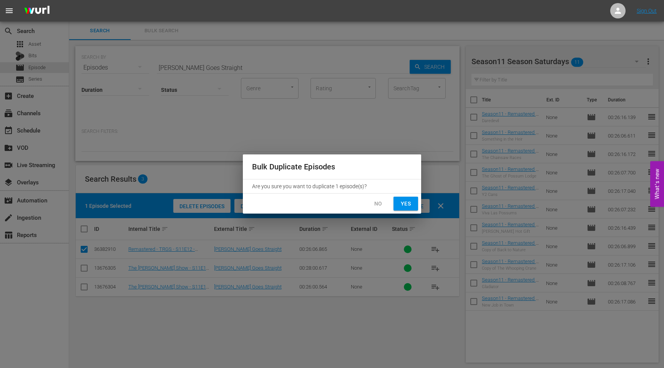
click at [406, 206] on span "Yes" at bounding box center [406, 204] width 12 height 10
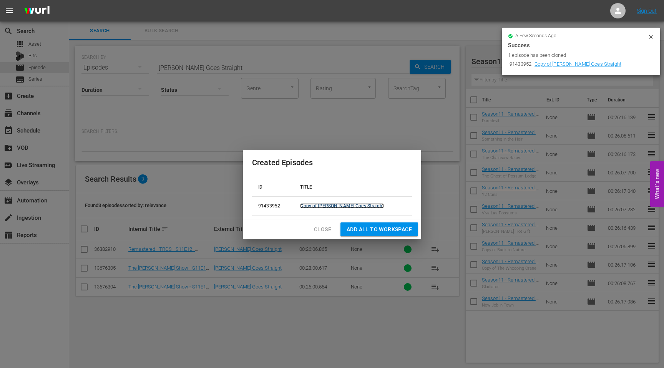
click at [358, 207] on link "Copy of [PERSON_NAME] Goes Straight" at bounding box center [342, 205] width 84 height 5
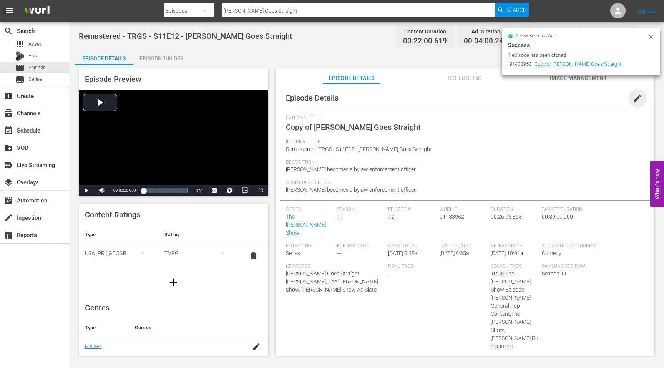
click at [633, 97] on span "edit" at bounding box center [637, 98] width 9 height 9
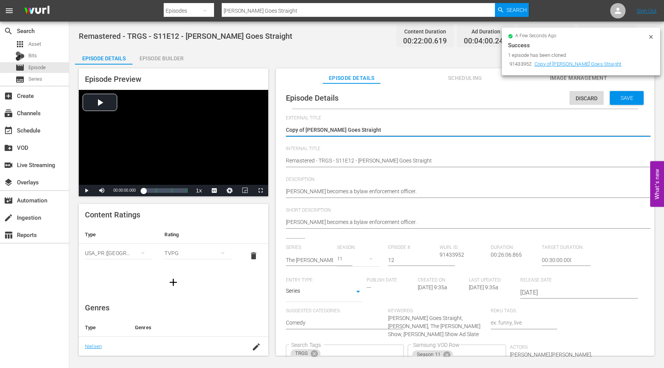
drag, startPoint x: 306, startPoint y: 130, endPoint x: 279, endPoint y: 130, distance: 27.7
click at [280, 130] on div "Episode Details Discard Save External Title Copy of [PERSON_NAME] Goes Straight…" at bounding box center [465, 261] width 371 height 349
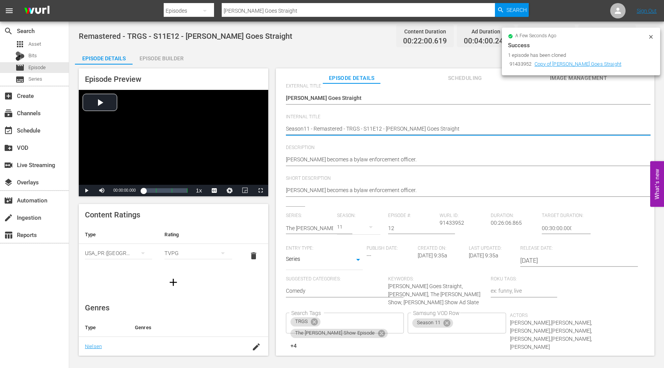
scroll to position [69, 0]
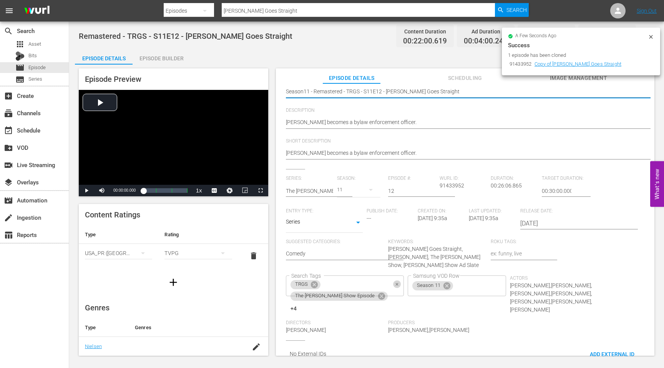
click at [393, 281] on button "Clear" at bounding box center [397, 284] width 8 height 8
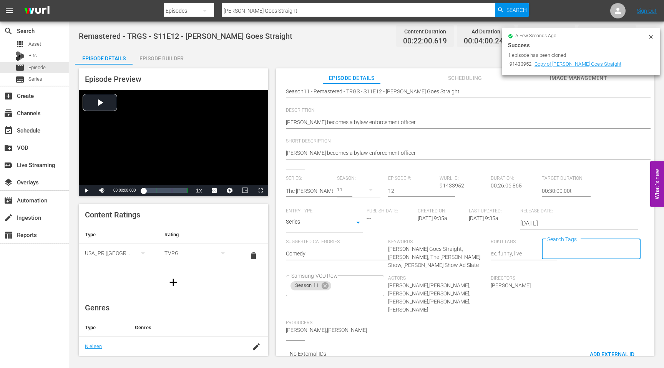
scroll to position [0, 0]
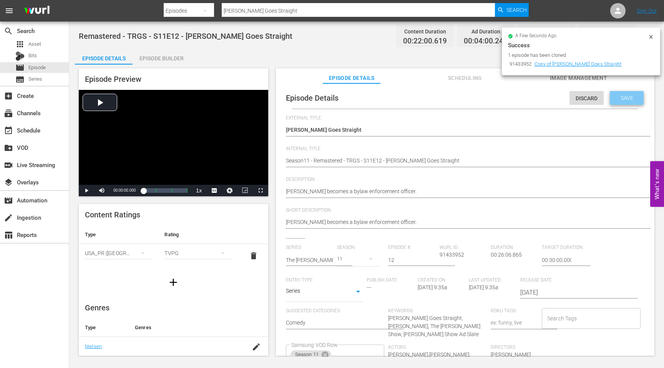
click at [624, 99] on span "Save" at bounding box center [626, 98] width 25 height 6
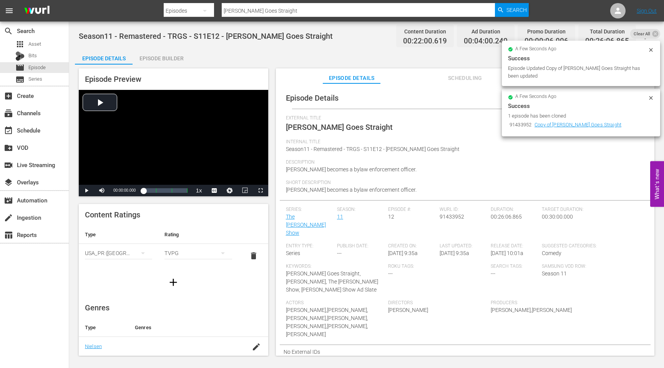
click at [274, 16] on input "[PERSON_NAME] Goes Straight" at bounding box center [358, 11] width 273 height 18
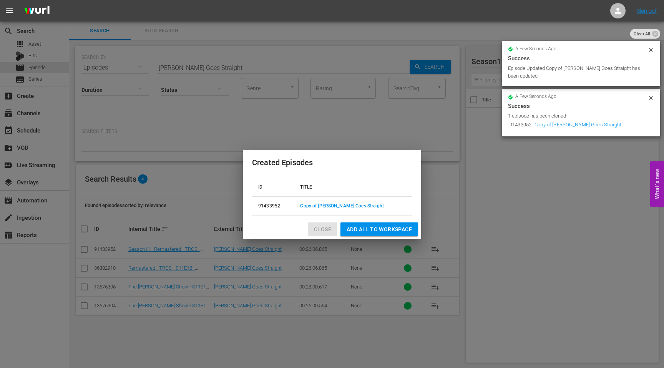
click at [324, 232] on span "Close" at bounding box center [322, 230] width 17 height 10
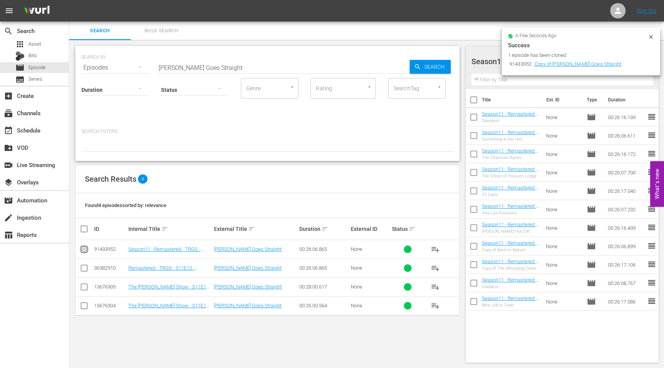
click at [83, 247] on input "checkbox" at bounding box center [84, 250] width 9 height 9
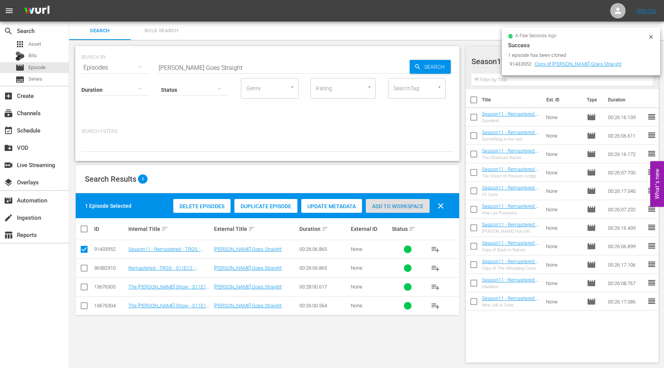
click at [405, 202] on div "Add to Workspace" at bounding box center [398, 206] width 64 height 15
click at [84, 250] on input "checkbox" at bounding box center [84, 250] width 9 height 9
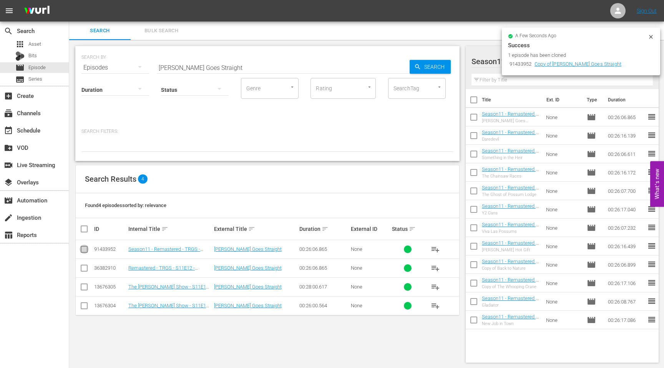
click at [84, 250] on input "checkbox" at bounding box center [84, 250] width 9 height 9
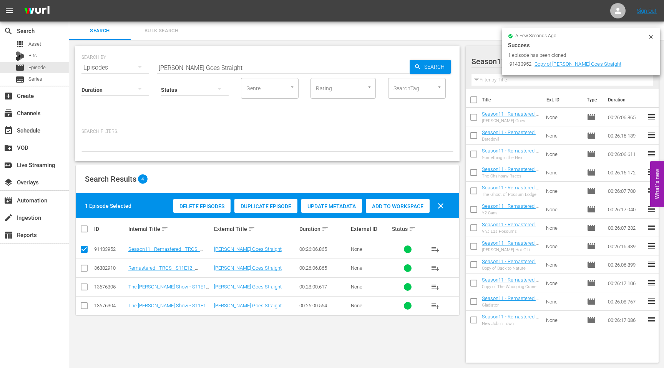
click at [84, 250] on input "checkbox" at bounding box center [84, 250] width 9 height 9
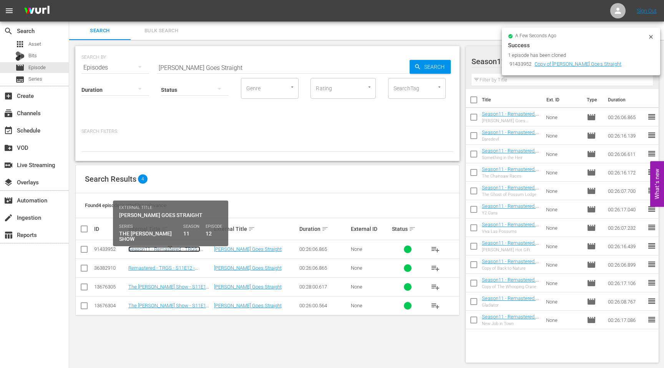
click at [149, 248] on link "Season11 - Remastered - TRGS - S11E12 - [PERSON_NAME] Goes Straight" at bounding box center [164, 254] width 72 height 17
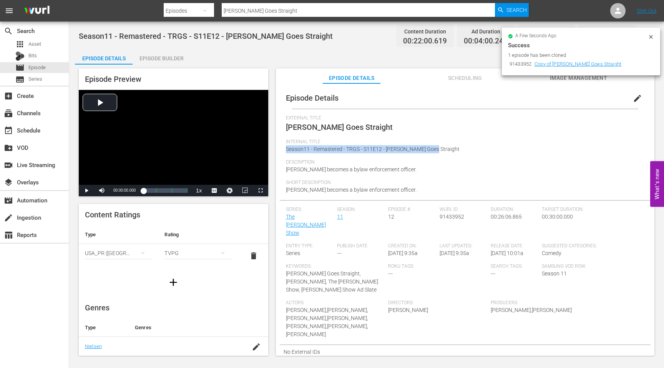
drag, startPoint x: 439, startPoint y: 148, endPoint x: 279, endPoint y: 149, distance: 160.2
click at [279, 149] on div "Episode Details edit External Title [PERSON_NAME] Goes Straight Internal Title …" at bounding box center [465, 223] width 378 height 280
copy span "Season11 - Remastered - TRGS - S11E12 - [PERSON_NAME] Goes Straight"
click at [294, 67] on div "Episode Preview Video Player is loading. Play Video Play Mute Current Time 00:0…" at bounding box center [366, 213] width 583 height 297
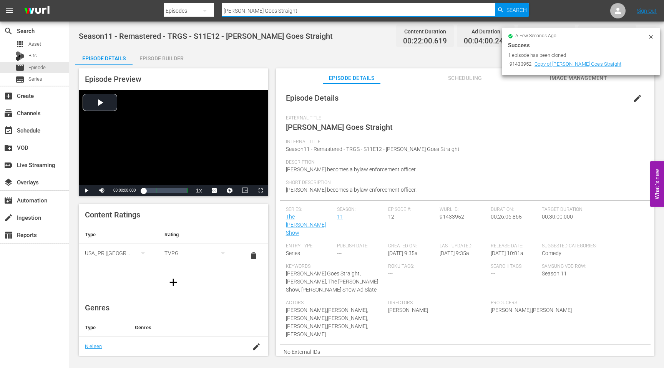
click at [280, 13] on input "[PERSON_NAME] Goes Straight" at bounding box center [358, 11] width 273 height 18
drag, startPoint x: 280, startPoint y: 13, endPoint x: 221, endPoint y: 13, distance: 59.2
click at [222, 13] on input "[PERSON_NAME] Goes Straight" at bounding box center [358, 11] width 273 height 18
paste input "Christmas in July"
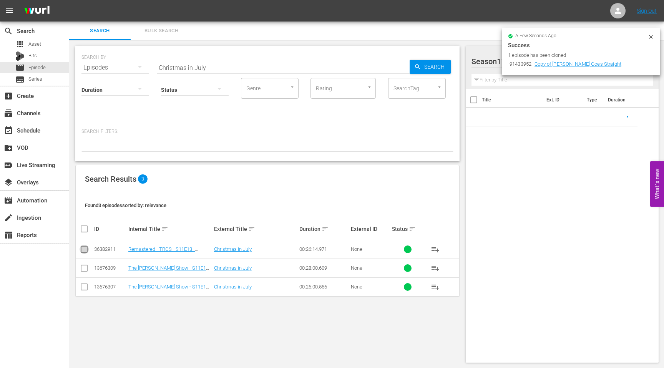
click at [85, 248] on input "checkbox" at bounding box center [84, 250] width 9 height 9
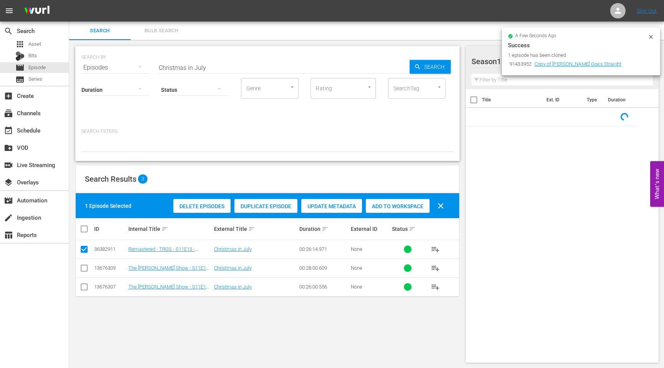
click at [264, 205] on span "Duplicate Episode" at bounding box center [265, 206] width 63 height 6
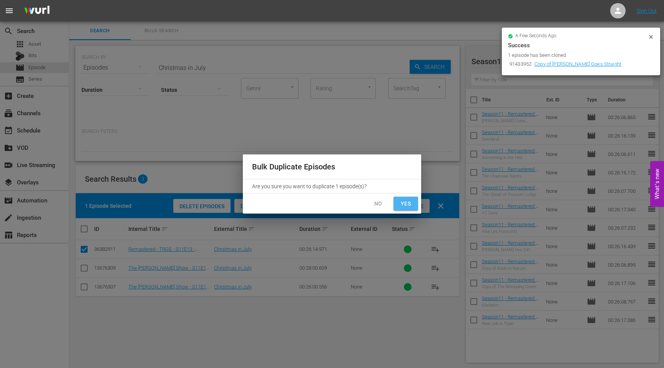
click at [407, 205] on span "Yes" at bounding box center [406, 204] width 12 height 10
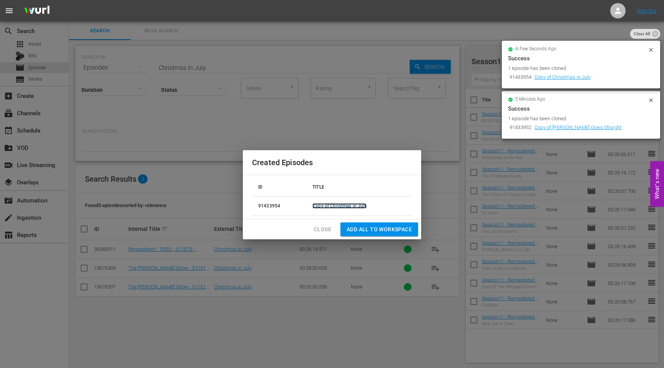
click at [340, 206] on link "Copy of Christmas in July" at bounding box center [339, 205] width 54 height 5
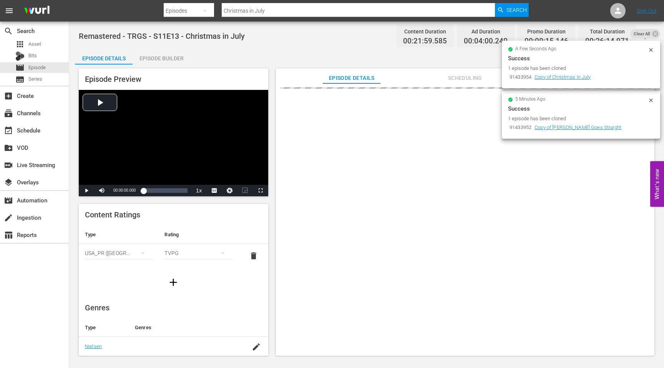
click at [649, 99] on icon at bounding box center [651, 100] width 6 height 6
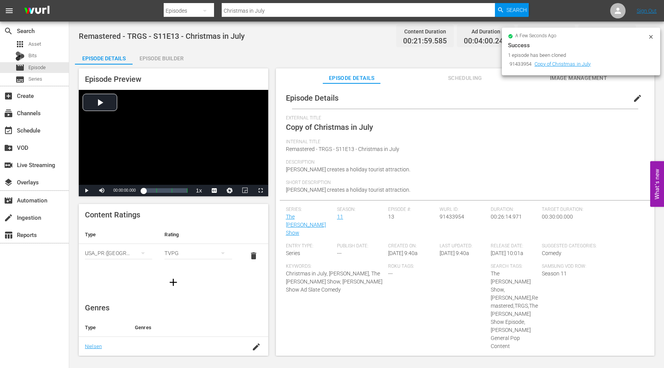
click at [633, 97] on span "edit" at bounding box center [637, 98] width 9 height 9
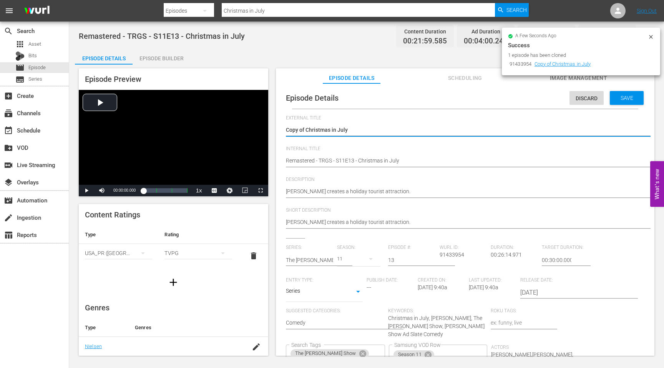
click at [309, 131] on textarea "Copy of Christmas in July" at bounding box center [463, 130] width 355 height 9
drag, startPoint x: 307, startPoint y: 131, endPoint x: 262, endPoint y: 131, distance: 44.6
click at [262, 131] on div "Episode Preview Video Player is loading. Play Video Play Mute Current Time 00:0…" at bounding box center [366, 213] width 583 height 297
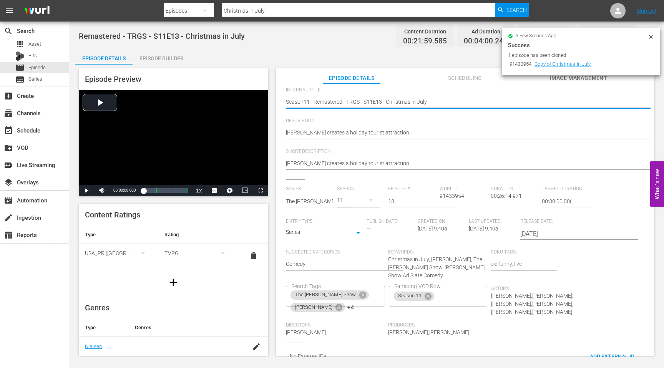
scroll to position [67, 0]
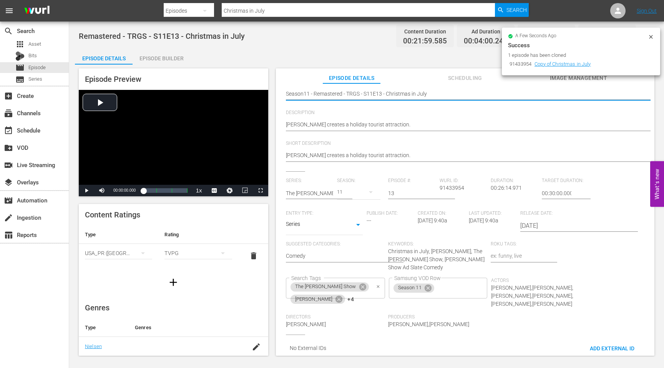
click at [381, 284] on icon "Clear" at bounding box center [378, 286] width 5 height 5
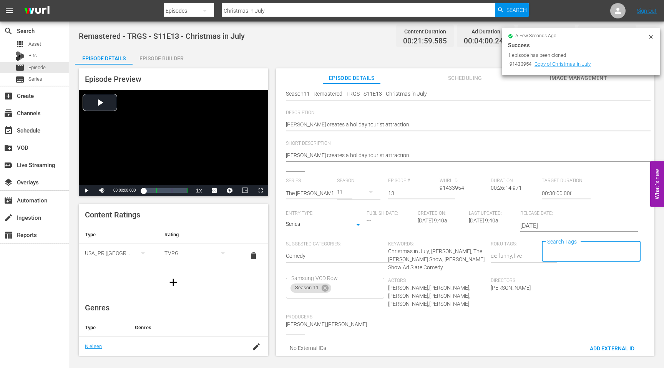
scroll to position [0, 0]
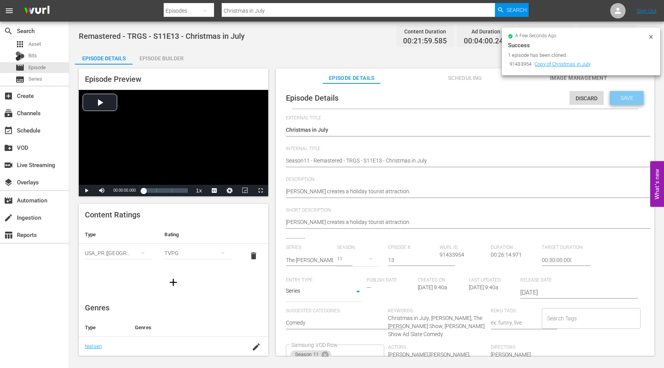
click at [623, 98] on span "Save" at bounding box center [626, 98] width 25 height 6
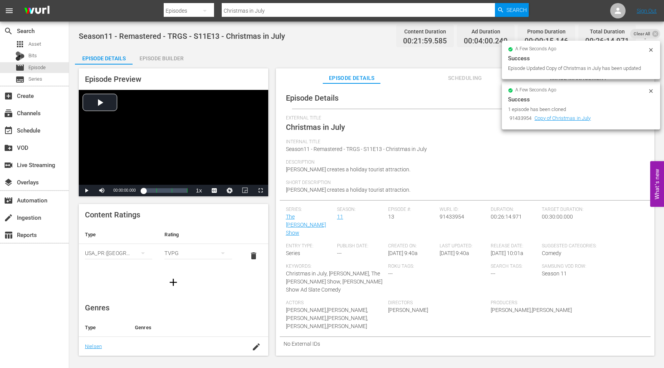
click at [274, 13] on input "Christmas in July" at bounding box center [358, 11] width 273 height 18
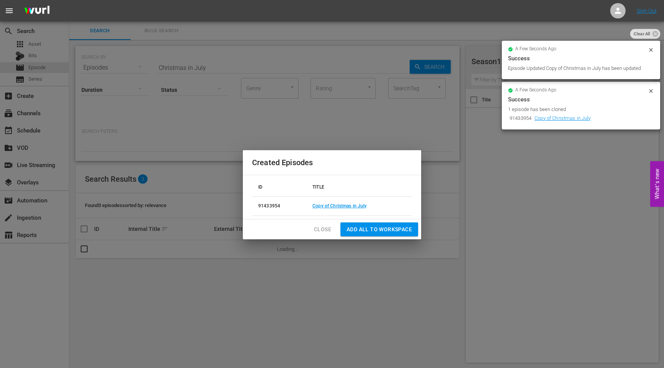
click at [323, 229] on span "Close" at bounding box center [322, 230] width 17 height 10
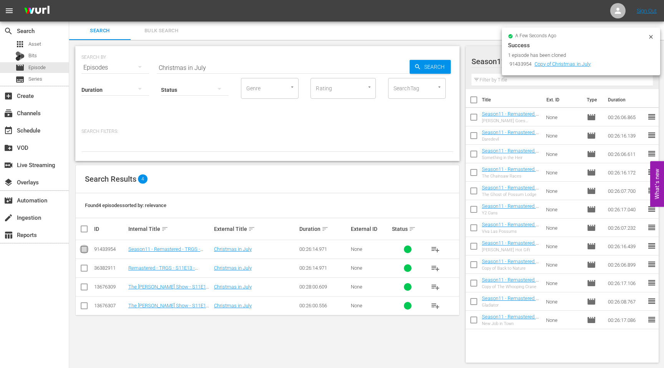
click at [85, 250] on input "checkbox" at bounding box center [84, 250] width 9 height 9
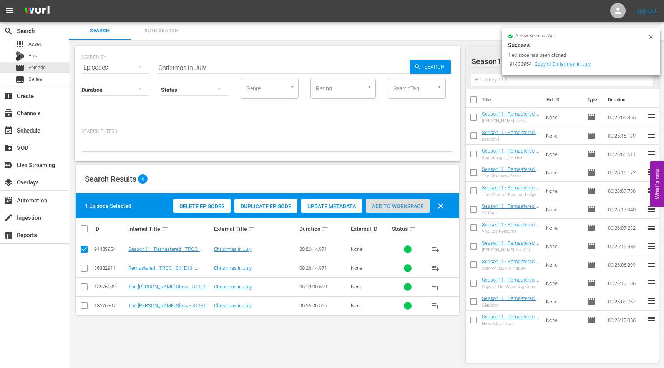
click at [399, 207] on span "Add to Workspace" at bounding box center [398, 206] width 64 height 6
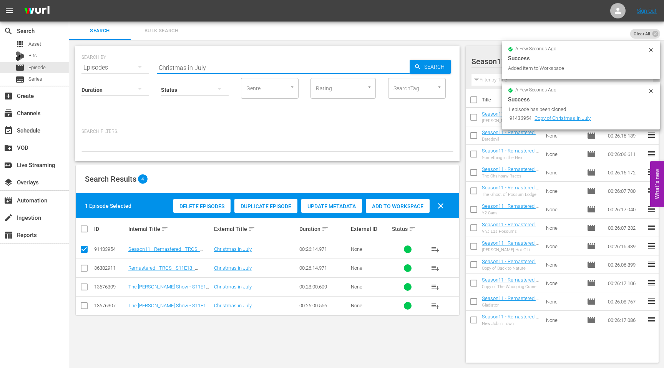
drag, startPoint x: 214, startPoint y: 66, endPoint x: 154, endPoint y: 66, distance: 59.5
click at [155, 66] on div "SEARCH BY Search By Episodes Search ID, Title, Description, Keywords, or Catego…" at bounding box center [267, 63] width 372 height 28
paste input "The Fishing Derby"
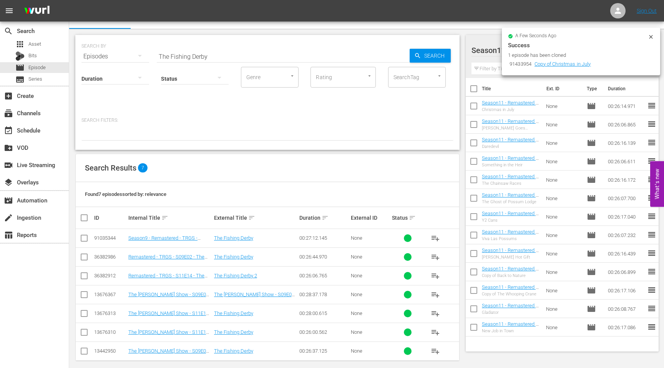
scroll to position [18, 0]
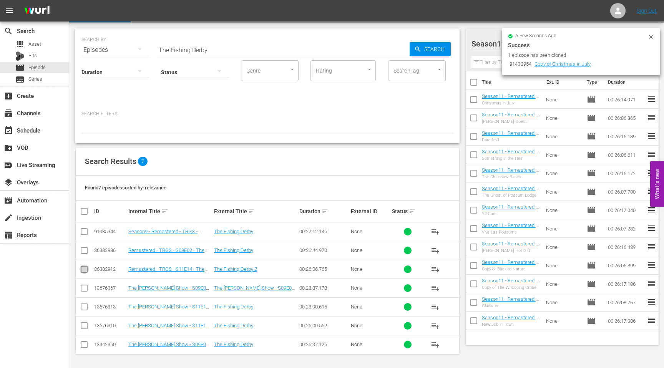
click at [85, 268] on input "checkbox" at bounding box center [84, 270] width 9 height 9
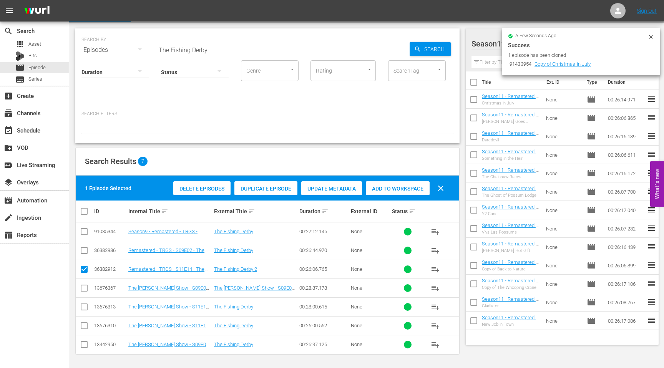
click at [254, 189] on span "Duplicate Episode" at bounding box center [265, 189] width 63 height 6
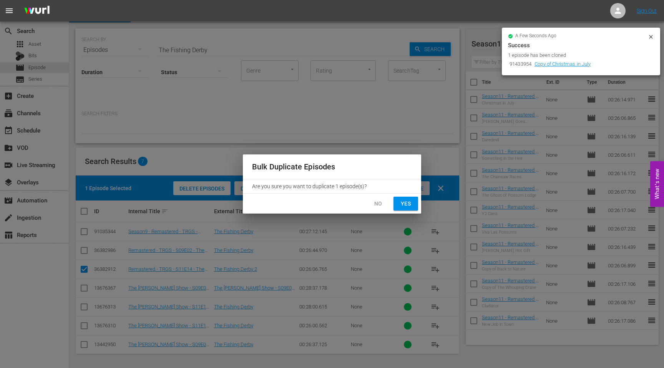
click at [411, 202] on span "Yes" at bounding box center [406, 204] width 12 height 10
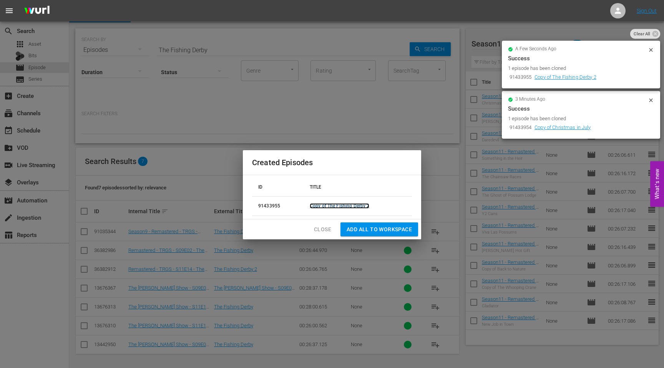
click at [361, 203] on link "Copy of The Fishing Derby 2" at bounding box center [340, 205] width 60 height 5
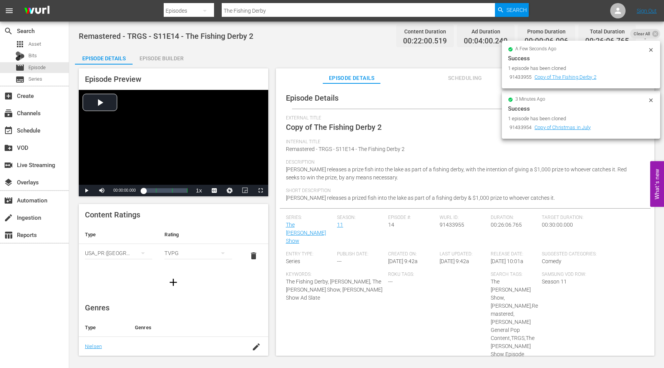
click at [652, 101] on icon at bounding box center [650, 99] width 3 height 3
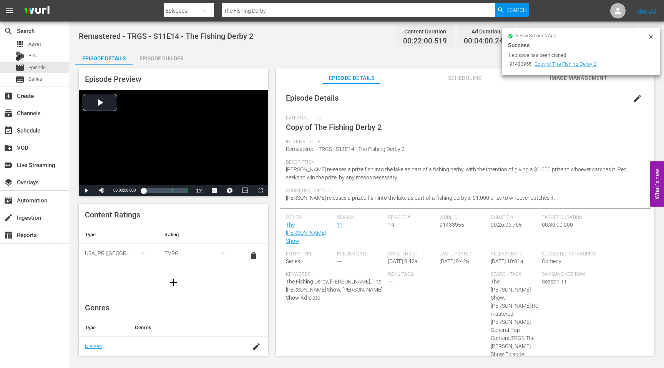
click at [633, 98] on span "edit" at bounding box center [637, 98] width 9 height 9
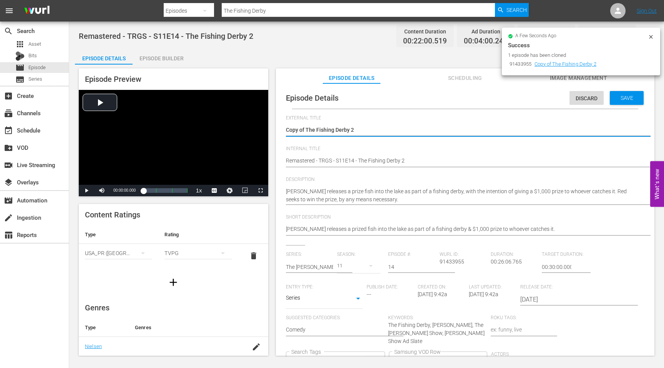
click at [334, 131] on textarea "Copy of The Fishing Derby 2" at bounding box center [463, 130] width 355 height 9
drag, startPoint x: 307, startPoint y: 130, endPoint x: 274, endPoint y: 131, distance: 32.7
click at [275, 131] on div "Episode Preview Video Player is loading. Play Video Play Mute Current Time 00:0…" at bounding box center [366, 213] width 583 height 297
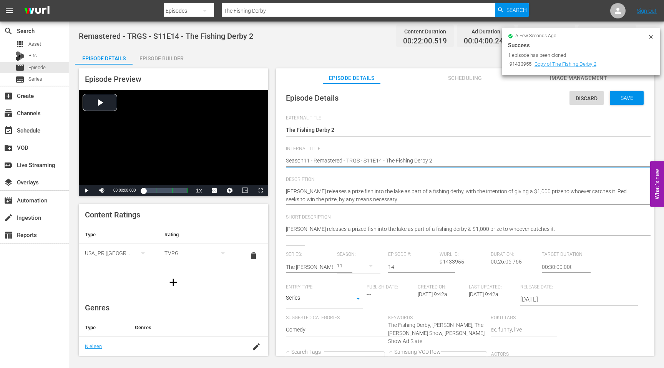
click at [385, 352] on div "The [PERSON_NAME] Show [PERSON_NAME] +4 Search Tags" at bounding box center [335, 362] width 99 height 21
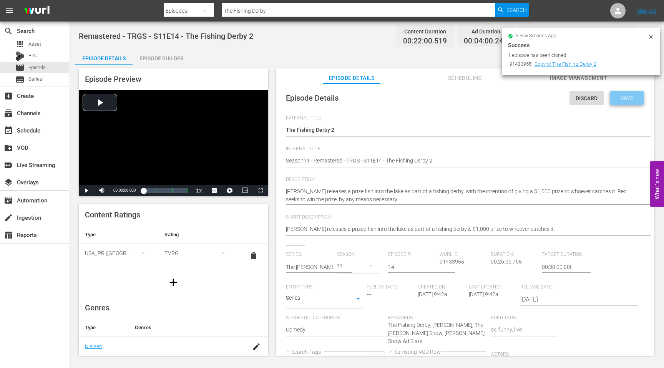
click at [617, 98] on span "Save" at bounding box center [626, 98] width 25 height 6
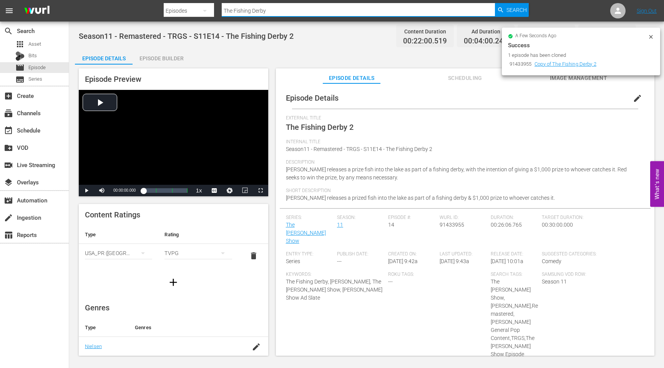
click at [284, 8] on input "The Fishing Derby" at bounding box center [358, 11] width 273 height 18
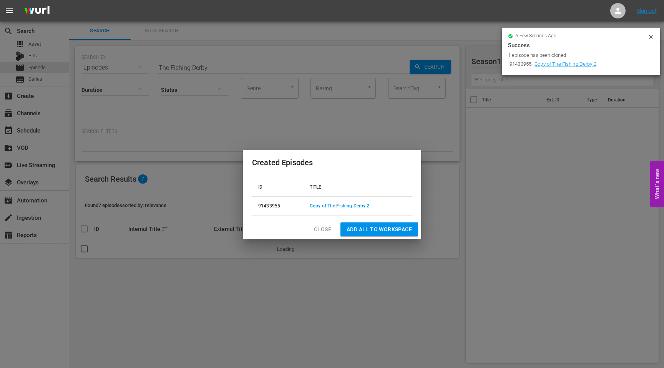
click at [323, 228] on span "Close" at bounding box center [322, 230] width 17 height 10
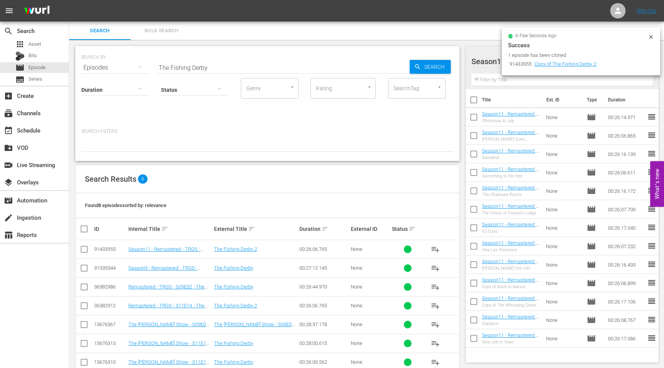
click at [83, 249] on input "checkbox" at bounding box center [84, 250] width 9 height 9
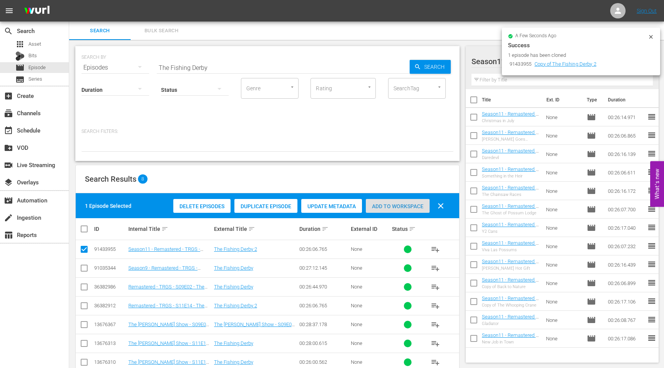
click at [379, 204] on span "Add to Workspace" at bounding box center [398, 206] width 64 height 6
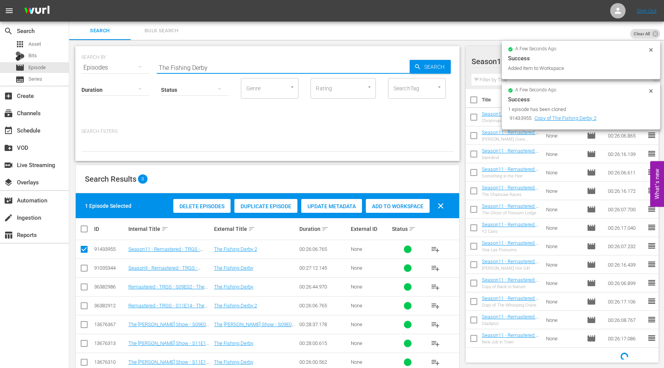
drag, startPoint x: 219, startPoint y: 69, endPoint x: 149, endPoint y: 69, distance: 69.9
click at [150, 69] on div "SEARCH BY Search By Episodes Search ID, Title, Description, Keywords, or Catego…" at bounding box center [267, 63] width 372 height 28
paste input "Masquerade Marathon"
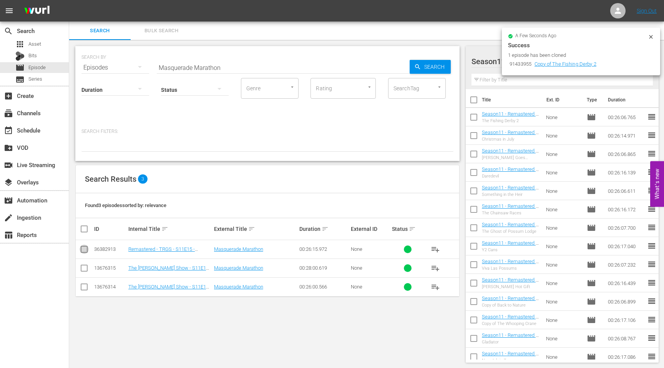
click at [83, 249] on input "checkbox" at bounding box center [84, 250] width 9 height 9
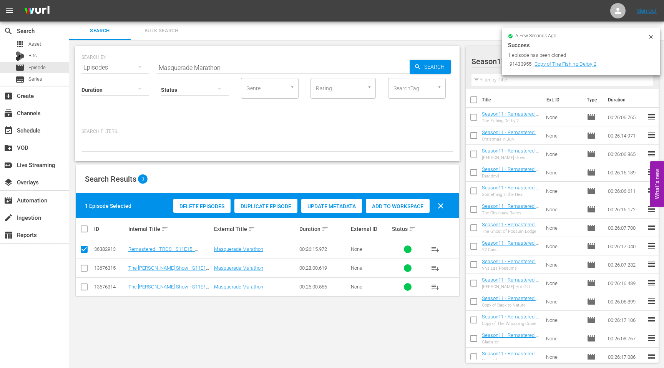
click at [259, 206] on span "Duplicate Episode" at bounding box center [265, 206] width 63 height 6
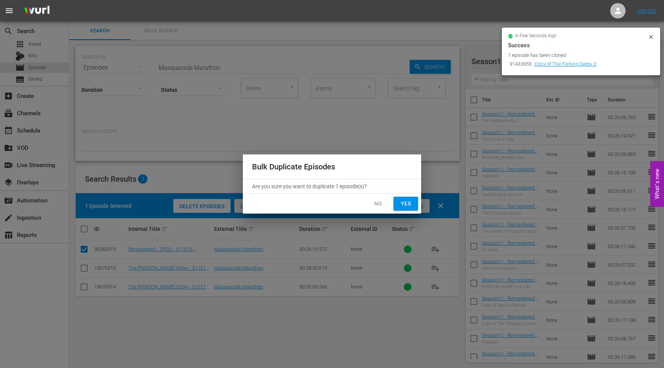
click at [409, 204] on span "Yes" at bounding box center [406, 204] width 12 height 10
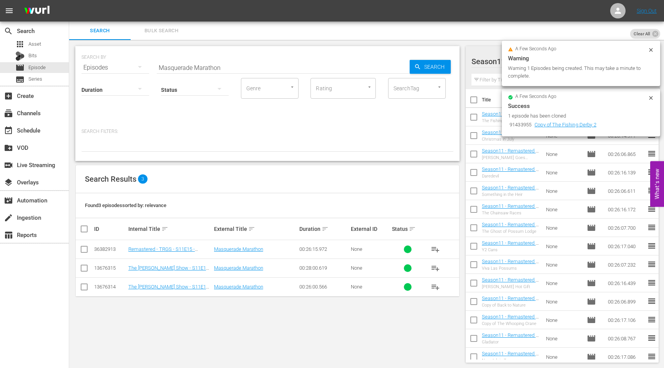
click at [652, 98] on icon at bounding box center [651, 98] width 6 height 6
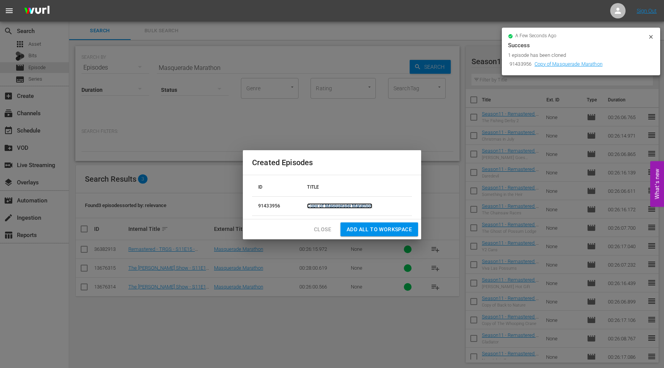
click at [355, 206] on link "Copy of Masquerade Marathon" at bounding box center [339, 205] width 65 height 5
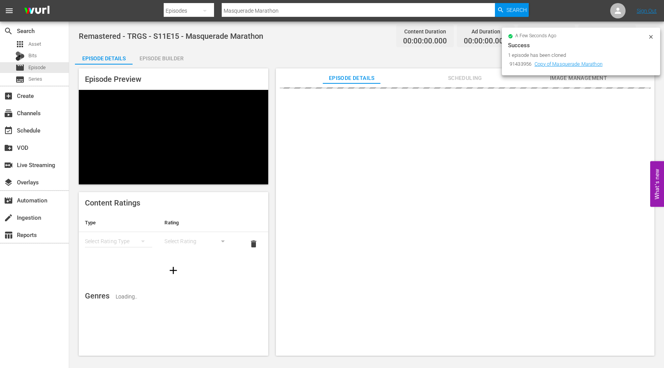
click at [649, 37] on icon at bounding box center [651, 37] width 6 height 6
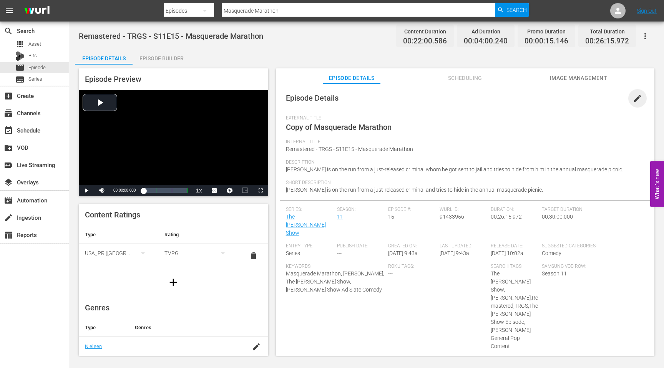
click at [633, 99] on span "edit" at bounding box center [637, 98] width 9 height 9
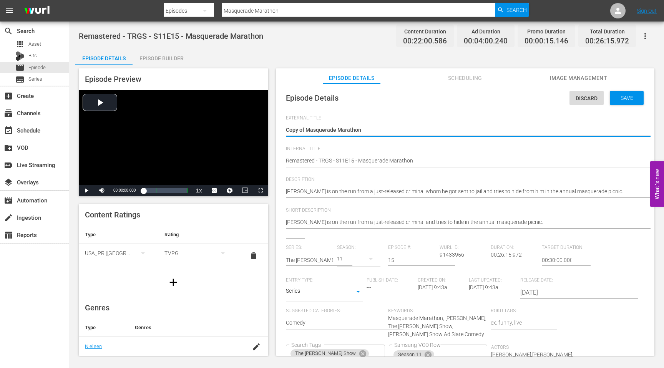
drag, startPoint x: 307, startPoint y: 129, endPoint x: 270, endPoint y: 131, distance: 36.1
click at [272, 130] on div "Episode Preview Video Player is loading. Play Video Play Mute Current Time 00:0…" at bounding box center [366, 213] width 583 height 297
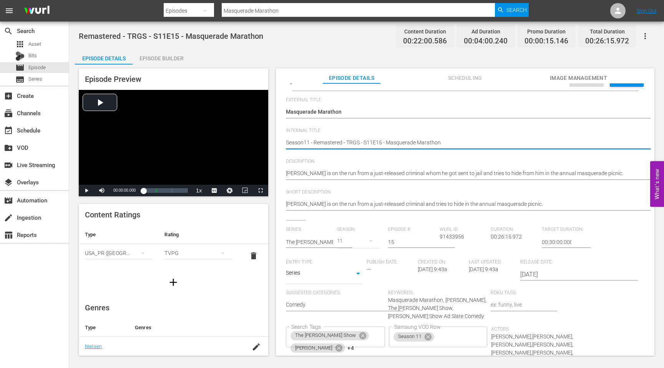
scroll to position [27, 0]
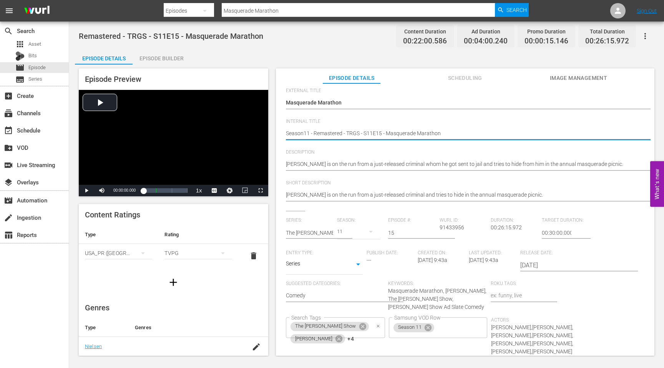
click at [381, 324] on icon "Clear" at bounding box center [378, 326] width 5 height 5
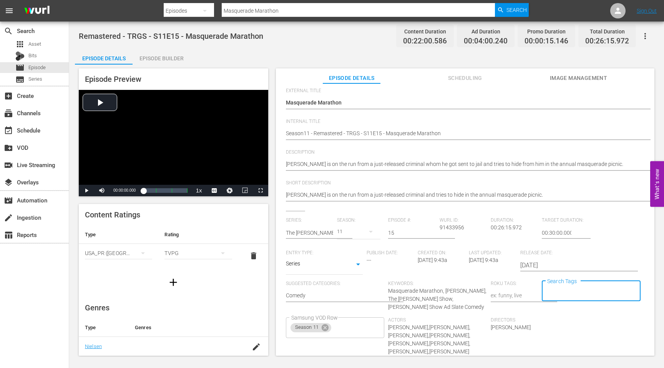
scroll to position [0, 0]
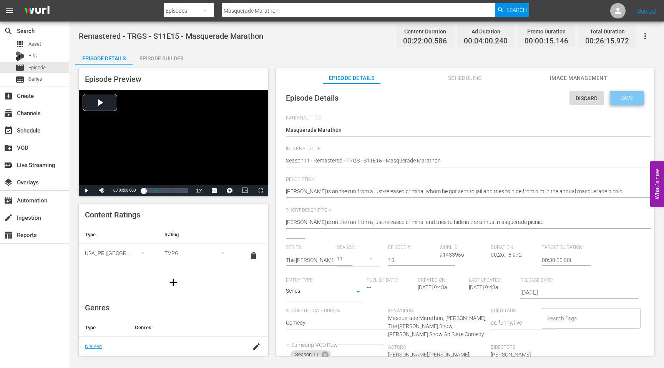
click at [621, 95] on span "Save" at bounding box center [626, 98] width 25 height 6
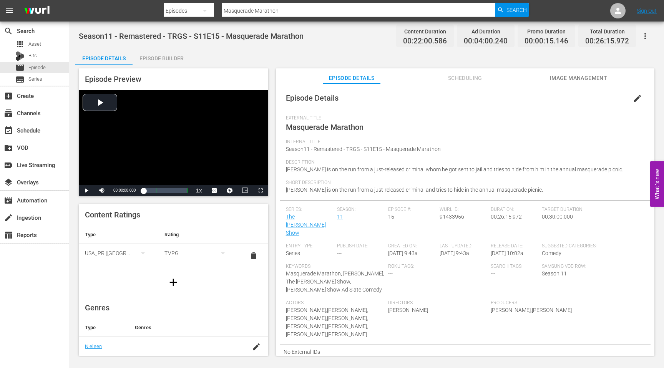
click at [269, 10] on input "Masquerade Marathon" at bounding box center [358, 11] width 273 height 18
drag, startPoint x: 284, startPoint y: 10, endPoint x: 187, endPoint y: 10, distance: 96.8
click at [187, 10] on div "Search By Episodes Search ID, Title, Description, Keywords, or Category Masquer…" at bounding box center [346, 11] width 365 height 18
paste input "[PERSON_NAME]'s Dilemma"
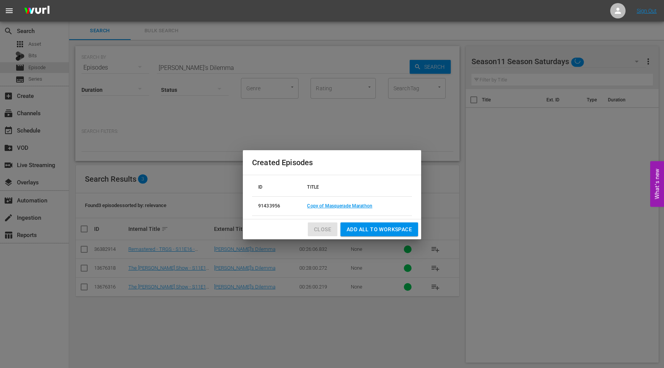
click at [321, 230] on span "Close" at bounding box center [322, 230] width 17 height 10
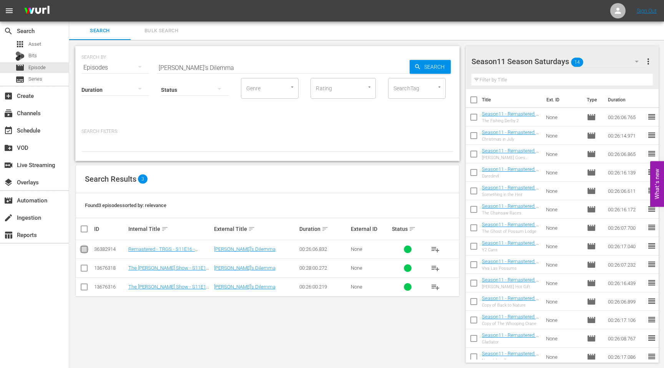
click at [83, 247] on input "checkbox" at bounding box center [84, 250] width 9 height 9
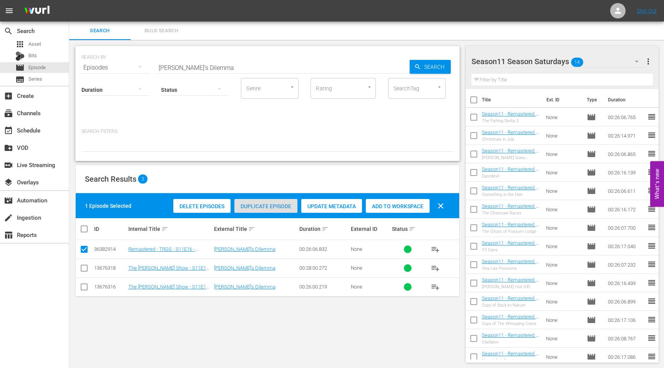
click at [250, 206] on span "Duplicate Episode" at bounding box center [265, 206] width 63 height 6
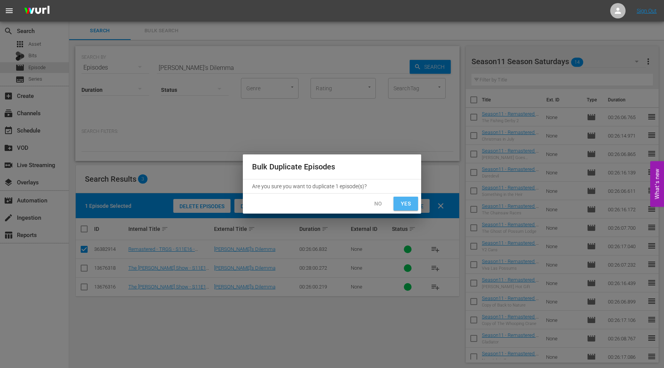
click at [407, 202] on span "Yes" at bounding box center [406, 204] width 12 height 10
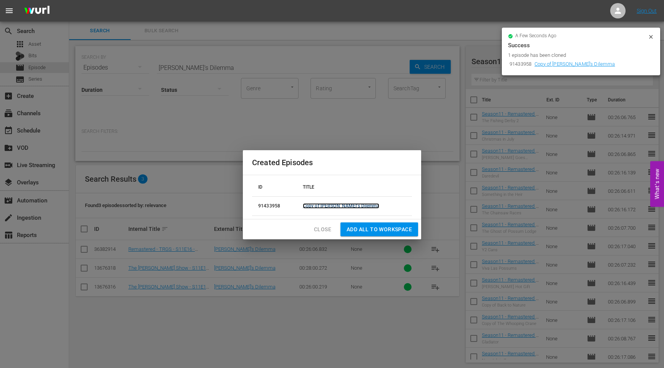
click at [358, 205] on link "Copy of [PERSON_NAME]'s Dilemma" at bounding box center [341, 205] width 76 height 5
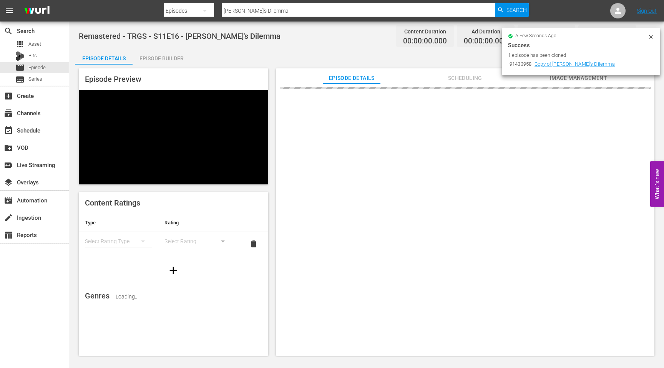
click at [652, 36] on icon at bounding box center [651, 37] width 6 height 6
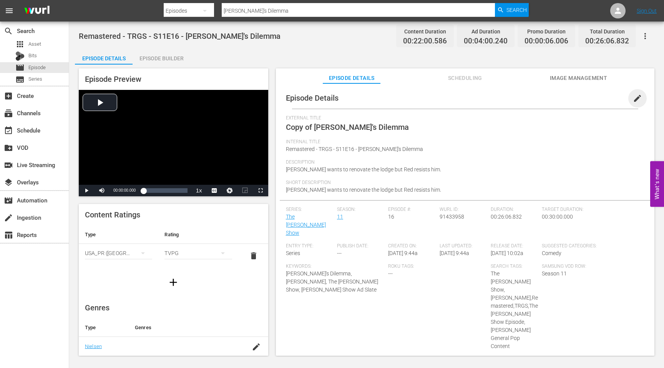
click at [633, 100] on span "edit" at bounding box center [637, 98] width 9 height 9
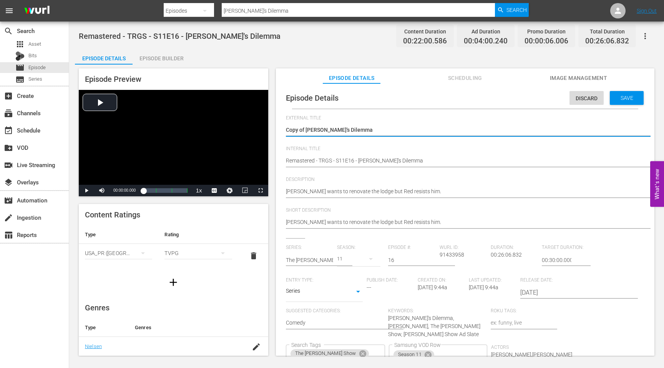
drag, startPoint x: 306, startPoint y: 129, endPoint x: 279, endPoint y: 129, distance: 26.9
click at [280, 129] on div "Episode Details Discard Save External Title Copy of [PERSON_NAME]'s Dilemma Cop…" at bounding box center [465, 252] width 371 height 331
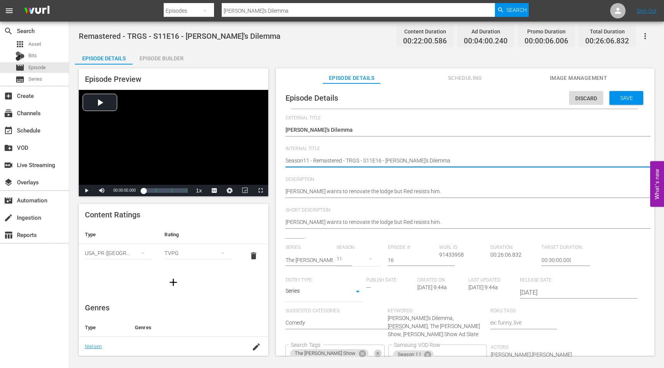
click at [380, 351] on icon "Clear" at bounding box center [377, 353] width 5 height 5
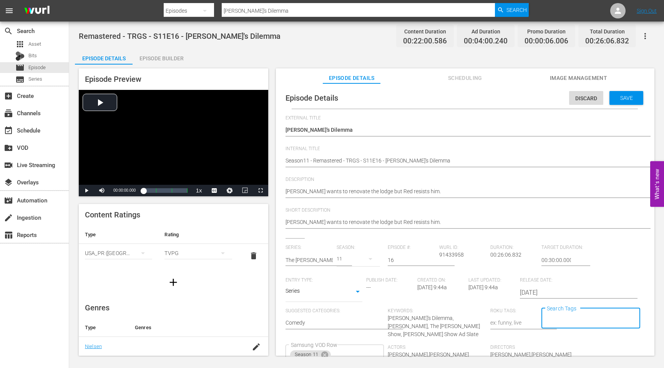
click at [621, 95] on span "Save" at bounding box center [626, 98] width 25 height 6
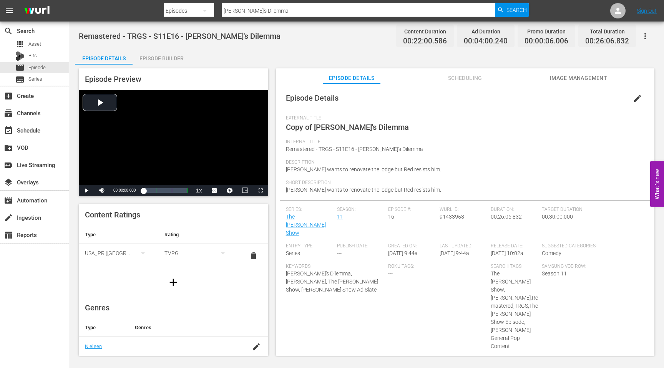
scroll to position [0, 0]
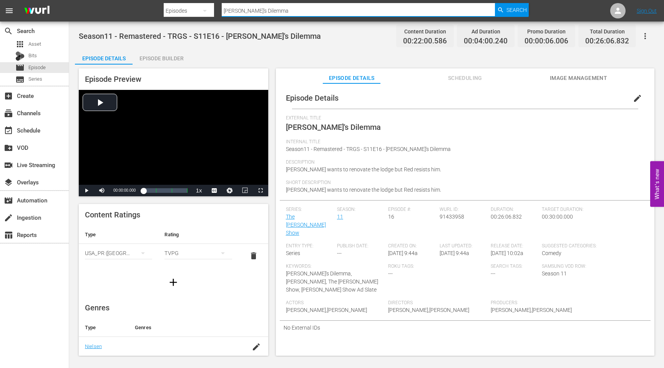
click at [274, 10] on input "[PERSON_NAME]'s Dilemma" at bounding box center [358, 11] width 273 height 18
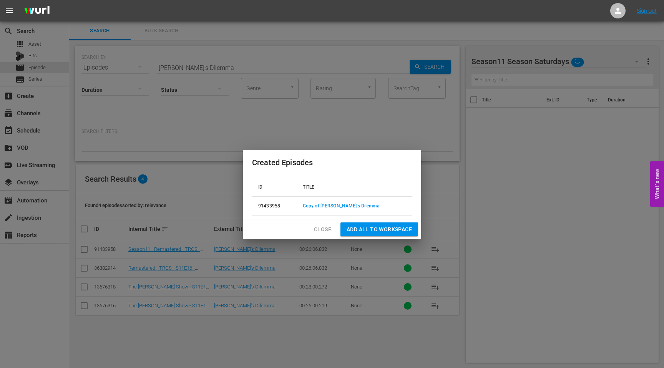
click at [322, 227] on span "Close" at bounding box center [322, 230] width 17 height 10
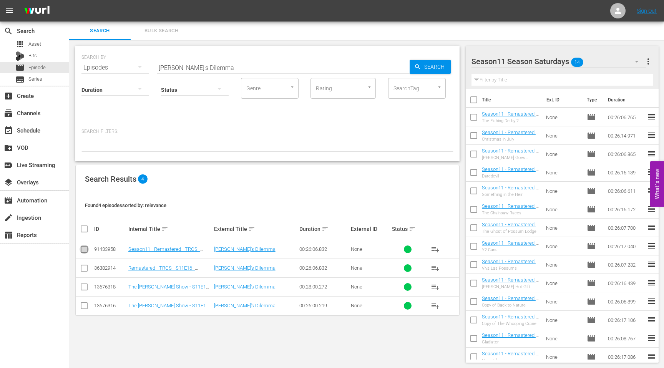
click at [83, 248] on input "checkbox" at bounding box center [84, 250] width 9 height 9
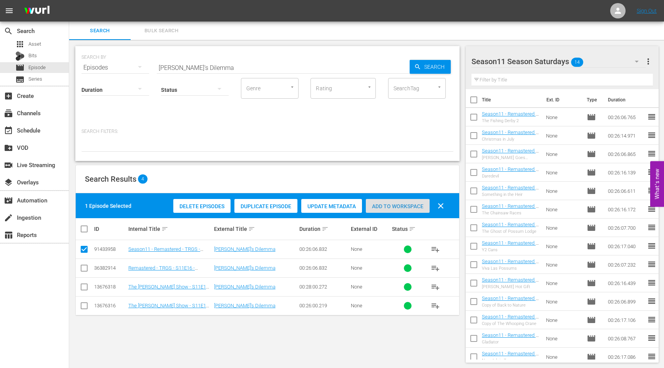
click at [407, 203] on span "Add to Workspace" at bounding box center [398, 206] width 64 height 6
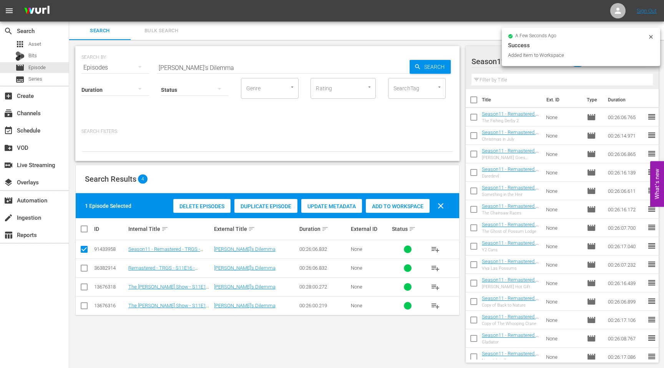
click at [223, 66] on input "[PERSON_NAME]'s Dilemma" at bounding box center [283, 67] width 253 height 18
drag, startPoint x: 214, startPoint y: 67, endPoint x: 148, endPoint y: 66, distance: 66.9
click at [150, 67] on div "SEARCH BY Search By Episodes Search ID, Title, Description, Keywords, or Catego…" at bounding box center [267, 63] width 372 height 28
paste input "[PERSON_NAME] Does New Years"
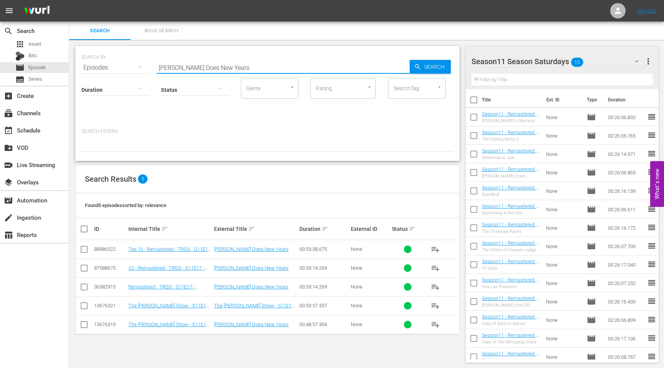
click at [85, 288] on input "checkbox" at bounding box center [84, 288] width 9 height 9
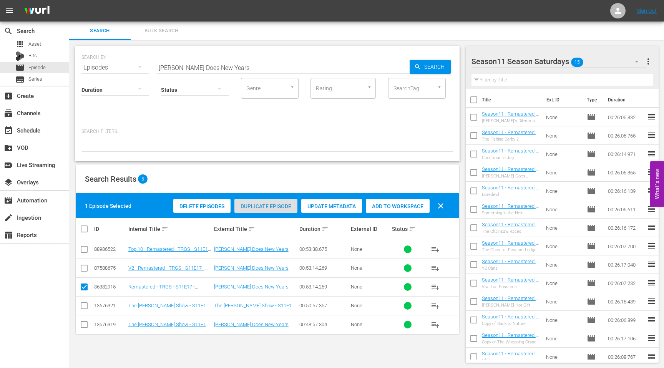
click at [258, 207] on span "Duplicate Episode" at bounding box center [265, 206] width 63 height 6
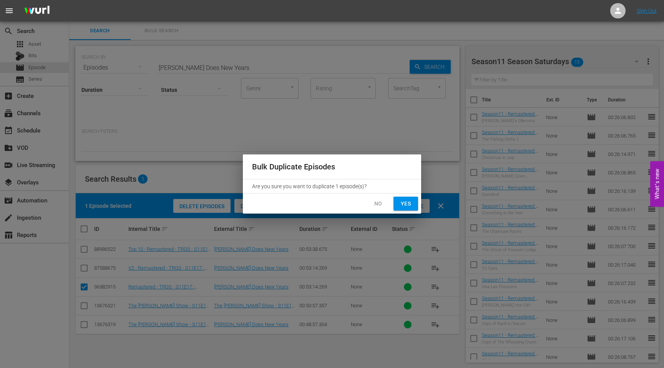
click at [405, 204] on span "Yes" at bounding box center [406, 204] width 12 height 10
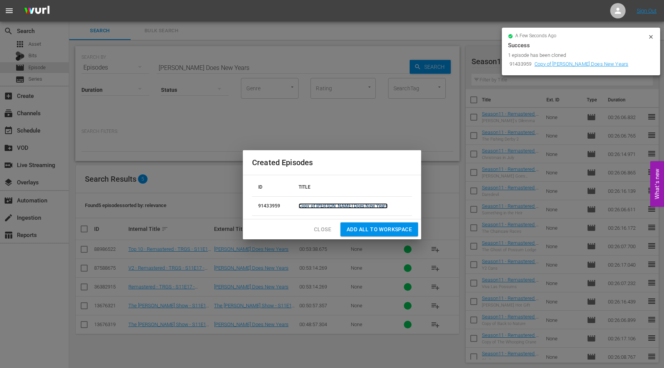
click at [345, 204] on link "Copy of [PERSON_NAME] Does New Years" at bounding box center [342, 205] width 89 height 5
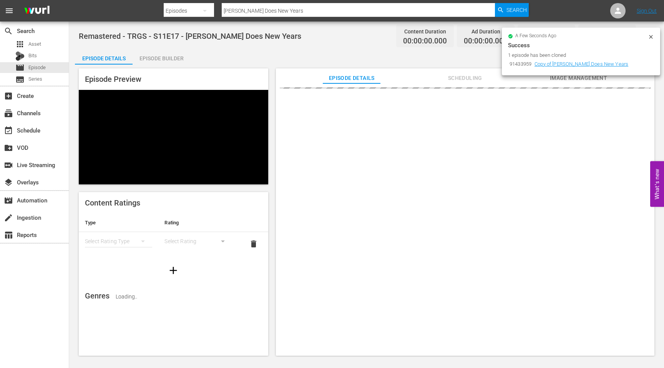
click at [652, 35] on icon at bounding box center [651, 37] width 6 height 6
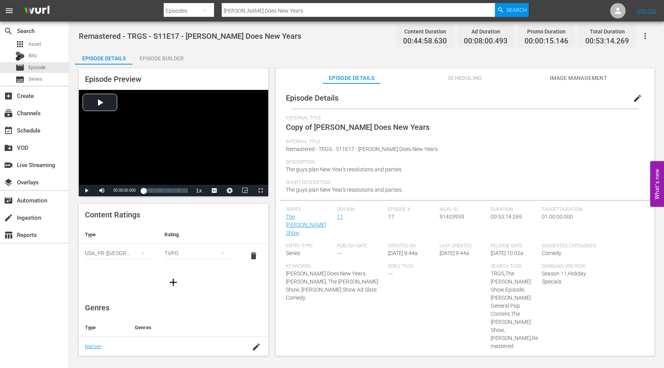
click at [636, 97] on span "edit" at bounding box center [637, 98] width 9 height 9
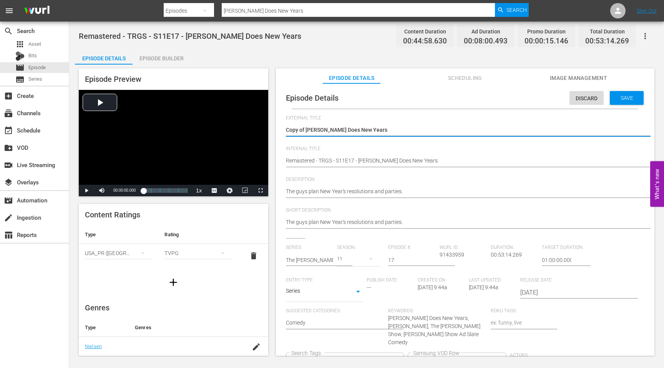
drag, startPoint x: 306, startPoint y: 130, endPoint x: 271, endPoint y: 133, distance: 35.1
click at [271, 133] on div "Episode Preview Video Player is loading. Play Video Play Mute Current Time 00:0…" at bounding box center [366, 213] width 583 height 297
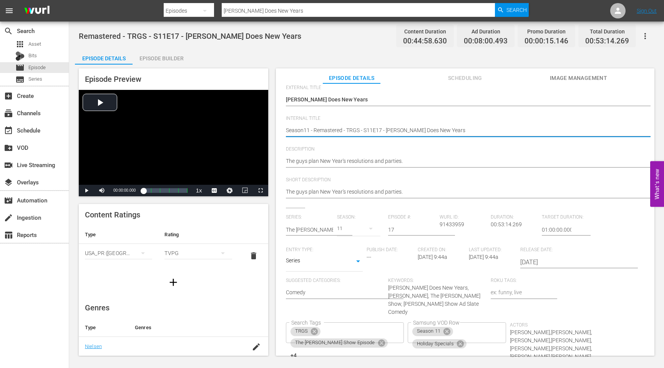
scroll to position [83, 0]
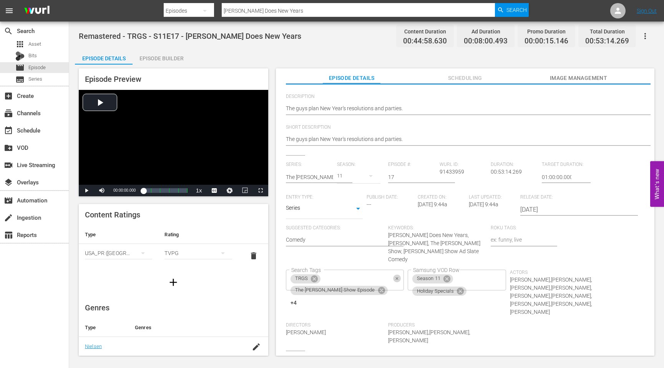
click at [395, 276] on icon "Clear" at bounding box center [397, 278] width 5 height 5
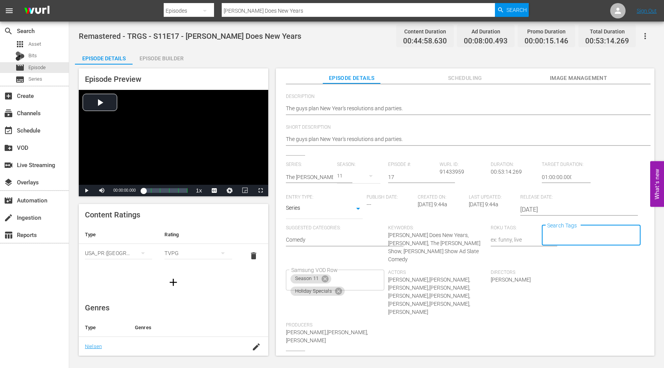
scroll to position [0, 0]
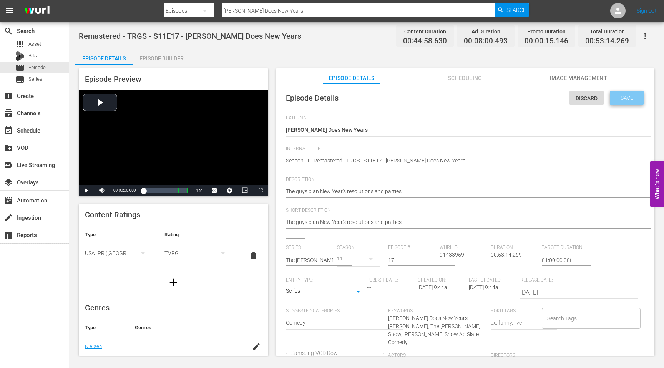
click at [620, 98] on span "Save" at bounding box center [626, 98] width 25 height 6
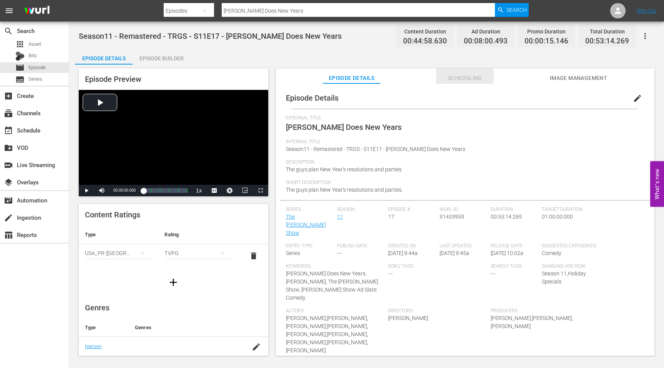
click at [471, 81] on span "Scheduling" at bounding box center [465, 78] width 58 height 10
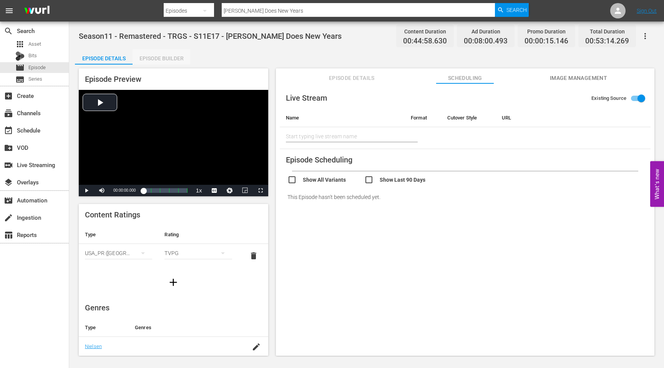
click at [161, 58] on div "Episode Builder" at bounding box center [162, 58] width 58 height 18
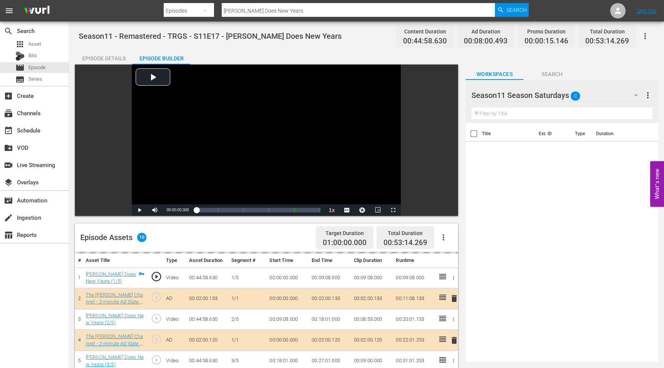
click at [104, 58] on div "Episode Details" at bounding box center [104, 58] width 58 height 18
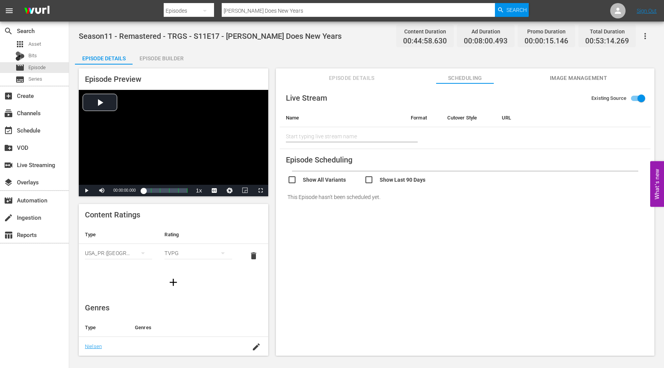
click at [259, 14] on input "[PERSON_NAME] Does New Years" at bounding box center [358, 11] width 273 height 18
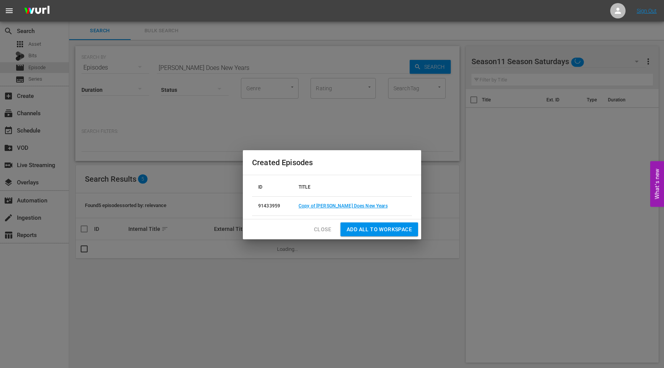
click at [321, 231] on span "Close" at bounding box center [322, 230] width 17 height 10
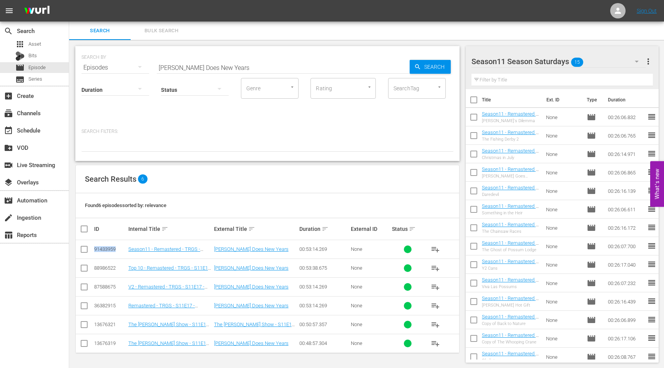
drag, startPoint x: 118, startPoint y: 250, endPoint x: 93, endPoint y: 250, distance: 24.6
click at [93, 250] on td "91433959" at bounding box center [110, 249] width 34 height 19
copy div "91433959"
click at [207, 68] on input "[PERSON_NAME] Does New Years" at bounding box center [283, 67] width 253 height 18
drag, startPoint x: 245, startPoint y: 66, endPoint x: 137, endPoint y: 66, distance: 108.7
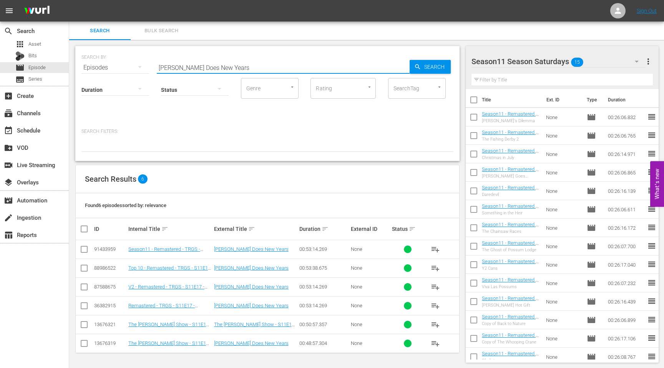
click at [137, 66] on div "SEARCH BY Search By Episodes Search ID, Title, Description, Keywords, or Catego…" at bounding box center [267, 63] width 372 height 28
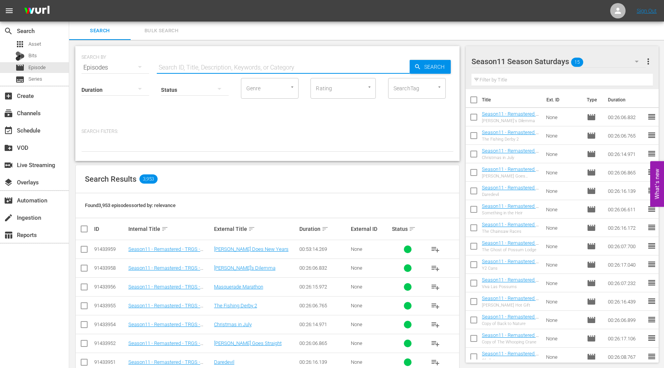
click at [185, 68] on input "text" at bounding box center [283, 67] width 253 height 18
paste input "Season11 - Remastered - TRGS - S11E01 - New Job in Town"
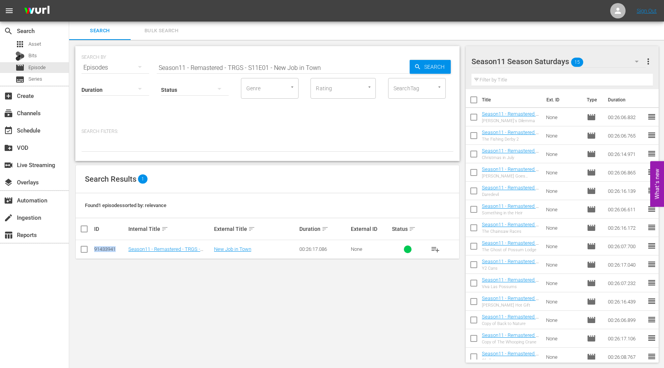
drag, startPoint x: 118, startPoint y: 248, endPoint x: 91, endPoint y: 250, distance: 27.3
click at [91, 250] on tr "91433941 Season11 - Remastered - TRGS - S11E01 - New Job in Town New Job in Tow…" at bounding box center [267, 249] width 383 height 19
copy div "91433941"
click at [253, 66] on input "Season11 - Remastered - TRGS - S11E01 - New Job in Town" at bounding box center [283, 67] width 253 height 18
drag, startPoint x: 329, startPoint y: 69, endPoint x: 128, endPoint y: 70, distance: 200.9
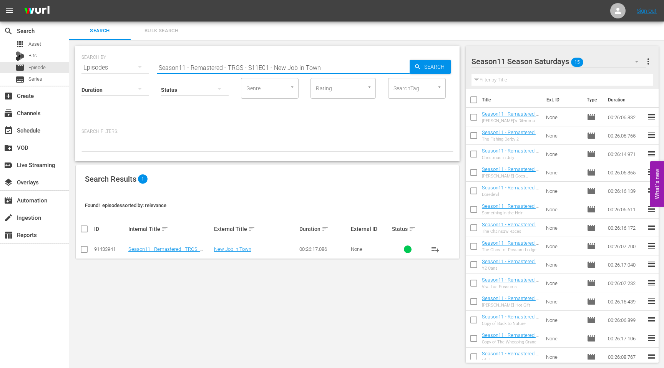
click at [128, 70] on div "SEARCH BY Search By Episodes Search ID, Title, Description, Keywords, or Catego…" at bounding box center [267, 63] width 372 height 28
paste input "Season11 - Remastered - TRGS - S11E02 - Gladiator"
drag, startPoint x: 116, startPoint y: 250, endPoint x: 91, endPoint y: 250, distance: 25.4
click at [91, 250] on tr "91433942 Season11 - Remastered - TRGS - S11E02 - Gladiator Gladiator 00:26:08.7…" at bounding box center [267, 249] width 383 height 19
copy div "91433942"
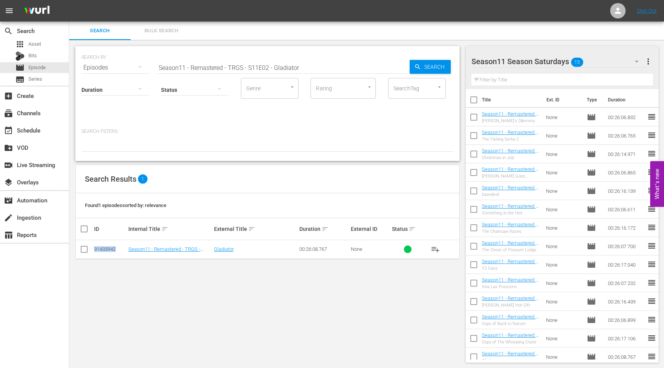
click at [316, 67] on input "Season11 - Remastered - TRGS - S11E02 - Gladiator" at bounding box center [283, 67] width 253 height 18
drag, startPoint x: 316, startPoint y: 67, endPoint x: 190, endPoint y: 67, distance: 126.0
click at [190, 67] on input "Season11 - Remastered - TRGS - S11E02 - Gladiator" at bounding box center [283, 67] width 253 height 18
paste input "text"
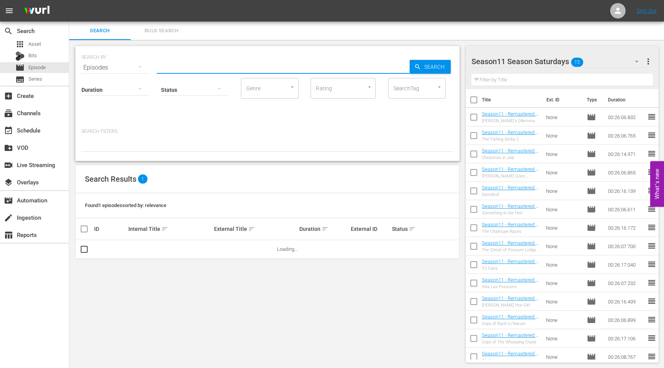
click at [178, 66] on input "text" at bounding box center [283, 67] width 253 height 18
paste input "text"
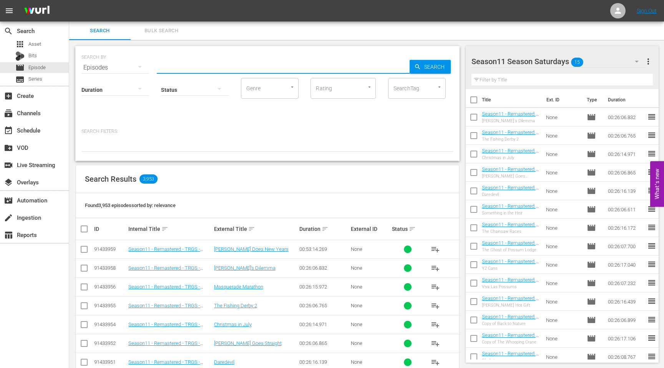
click at [196, 69] on input "text" at bounding box center [283, 67] width 253 height 18
paste input "Season11 - Remastered - TRGS - S11E03 - The Whooping Crane"
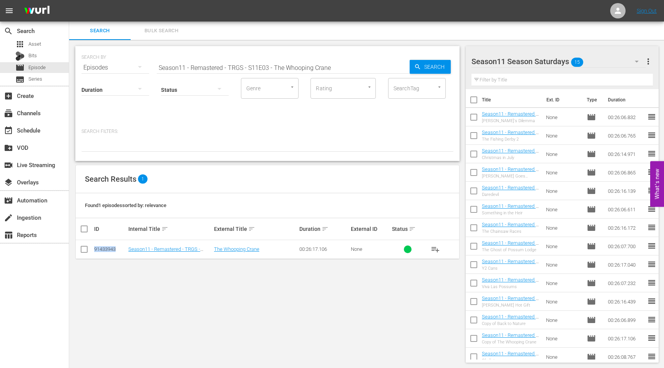
drag, startPoint x: 117, startPoint y: 249, endPoint x: 94, endPoint y: 249, distance: 23.4
click at [94, 249] on div "91433943" at bounding box center [110, 249] width 32 height 6
copy div "91433943"
click at [332, 65] on input "Season11 - Remastered - TRGS - S11E03 - The Whooping Crane" at bounding box center [283, 67] width 253 height 18
drag, startPoint x: 336, startPoint y: 67, endPoint x: 154, endPoint y: 69, distance: 181.7
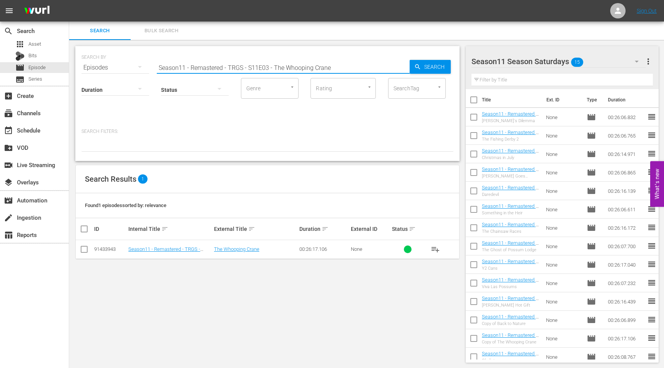
click at [154, 69] on div "SEARCH BY Search By Episodes Search ID, Title, Description, Keywords, or Catego…" at bounding box center [267, 63] width 372 height 28
paste input "Season11 - Remastered - TRGS - S11E04 - Back to Nature"
drag, startPoint x: 117, startPoint y: 248, endPoint x: 90, endPoint y: 249, distance: 26.9
click at [90, 249] on tr "91433944 Season11 - Remastered - TRGS - S11E04 - Back to Nature Back to Nature …" at bounding box center [267, 249] width 383 height 19
copy div "91433944"
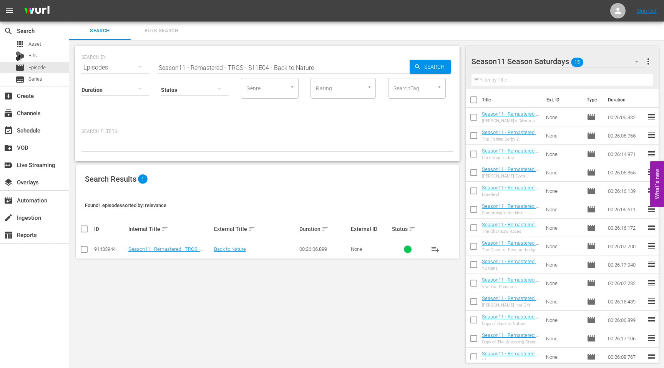
click at [318, 65] on input "Season11 - Remastered - TRGS - S11E04 - Back to Nature" at bounding box center [283, 67] width 253 height 18
drag, startPoint x: 318, startPoint y: 65, endPoint x: 141, endPoint y: 71, distance: 178.0
click at [141, 71] on div "SEARCH BY Search By Episodes Search ID, Title, Description, Keywords, or Catego…" at bounding box center [267, 103] width 384 height 115
paste input "Season11 - Remastered - TRGS - S11E05 - [PERSON_NAME] Hot Gift"
drag, startPoint x: 119, startPoint y: 249, endPoint x: 90, endPoint y: 249, distance: 29.2
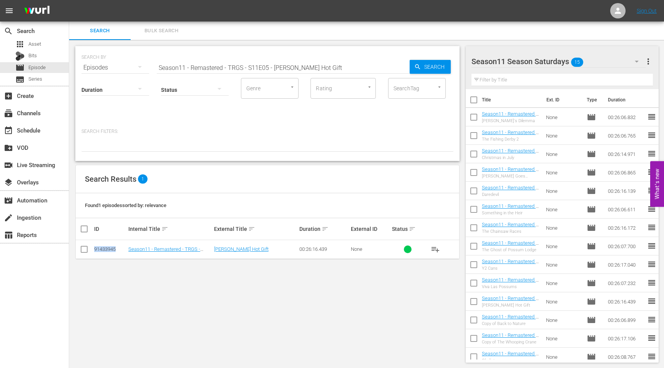
click at [90, 249] on tr "91433945 Season11 - Remastered - TRGS - S11E05 - [PERSON_NAME] Hot Gift [PERSON…" at bounding box center [267, 249] width 383 height 19
copy div "91433945"
click at [216, 65] on input "Season11 - Remastered - TRGS - S11E05 - [PERSON_NAME] Hot Gift" at bounding box center [283, 67] width 253 height 18
drag, startPoint x: 320, startPoint y: 67, endPoint x: 125, endPoint y: 68, distance: 194.8
click at [125, 68] on div "SEARCH BY Search By Episodes Search ID, Title, Description, Keywords, or Catego…" at bounding box center [267, 63] width 372 height 28
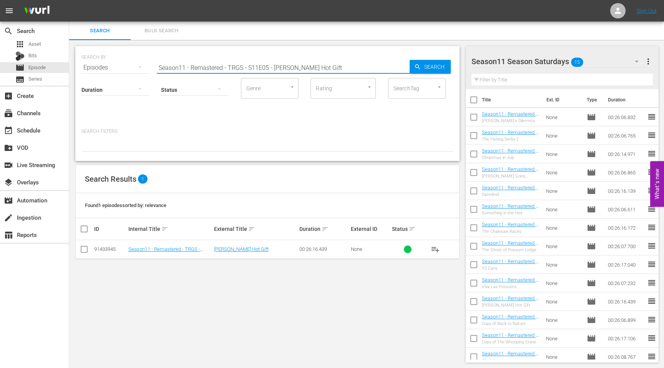
paste input "6 - Viva Las Possums"
drag, startPoint x: 116, startPoint y: 250, endPoint x: 89, endPoint y: 250, distance: 26.9
click at [88, 250] on tr "91433946 Season11 - Remastered - TRGS - S11E06 - Viva Las Possums Viva Las Poss…" at bounding box center [267, 249] width 383 height 19
copy div "91433946"
click at [215, 68] on input "Season11 - Remastered - TRGS - S11E06 - Viva Las Possums" at bounding box center [283, 67] width 253 height 18
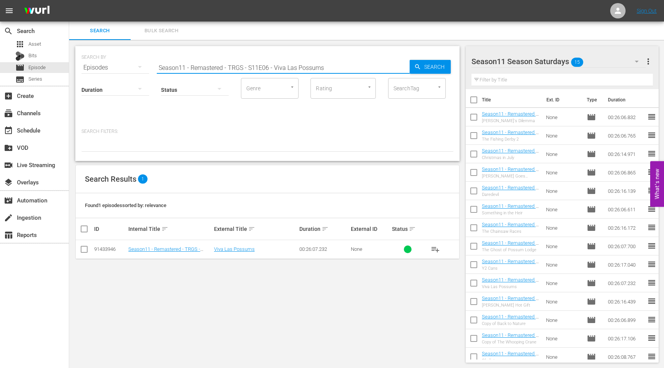
drag, startPoint x: 326, startPoint y: 67, endPoint x: 144, endPoint y: 67, distance: 181.3
click at [144, 67] on div "SEARCH BY Search By Episodes Search ID, Title, Description, Keywords, or Catego…" at bounding box center [267, 63] width 372 height 28
paste input "Season11 - Remastered - TRGS - S11E07 - Y2 Cans"
drag, startPoint x: 117, startPoint y: 249, endPoint x: 92, endPoint y: 249, distance: 25.4
click at [92, 249] on tr "91433947 Season11 - Remastered - TRGS - S11E07 - Y2 Cans Y2 Cans 00:26:17.040 N…" at bounding box center [267, 249] width 383 height 19
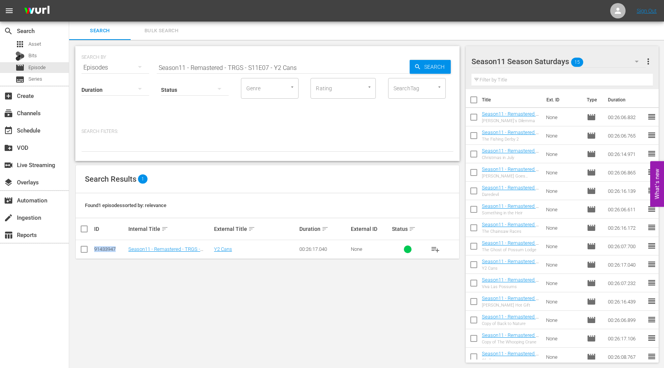
copy div "91433947"
drag, startPoint x: 303, startPoint y: 65, endPoint x: 147, endPoint y: 68, distance: 155.6
click at [147, 68] on div "SEARCH BY Search By Episodes Search ID, Title, Description, Keywords, or Catego…" at bounding box center [267, 63] width 372 height 28
paste input "Season11 - Remastered - TRGS - S11E08 - The Ghost of Possum Lodge"
drag, startPoint x: 119, startPoint y: 249, endPoint x: 93, endPoint y: 252, distance: 26.3
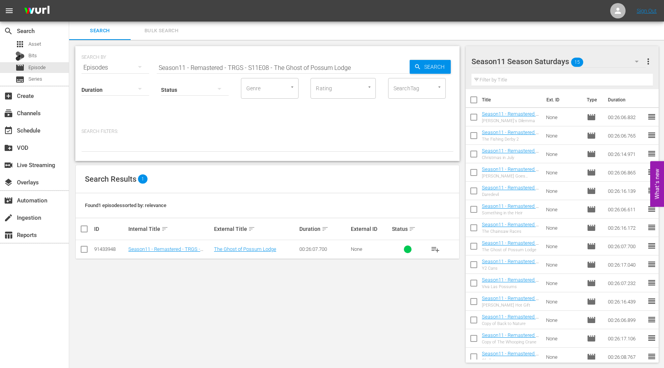
click at [93, 252] on td "91433948" at bounding box center [110, 249] width 34 height 19
drag, startPoint x: 116, startPoint y: 250, endPoint x: 92, endPoint y: 250, distance: 23.8
click at [92, 250] on tr "91433948 Season11 - Remastered - TRGS - S11E08 - The Ghost of Possum Lodge The …" at bounding box center [267, 249] width 383 height 19
copy div "91433948"
drag, startPoint x: 354, startPoint y: 69, endPoint x: 112, endPoint y: 71, distance: 242.0
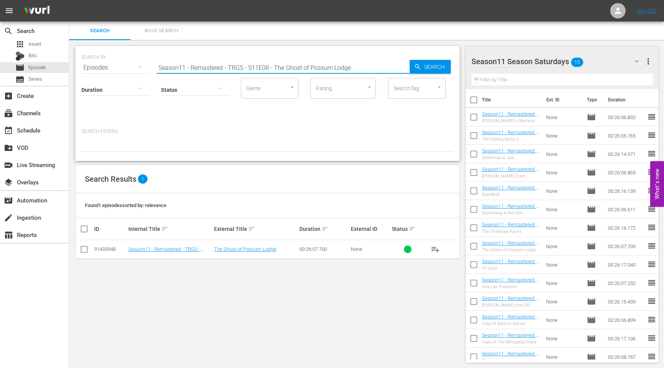
click at [112, 71] on div "SEARCH BY Search By Episodes Search ID, Title, Description, Keywords, or Catego…" at bounding box center [267, 63] width 372 height 28
paste input "Season11 - Remastered - TRGS - S11E09 - The Chainsaw Races"
click at [114, 249] on div "91433949" at bounding box center [110, 249] width 32 height 6
drag, startPoint x: 116, startPoint y: 249, endPoint x: 88, endPoint y: 249, distance: 28.4
click at [88, 249] on tr "91433949 Season11 - Remastered - TRGS - S11E09 - The Chainsaw Races The Chainsa…" at bounding box center [267, 249] width 383 height 19
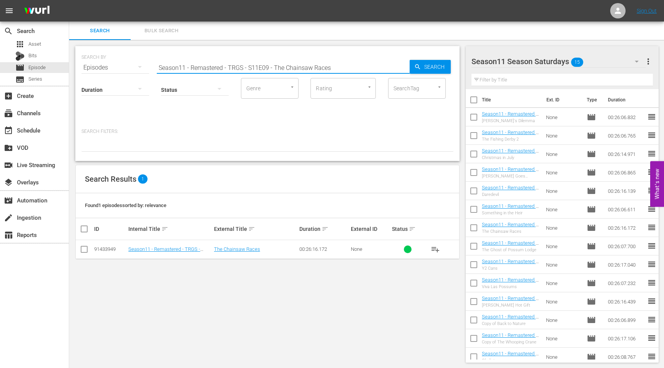
click at [206, 68] on input "Season11 - Remastered - TRGS - S11E09 - The Chainsaw Races" at bounding box center [283, 67] width 253 height 18
drag, startPoint x: 334, startPoint y: 67, endPoint x: 136, endPoint y: 70, distance: 197.9
click at [136, 70] on div "SEARCH BY Search By Episodes Search ID, Title, Description, Keywords, or Catego…" at bounding box center [267, 63] width 372 height 28
paste input "Season11 - Remastered - TRGS - S11E10 - Something in the Heir"
drag, startPoint x: 116, startPoint y: 250, endPoint x: 93, endPoint y: 250, distance: 23.4
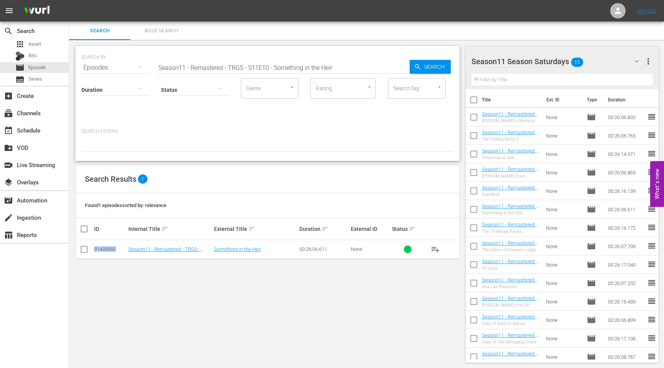
click at [93, 250] on tr "91433950 Season11 - Remastered - TRGS - S11E10 - Something in the Heir Somethin…" at bounding box center [267, 249] width 383 height 19
click at [278, 71] on input "Season11 - Remastered - TRGS - S11E10 - Something in the Heir" at bounding box center [283, 67] width 253 height 18
drag, startPoint x: 342, startPoint y: 68, endPoint x: 171, endPoint y: 62, distance: 171.5
click at [171, 62] on input "Season11 - Remastered - TRGS - S11E10 - Something in the Heir" at bounding box center [283, 67] width 253 height 18
paste input "Season11 - Remastered - TRGS - S11E11 - Daredevil"
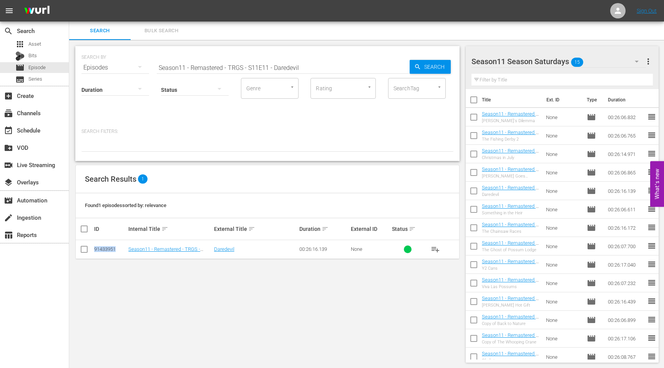
drag, startPoint x: 121, startPoint y: 248, endPoint x: 89, endPoint y: 250, distance: 31.6
click at [89, 250] on tr "91433951 Season11 - Remastered - TRGS - S11E11 - Daredevil Daredevil 00:26:16.1…" at bounding box center [267, 249] width 383 height 19
click at [214, 64] on input "Season11 - Remastered - TRGS - S11E11 - Daredevil" at bounding box center [283, 67] width 253 height 18
paste input "Season11 - Remastered - TRGS - S11E12 - [PERSON_NAME] Goes Straight"
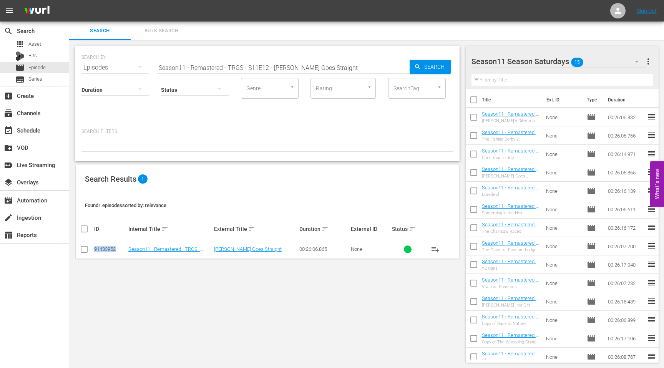
drag, startPoint x: 117, startPoint y: 251, endPoint x: 91, endPoint y: 251, distance: 26.1
click at [91, 251] on tr "91433952 Season11 - Remastered - TRGS - S11E12 - [PERSON_NAME] Goes Straight [P…" at bounding box center [267, 249] width 383 height 19
click at [268, 70] on input "Season11 - Remastered - TRGS - S11E12 - [PERSON_NAME] Goes Straight" at bounding box center [283, 67] width 253 height 18
paste input "3 - Christmas in July"
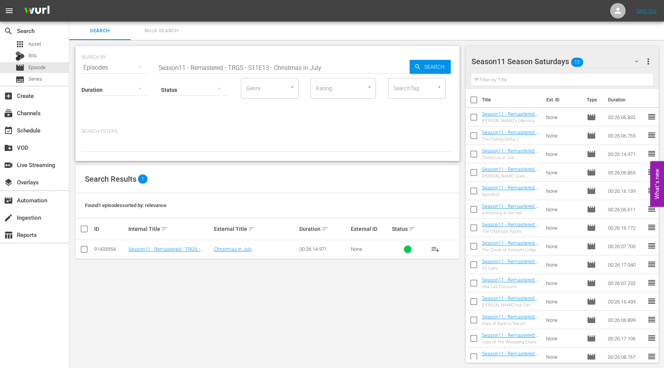
drag, startPoint x: 117, startPoint y: 249, endPoint x: 93, endPoint y: 253, distance: 24.1
click at [93, 253] on td "91433954" at bounding box center [110, 249] width 34 height 19
drag, startPoint x: 116, startPoint y: 249, endPoint x: 89, endPoint y: 249, distance: 27.3
click at [89, 249] on tr "91433954 Season11 - Remastered - TRGS - S11E13 - Christmas in July Christmas in…" at bounding box center [267, 249] width 383 height 19
click at [197, 71] on div "Status" at bounding box center [195, 85] width 68 height 28
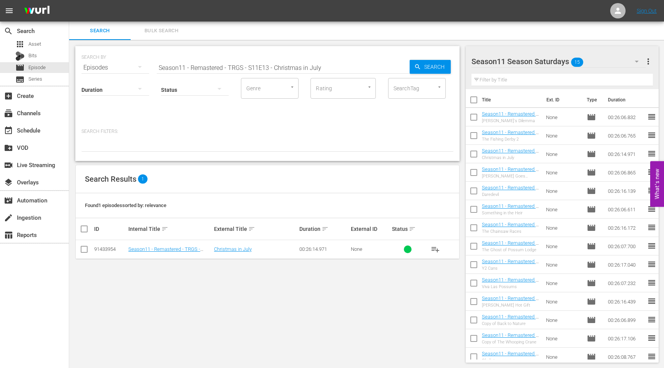
click at [197, 71] on div "Status" at bounding box center [195, 85] width 68 height 28
click at [197, 65] on input "Season11 - Remastered - TRGS - S11E13 - Christmas in July" at bounding box center [283, 67] width 253 height 18
paste input "Season11 - Remastered - TRGS - S11E14 - The Fishing Derby 2"
drag, startPoint x: 118, startPoint y: 248, endPoint x: 93, endPoint y: 251, distance: 25.6
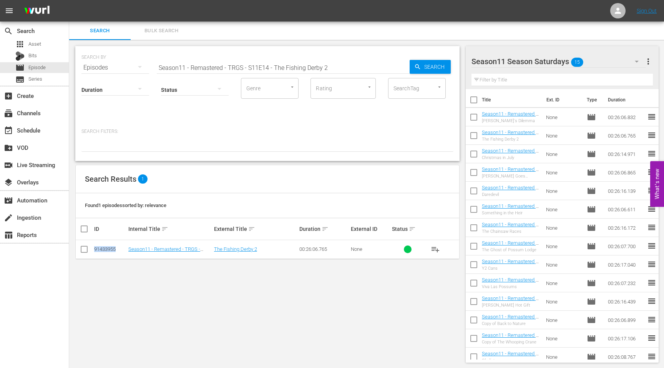
click at [93, 251] on td "91433955" at bounding box center [110, 249] width 34 height 19
click at [204, 65] on input "Season11 - Remastered - TRGS - S11E14 - The Fishing Derby 2" at bounding box center [283, 67] width 253 height 18
paste input "Season11 - Remastered - TRGS - S11E15 - Masquerade Marathon"
drag, startPoint x: 119, startPoint y: 248, endPoint x: 93, endPoint y: 250, distance: 25.8
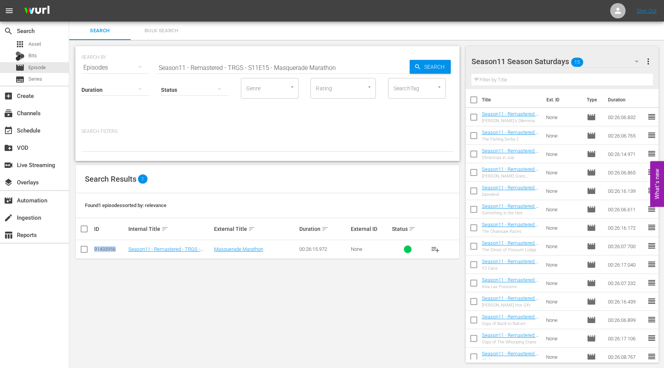
click at [93, 250] on td "91433956" at bounding box center [110, 249] width 34 height 19
click at [282, 66] on input "Season11 - Remastered - TRGS - S11E15 - Masquerade Marathon" at bounding box center [283, 67] width 253 height 18
paste input "Season11 - Remastered - TRGS - S11E16 - [PERSON_NAME]'s Dilemma"
drag, startPoint x: 118, startPoint y: 251, endPoint x: 94, endPoint y: 251, distance: 24.2
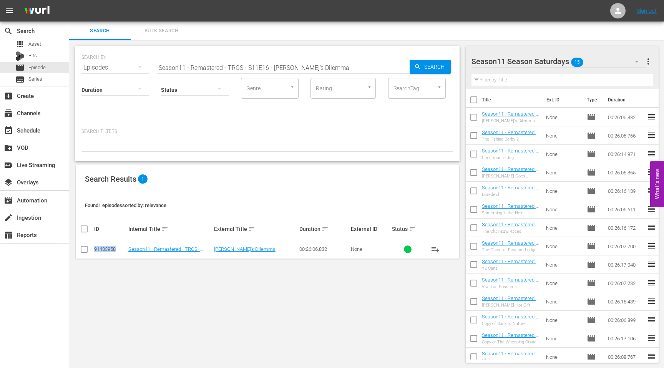
click at [94, 251] on div "91433958" at bounding box center [110, 249] width 32 height 6
